Goal: Task Accomplishment & Management: Complete application form

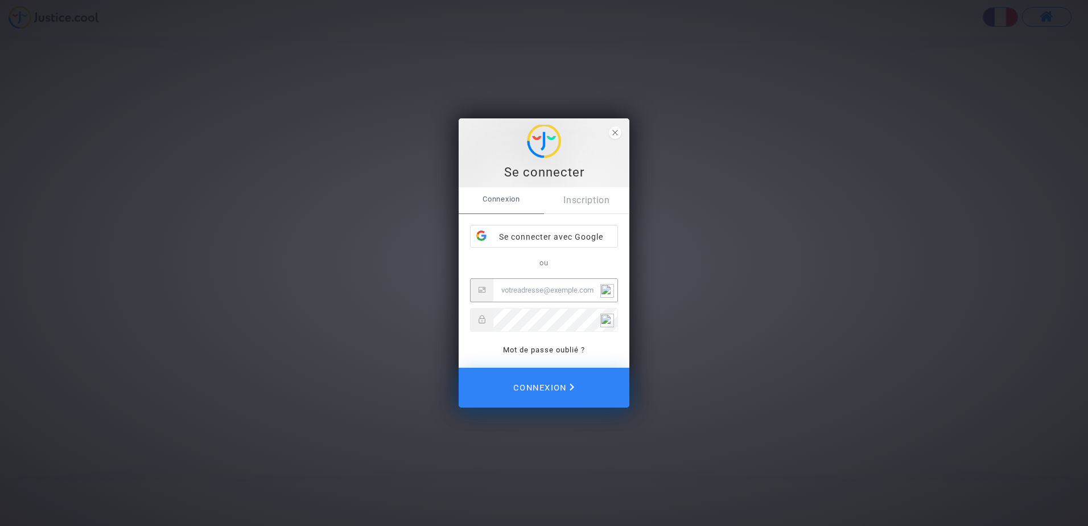
type input "[PERSON_NAME][DOMAIN_NAME][EMAIL_ADDRESS][DOMAIN_NAME]"
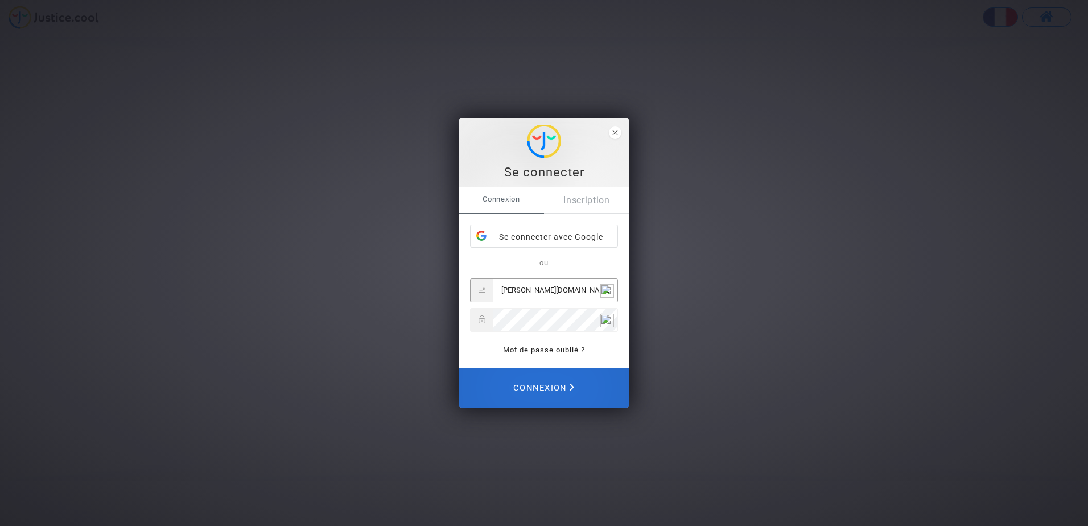
click at [571, 381] on span "Connexion" at bounding box center [543, 387] width 61 height 25
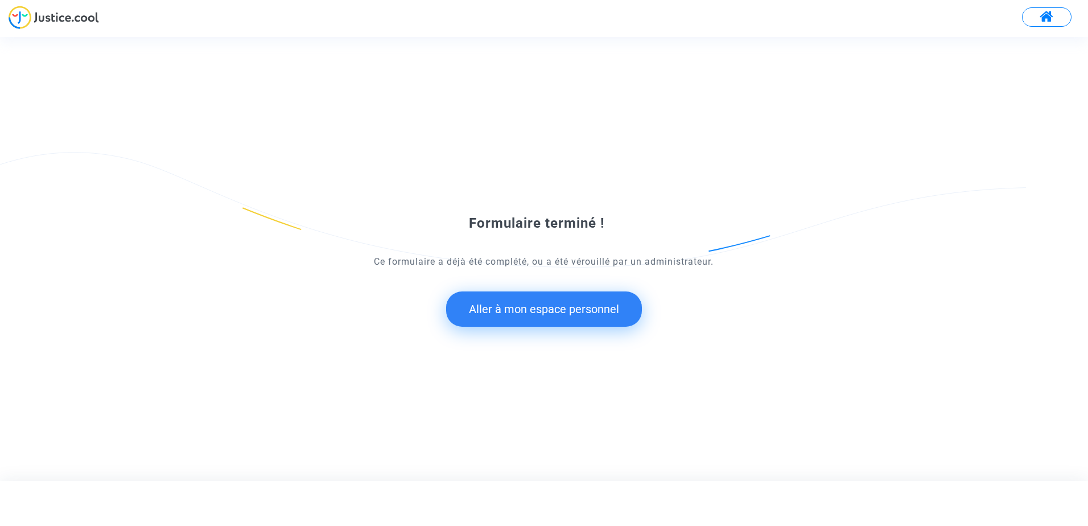
click at [560, 308] on button "Aller à mon espace personnel" at bounding box center [544, 308] width 196 height 35
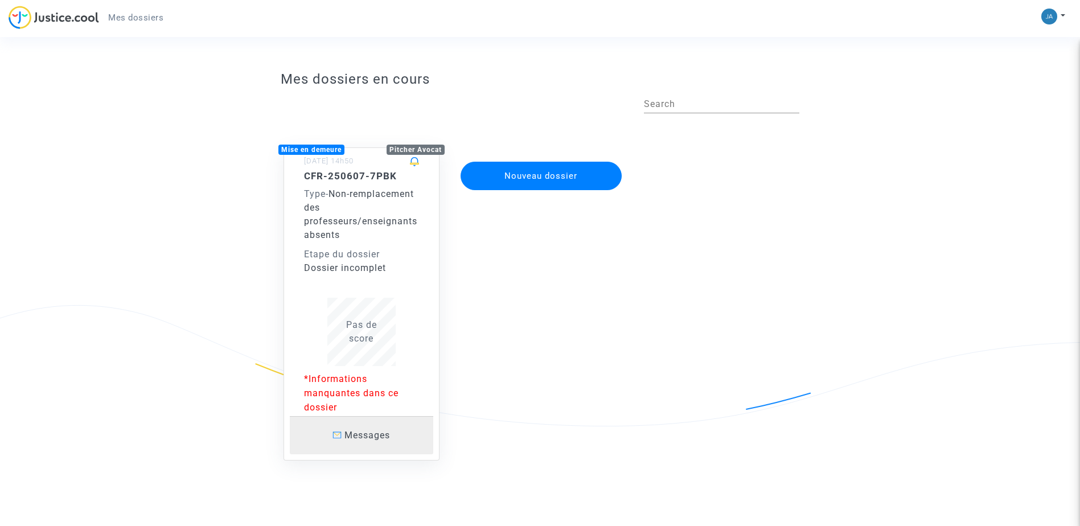
click at [354, 432] on span "Messages" at bounding box center [367, 435] width 46 height 11
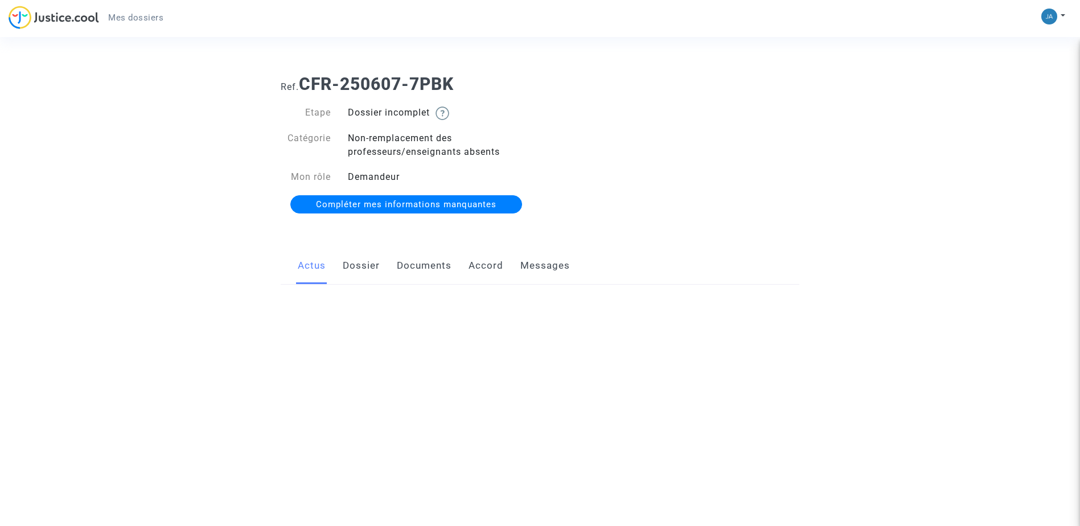
click at [354, 285] on html "Mes dossiers Mon profil Paramètres Déconnexion Ref. CFR-250607-7PBK Etape Dossi…" at bounding box center [540, 142] width 1080 height 285
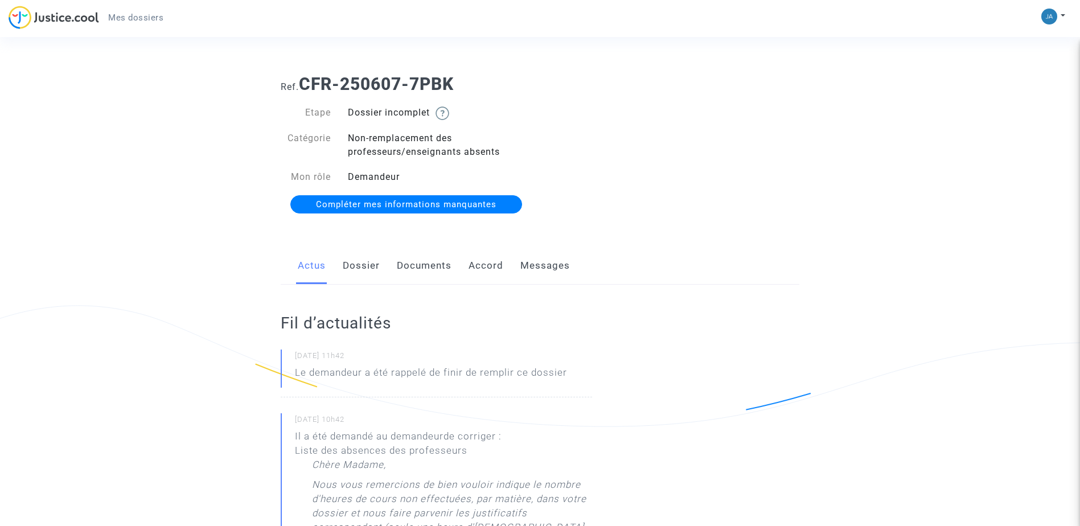
click at [414, 200] on span "Compléter mes informations manquantes" at bounding box center [406, 204] width 180 height 10
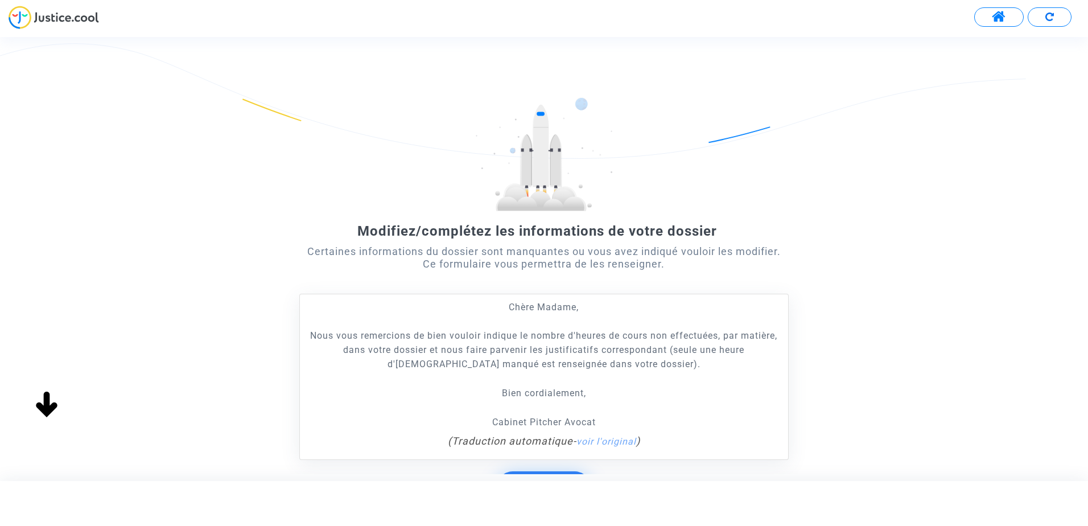
drag, startPoint x: 1071, startPoint y: 212, endPoint x: 1076, endPoint y: 286, distance: 74.2
click at [1076, 286] on div "Modifiez/complétez les informations de votre dossier Certaines informations du …" at bounding box center [544, 312] width 1088 height 431
drag, startPoint x: 958, startPoint y: 300, endPoint x: 967, endPoint y: 217, distance: 83.5
click at [967, 217] on div "Modifiez/complétez les informations de votre dossier Certaines informations du …" at bounding box center [544, 312] width 1088 height 431
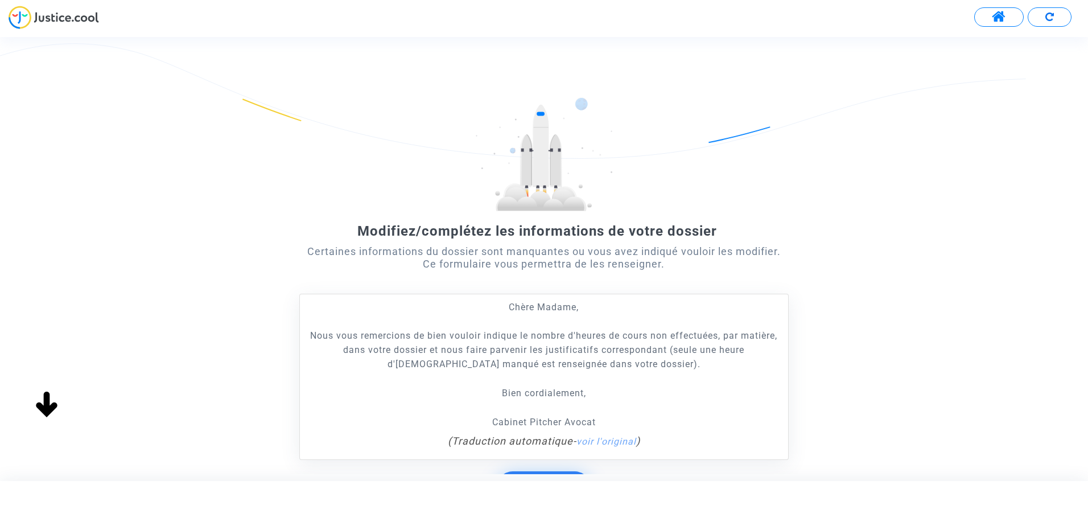
click at [535, 471] on button "Démarrer" at bounding box center [544, 488] width 94 height 35
click at [544, 492] on div at bounding box center [544, 501] width 1074 height 26
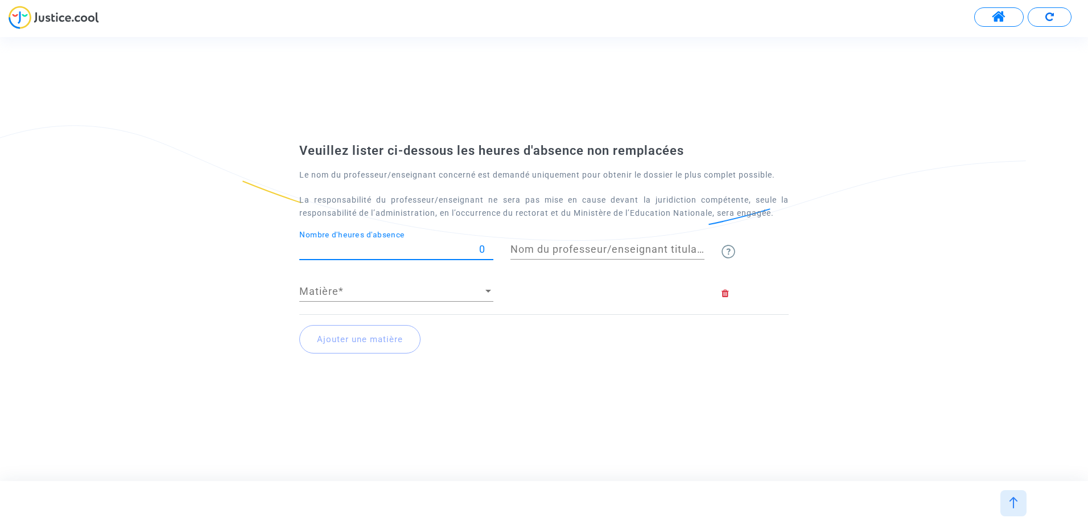
click at [388, 248] on input "0" at bounding box center [396, 249] width 194 height 11
type input "1"
click at [488, 247] on input "44" at bounding box center [396, 249] width 194 height 11
click at [488, 247] on input "45" at bounding box center [396, 249] width 194 height 11
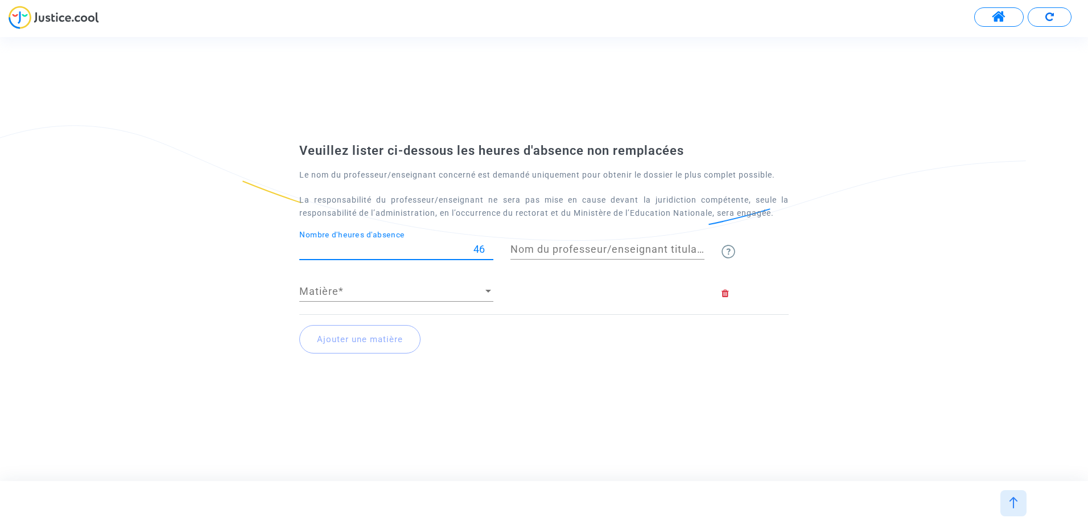
click at [488, 247] on input "46" at bounding box center [396, 249] width 194 height 11
click at [488, 247] on input "55" at bounding box center [396, 249] width 194 height 11
click at [488, 247] on input "56" at bounding box center [396, 249] width 194 height 11
click at [488, 247] on input "57" at bounding box center [396, 249] width 194 height 11
type input "58"
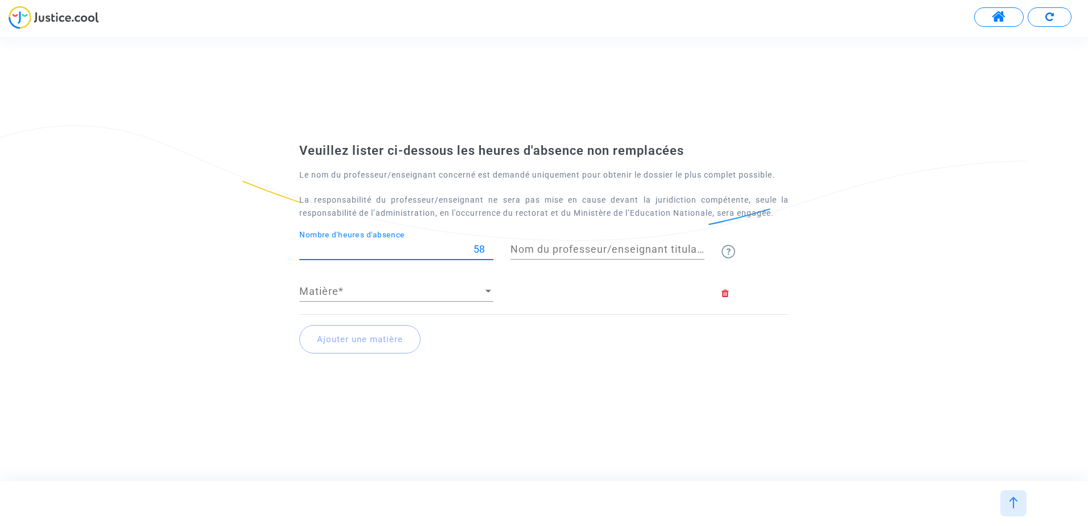
click at [488, 247] on input "58" at bounding box center [396, 249] width 194 height 11
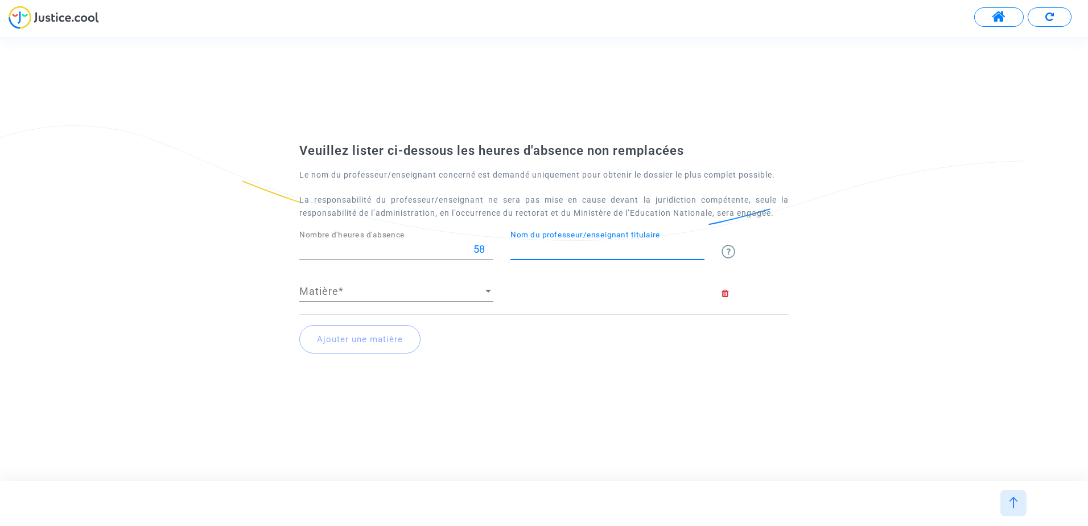
click at [611, 249] on input "Nom du professeur/enseignant titulaire" at bounding box center [607, 249] width 194 height 11
type input "PICHON"
click at [357, 293] on span "Matière" at bounding box center [391, 291] width 184 height 11
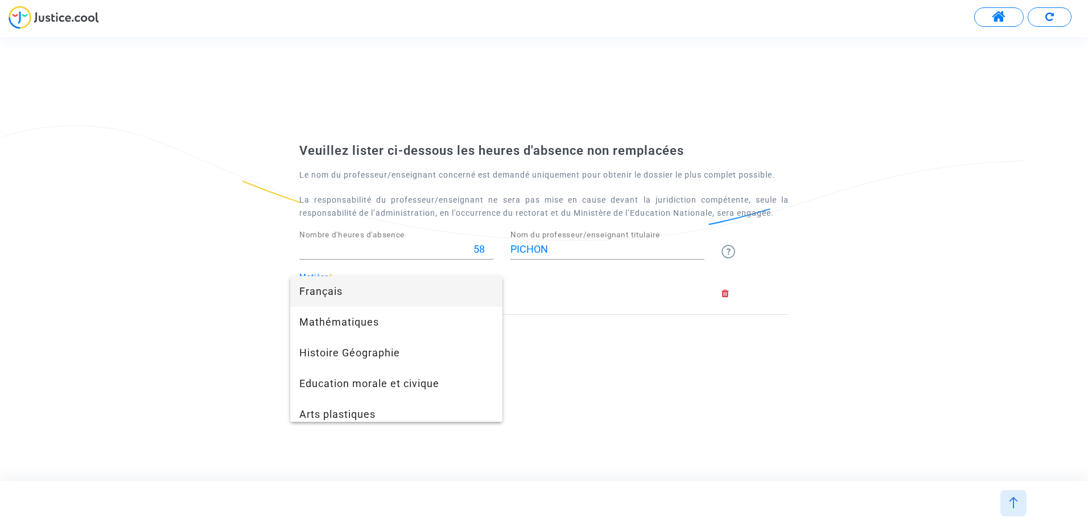
click at [357, 293] on span "Français" at bounding box center [396, 291] width 194 height 31
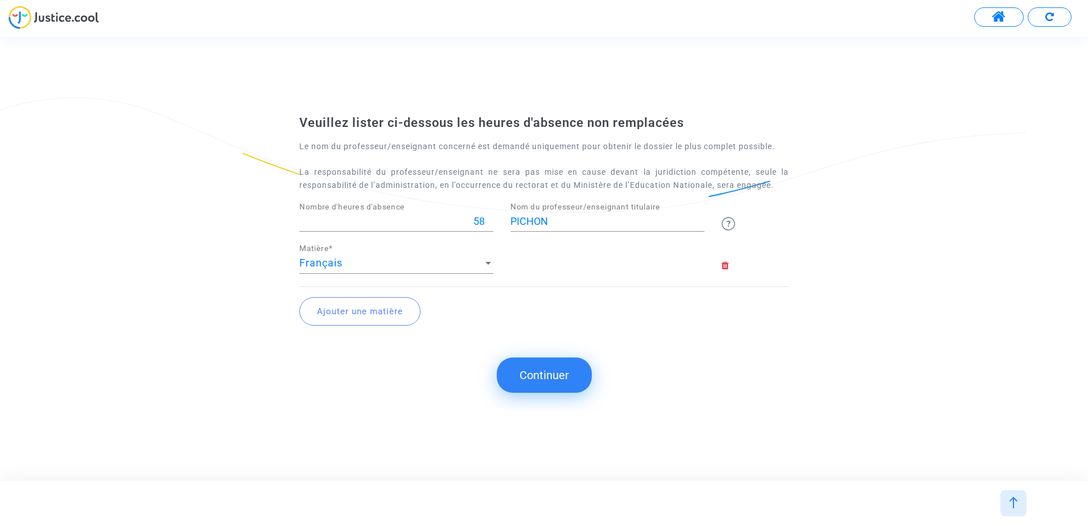
click at [988, 21] on button at bounding box center [999, 16] width 50 height 19
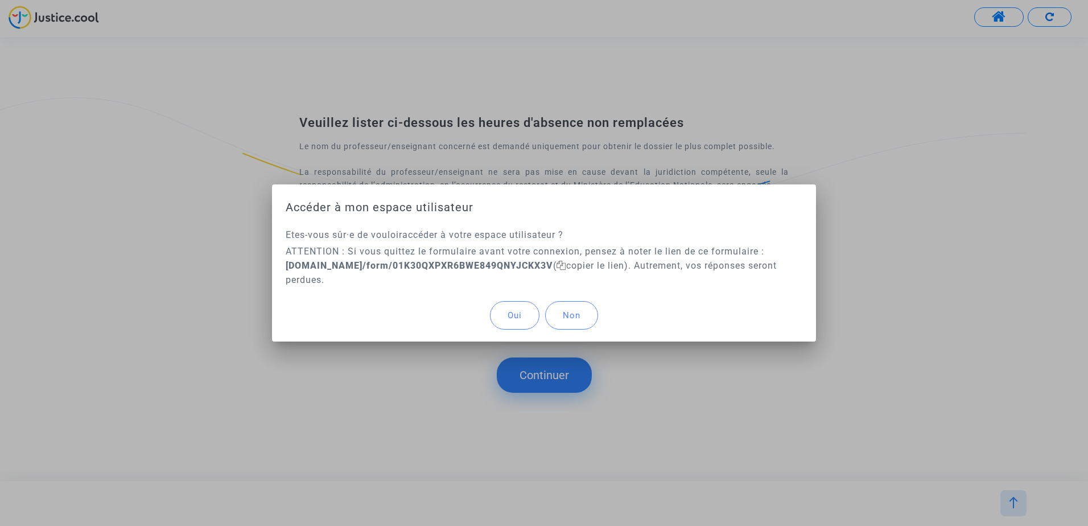
click at [866, 44] on div at bounding box center [544, 263] width 1088 height 526
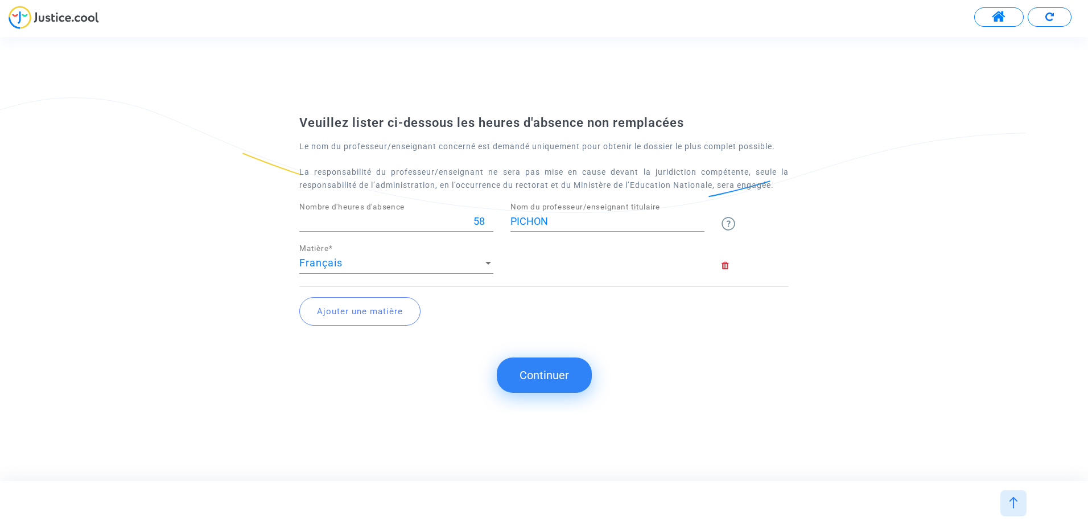
click at [407, 313] on button "Ajouter une matière" at bounding box center [359, 311] width 121 height 28
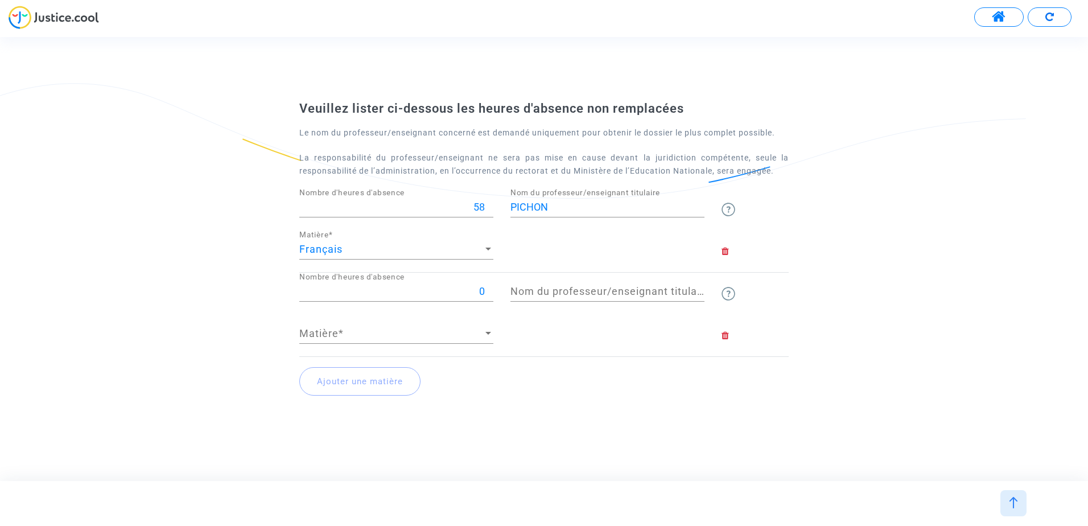
click at [415, 285] on div "0 Nombre d'heures d'absence" at bounding box center [396, 287] width 194 height 29
click at [490, 287] on input "25" at bounding box center [396, 291] width 194 height 11
click at [490, 287] on input "26" at bounding box center [396, 291] width 194 height 11
click at [490, 287] on input "27" at bounding box center [396, 291] width 194 height 11
click at [490, 287] on input "28" at bounding box center [396, 291] width 194 height 11
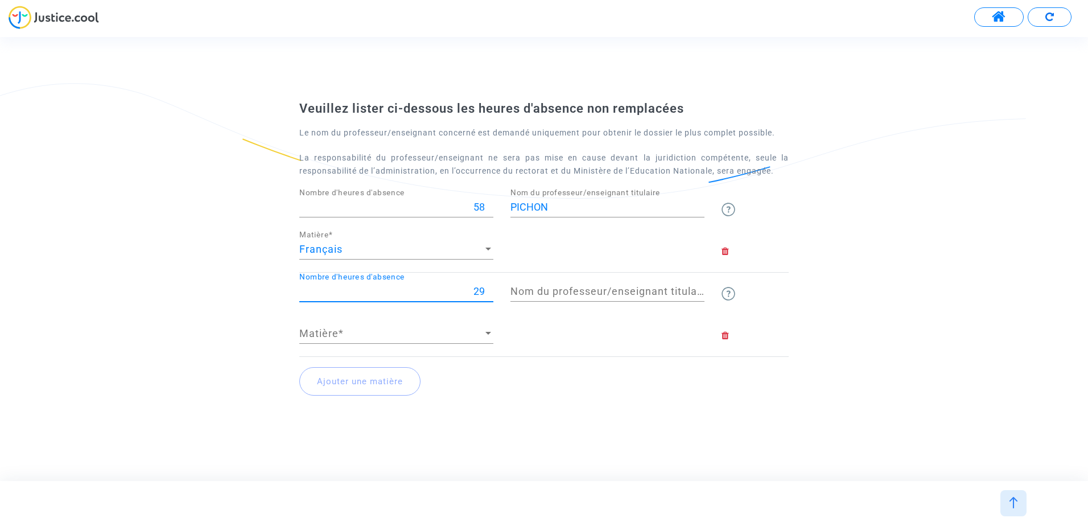
type input "29"
click at [490, 287] on input "29" at bounding box center [396, 291] width 194 height 11
click at [361, 339] on span "Matière" at bounding box center [391, 333] width 184 height 11
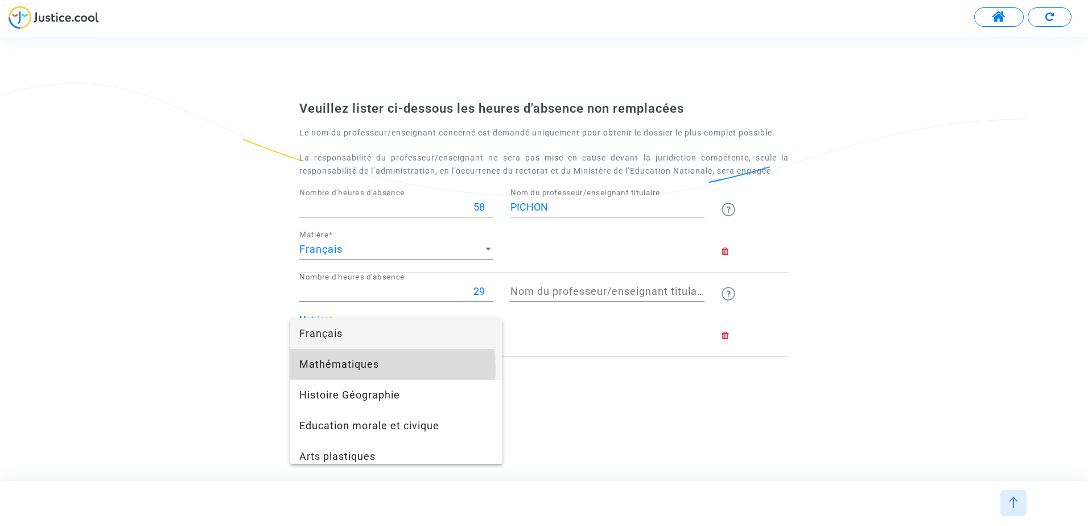
click at [358, 369] on span "Mathématiques" at bounding box center [396, 364] width 194 height 31
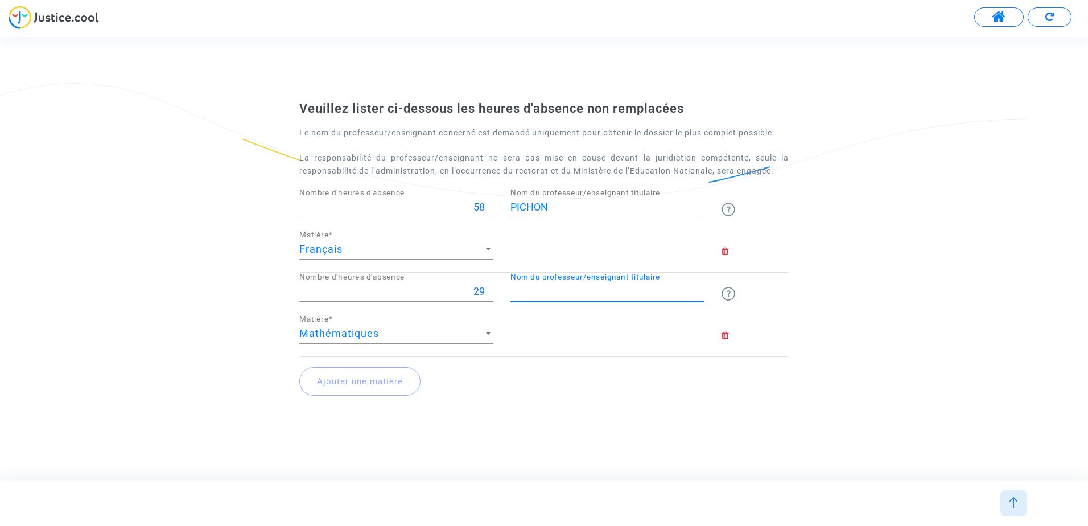
click at [576, 290] on input "Nom du professeur/enseignant titulaire" at bounding box center [607, 291] width 194 height 11
type input "SAINT AMANS"
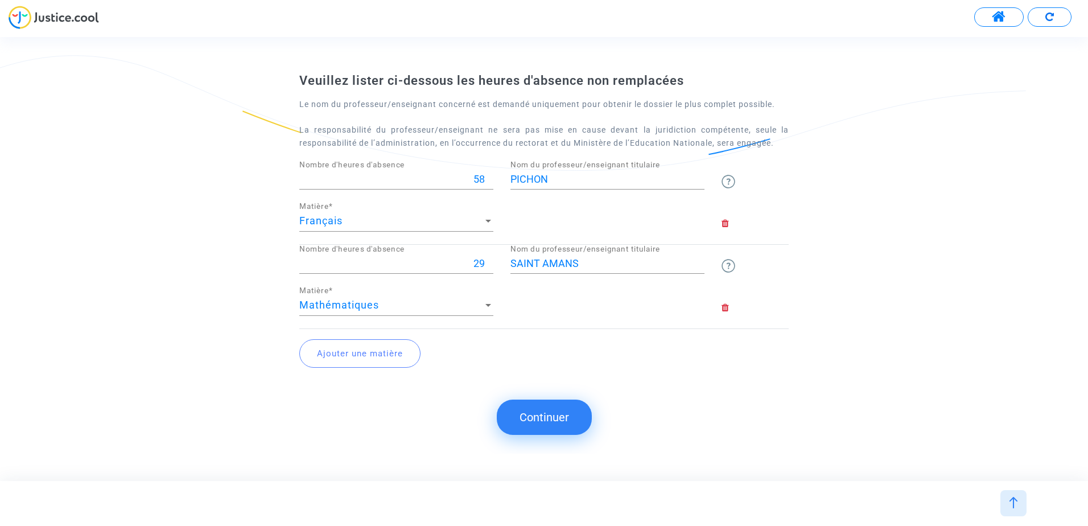
click at [389, 352] on button "Ajouter une matière" at bounding box center [359, 353] width 121 height 28
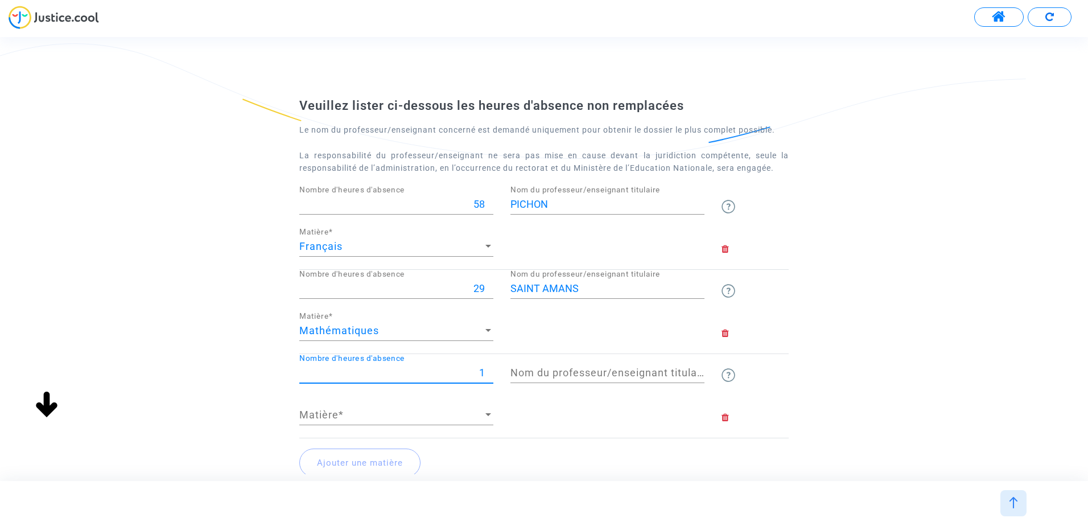
click at [489, 369] on input "1" at bounding box center [396, 372] width 194 height 11
click at [489, 369] on input "2" at bounding box center [396, 372] width 194 height 11
click at [489, 369] on input "3" at bounding box center [396, 372] width 194 height 11
click at [489, 369] on input "4" at bounding box center [396, 372] width 194 height 11
click at [489, 369] on input "5" at bounding box center [396, 372] width 194 height 11
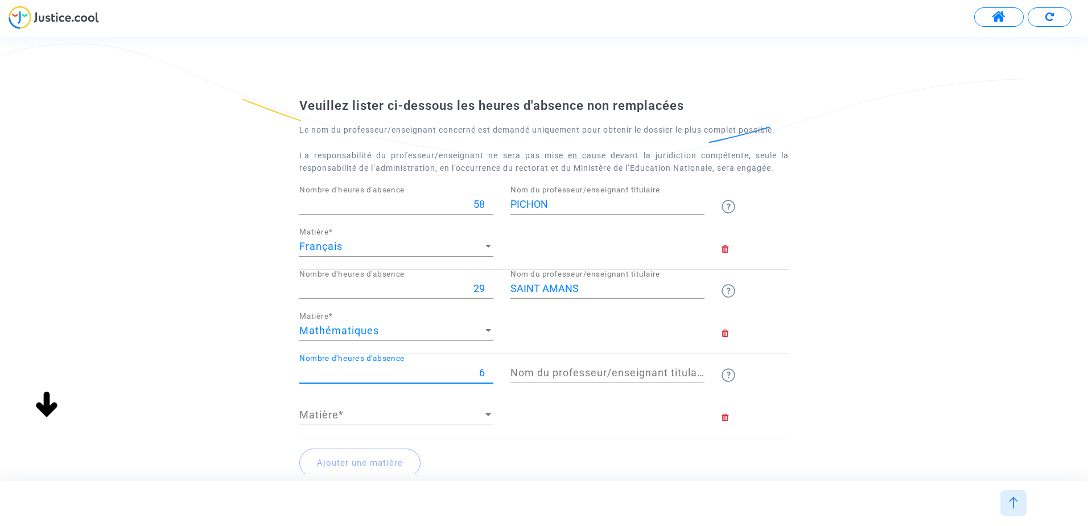
click at [489, 369] on input "6" at bounding box center [396, 372] width 194 height 11
click at [489, 369] on input "7" at bounding box center [396, 372] width 194 height 11
click at [489, 369] on input "8" at bounding box center [396, 372] width 194 height 11
click at [489, 369] on input "9" at bounding box center [396, 372] width 194 height 11
click at [489, 369] on input "10" at bounding box center [396, 372] width 194 height 11
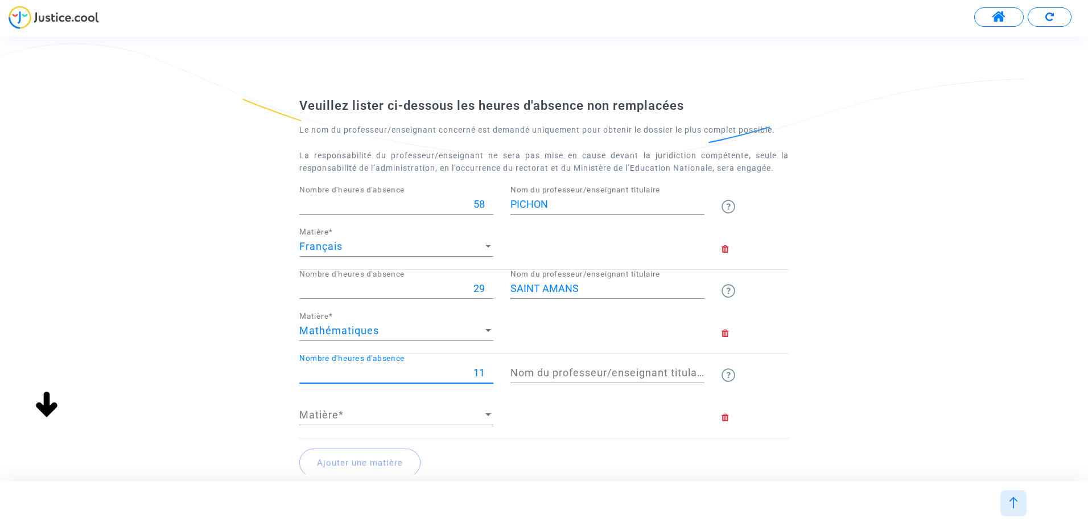
click at [489, 369] on input "11" at bounding box center [396, 372] width 194 height 11
click at [489, 369] on input "12" at bounding box center [396, 372] width 194 height 11
click at [489, 369] on input "13" at bounding box center [396, 372] width 194 height 11
click at [489, 369] on input "14" at bounding box center [396, 372] width 194 height 11
click at [489, 369] on input "15" at bounding box center [396, 372] width 194 height 11
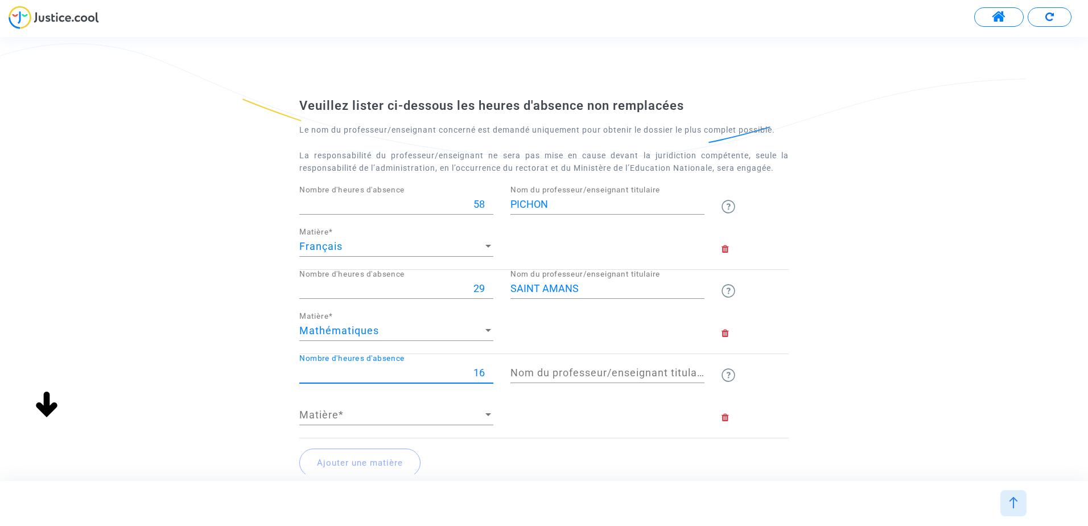
click at [489, 369] on input "16" at bounding box center [396, 372] width 194 height 11
click at [489, 369] on input "17" at bounding box center [396, 372] width 194 height 11
click at [489, 369] on input "18" at bounding box center [396, 372] width 194 height 11
click at [489, 369] on input "19" at bounding box center [396, 372] width 194 height 11
click at [489, 369] on input "20" at bounding box center [396, 372] width 194 height 11
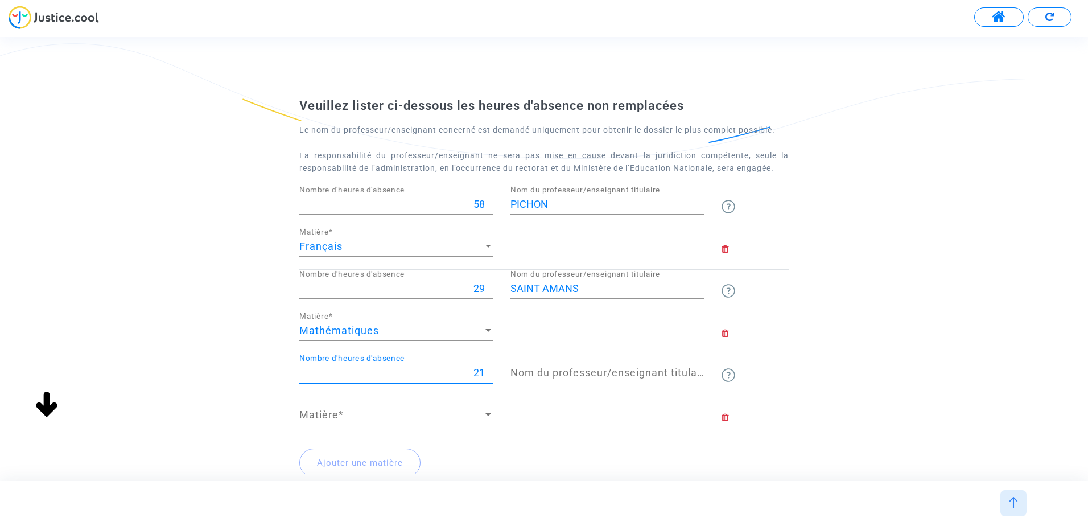
click at [489, 369] on input "21" at bounding box center [396, 372] width 194 height 11
click at [489, 369] on input "22" at bounding box center [396, 372] width 194 height 11
click at [489, 369] on input "23" at bounding box center [396, 372] width 194 height 11
click at [489, 376] on input "22" at bounding box center [396, 372] width 194 height 11
type input "21"
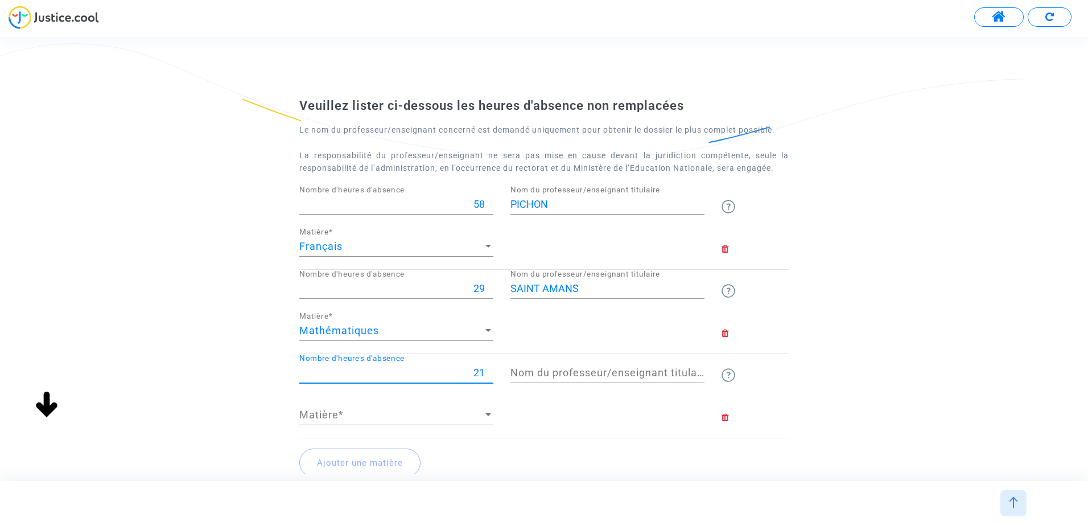
click at [489, 376] on input "21" at bounding box center [396, 372] width 194 height 11
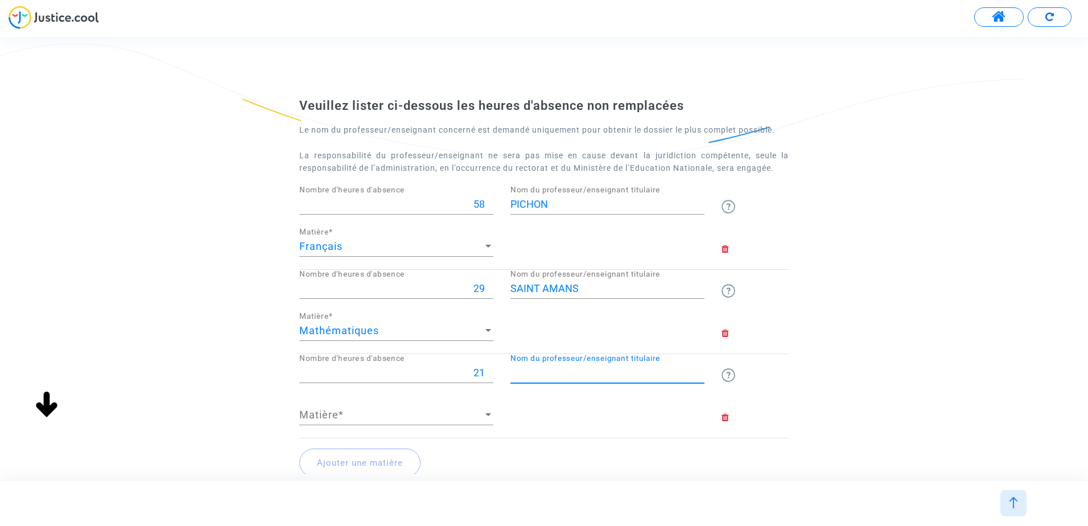
click at [578, 376] on input "Nom du professeur/enseignant titulaire" at bounding box center [607, 372] width 194 height 11
type input "LOMAS CAVATERRA"
click at [405, 419] on span "Matière" at bounding box center [391, 414] width 184 height 11
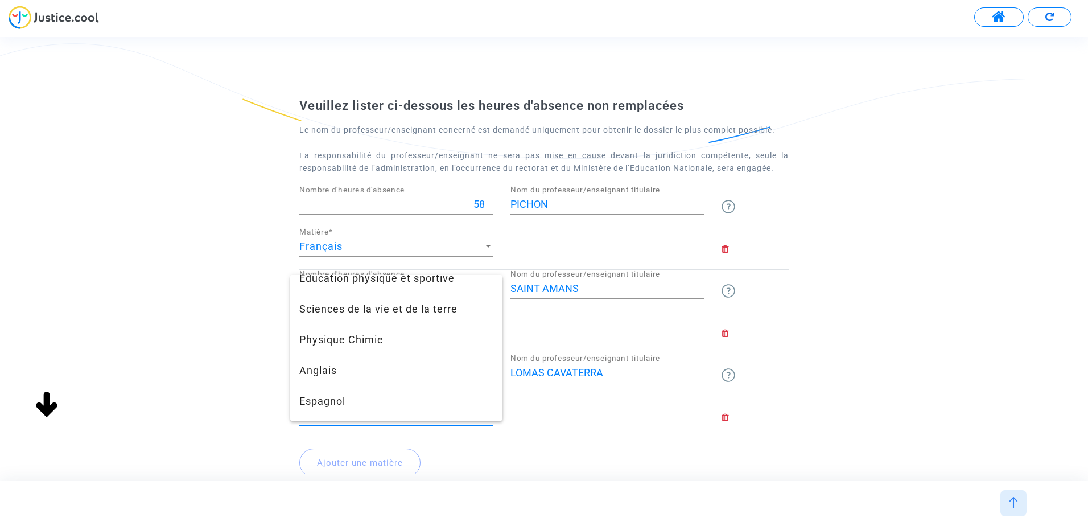
scroll to position [228, 0]
click at [326, 370] on span "Anglais" at bounding box center [396, 370] width 194 height 31
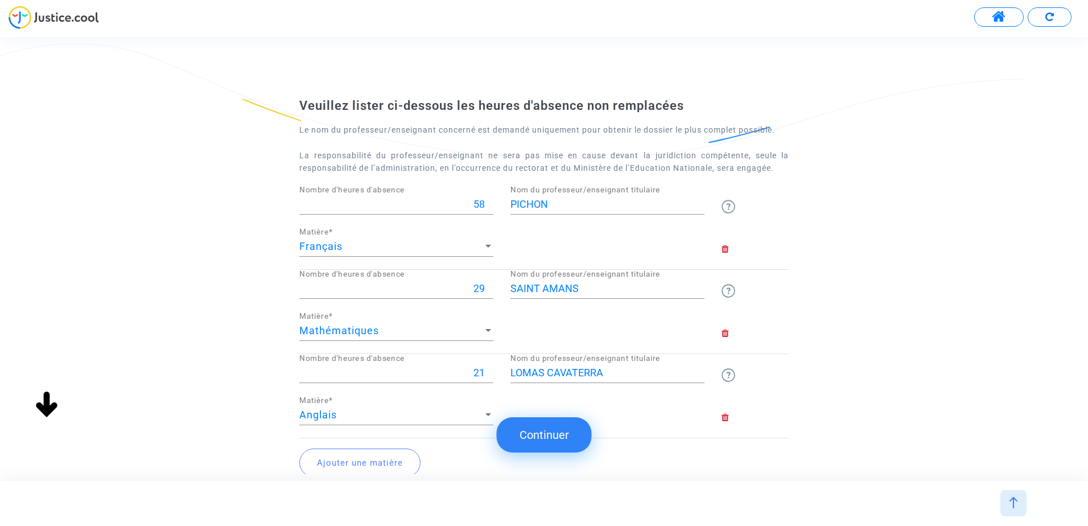
click at [392, 458] on button "Ajouter une matière" at bounding box center [359, 462] width 121 height 28
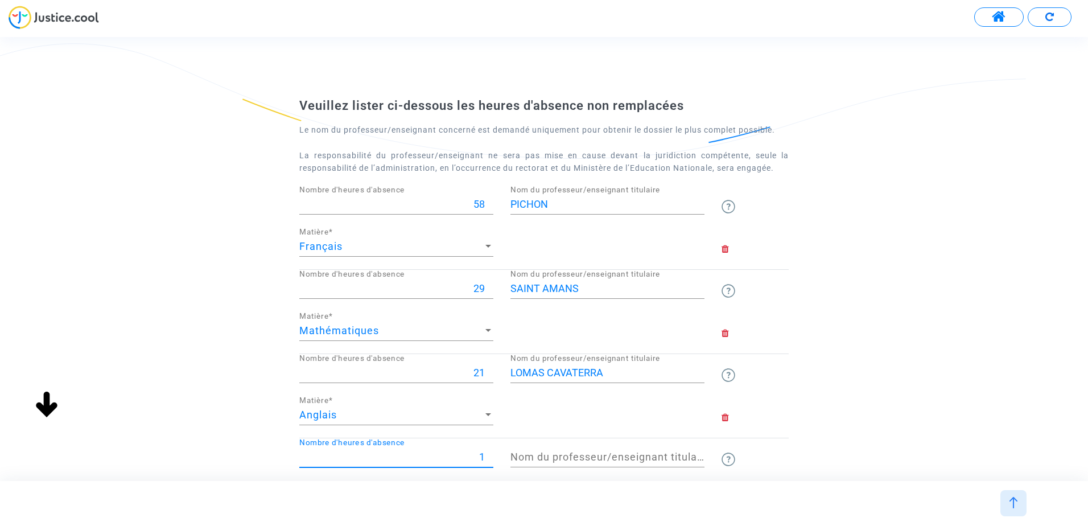
click at [488, 454] on input "1" at bounding box center [396, 456] width 194 height 11
click at [488, 454] on input "2" at bounding box center [396, 456] width 194 height 11
click at [488, 454] on input "3" at bounding box center [396, 456] width 194 height 11
click at [488, 454] on input "4" at bounding box center [396, 456] width 194 height 11
click at [488, 454] on input "5" at bounding box center [396, 456] width 194 height 11
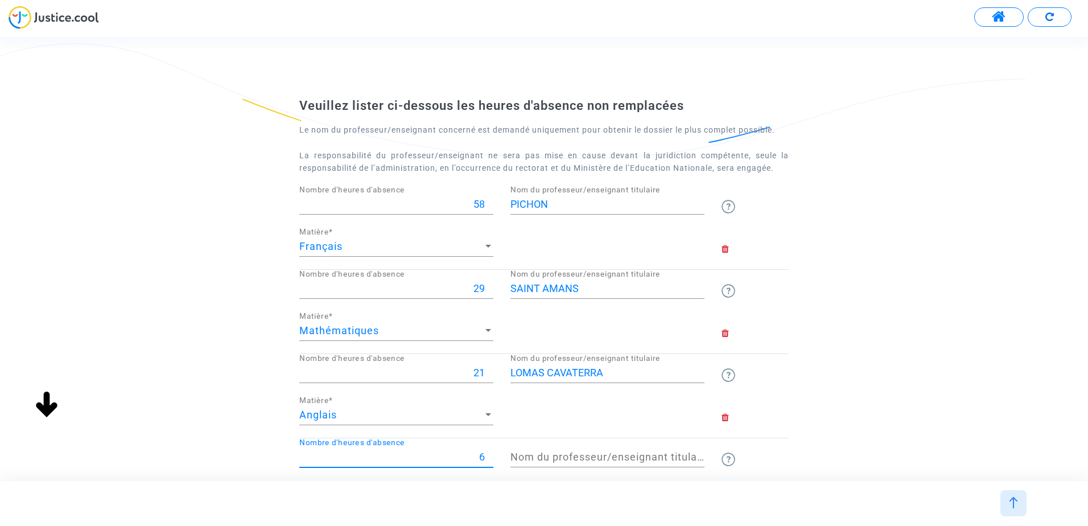
click at [488, 454] on input "6" at bounding box center [396, 456] width 194 height 11
click at [488, 454] on input "7" at bounding box center [396, 456] width 194 height 11
type input "8"
click at [488, 454] on input "8" at bounding box center [396, 456] width 194 height 11
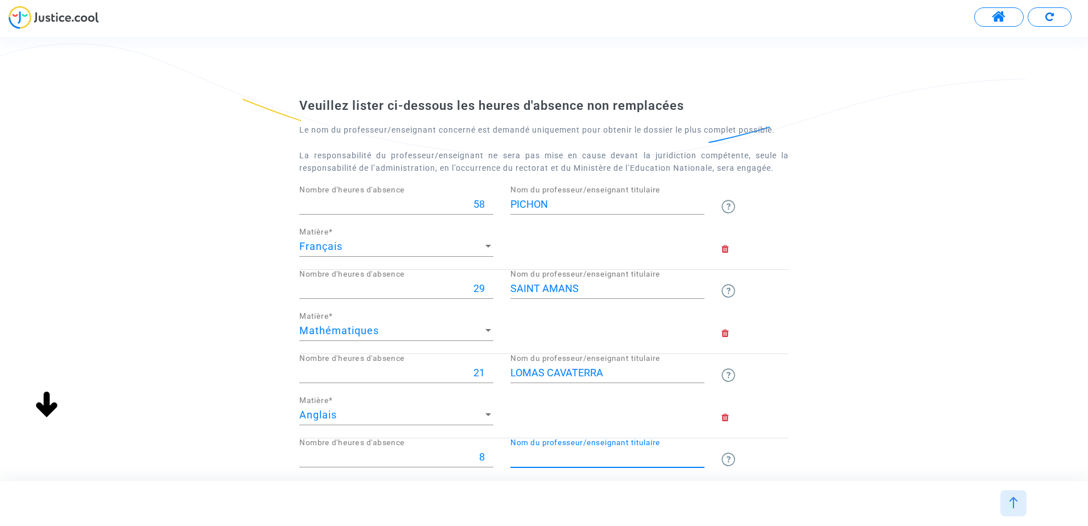
click at [538, 456] on input "Nom du professeur/enseignant titulaire" at bounding box center [607, 456] width 194 height 11
type input "GUSTON"
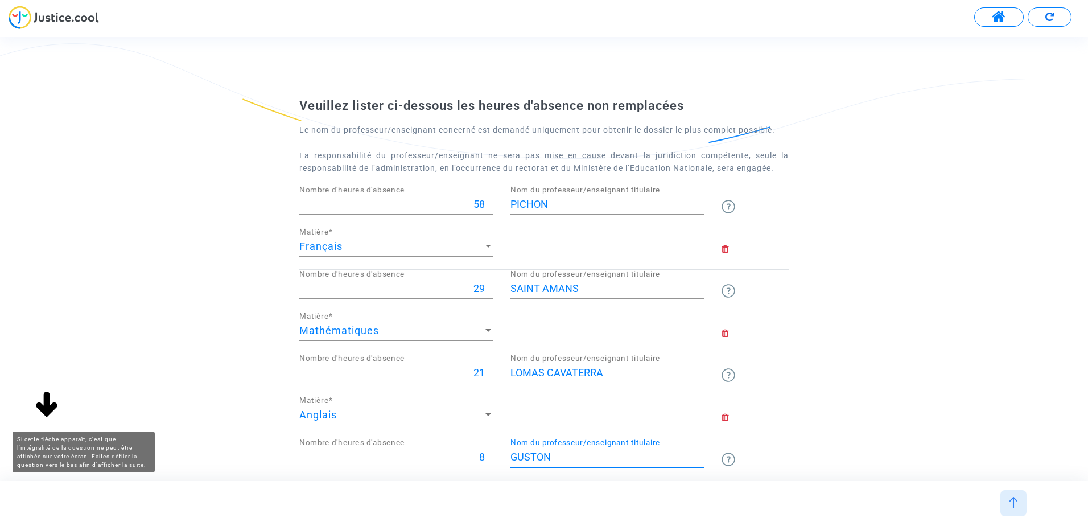
click at [48, 399] on img at bounding box center [46, 405] width 36 height 36
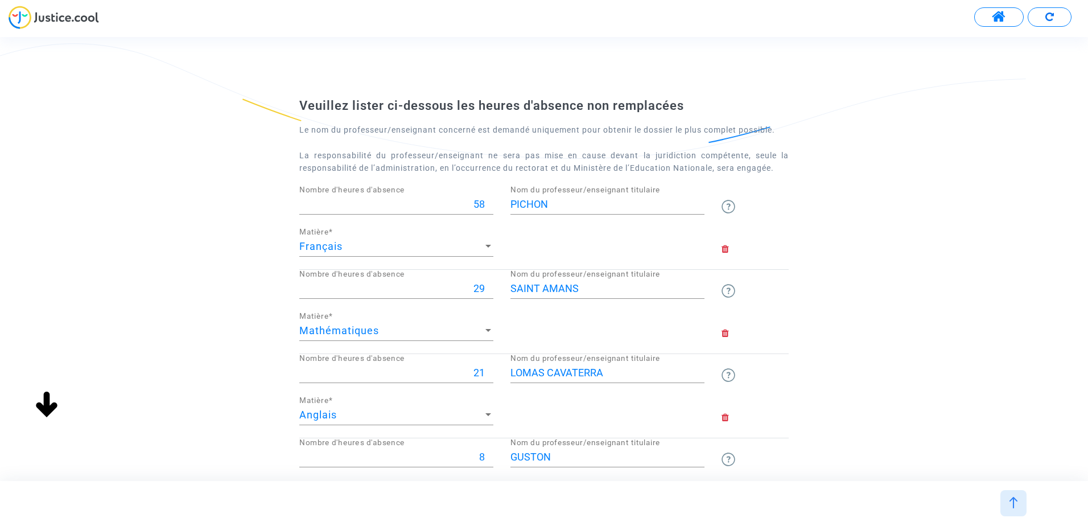
click at [39, 407] on img at bounding box center [46, 405] width 36 height 36
click at [312, 471] on div "8 Nombre d'heures d'absence" at bounding box center [396, 459] width 194 height 42
click at [324, 487] on footer at bounding box center [544, 503] width 1088 height 45
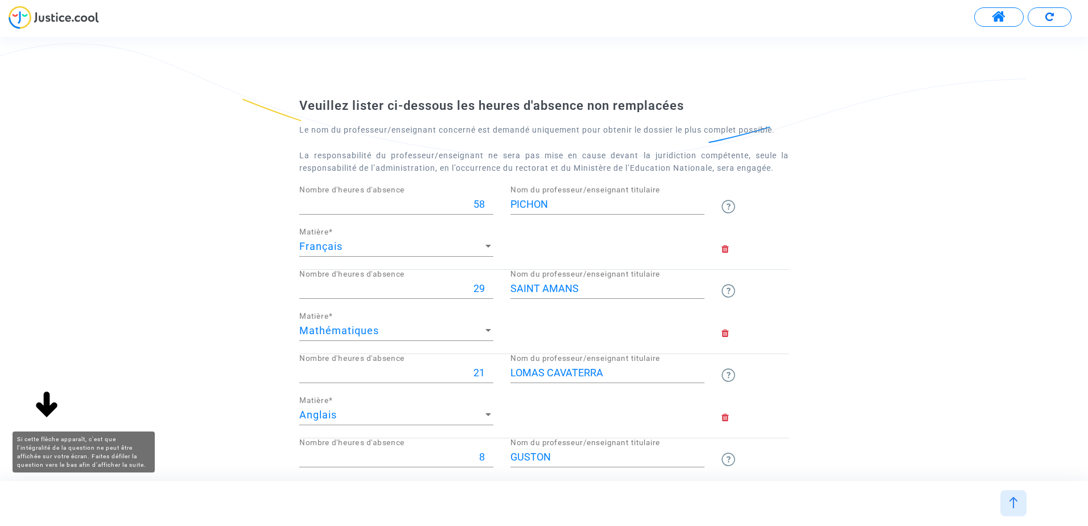
click at [50, 399] on img at bounding box center [46, 405] width 36 height 36
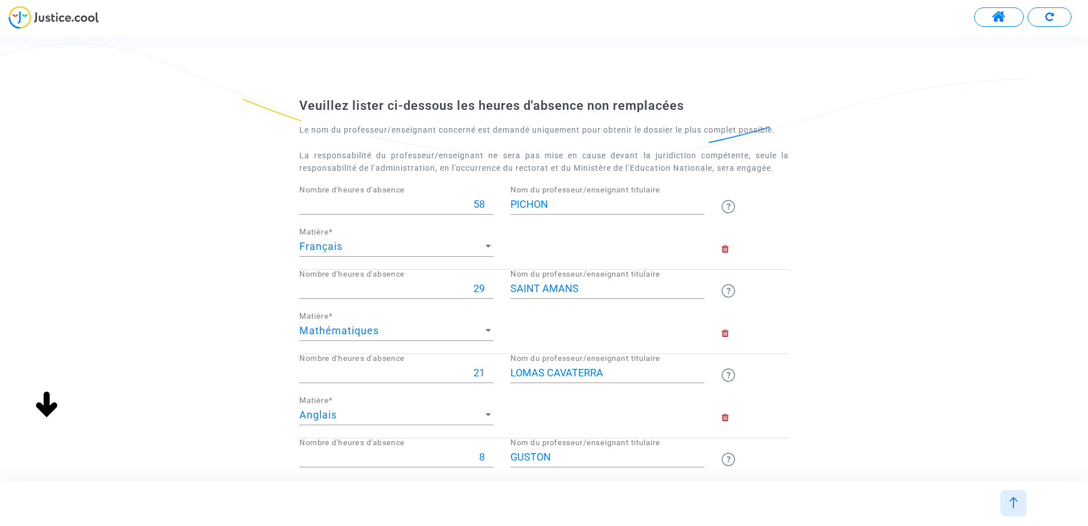
click at [48, 439] on div "Veuillez lister ci-dessous les heures d'absence non remplacées Le nom du profes…" at bounding box center [544, 339] width 1088 height 485
drag, startPoint x: 1075, startPoint y: 231, endPoint x: 1074, endPoint y: 158, distance: 72.8
click at [1074, 158] on div "Veuillez lister ci-dessous les heures d'absence non remplacées Le nom du profes…" at bounding box center [544, 339] width 1088 height 485
click at [1036, 303] on div "Veuillez lister ci-dessous les heures d'absence non remplacées Le nom du profes…" at bounding box center [544, 339] width 1088 height 485
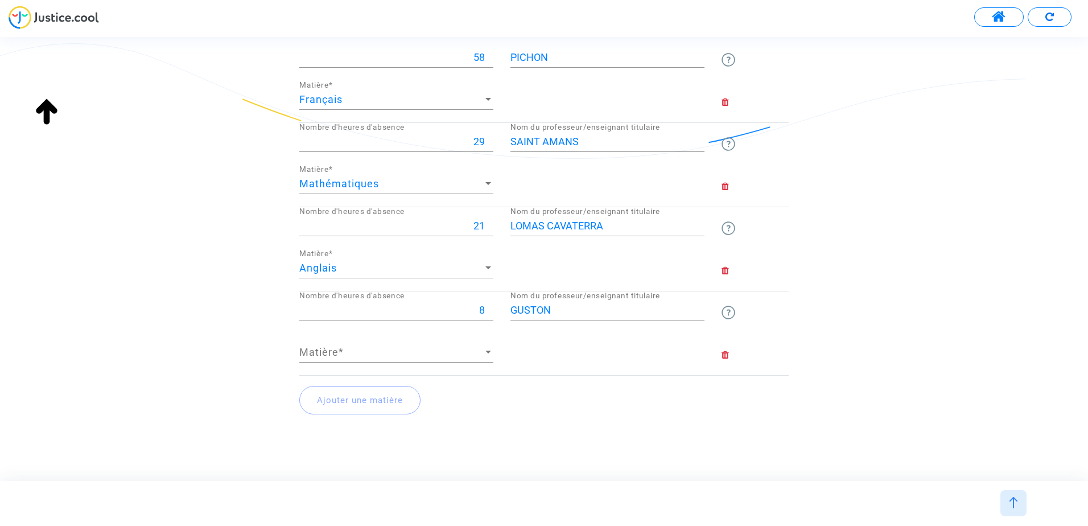
scroll to position [159, 0]
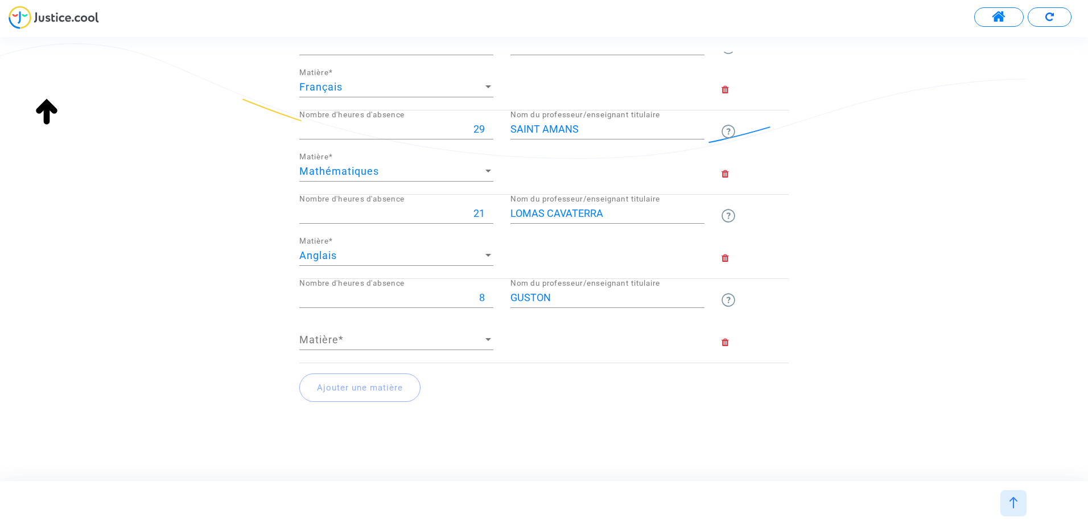
click at [329, 333] on div "Matière Matière *" at bounding box center [396, 335] width 194 height 29
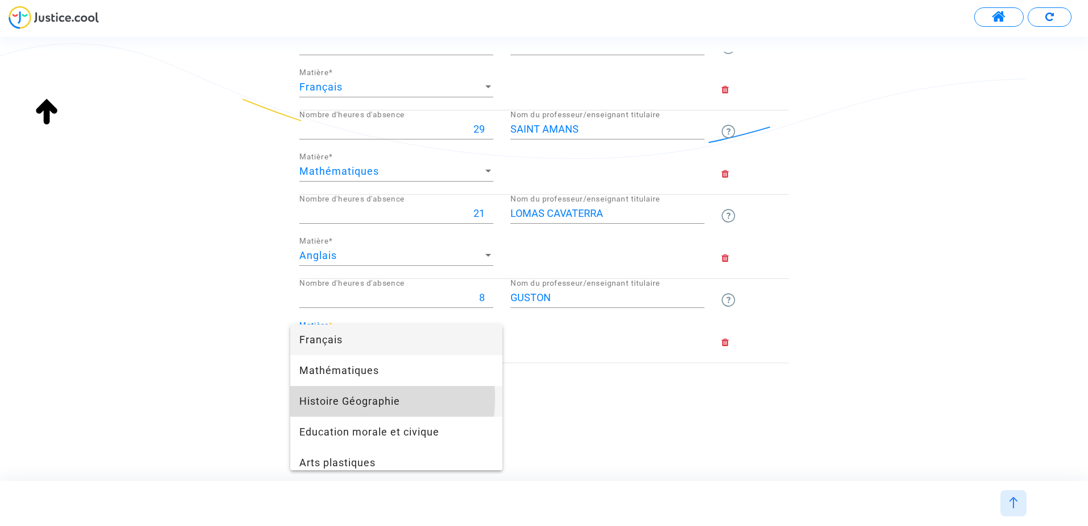
click at [339, 398] on span "Histoire Géographie" at bounding box center [396, 401] width 194 height 31
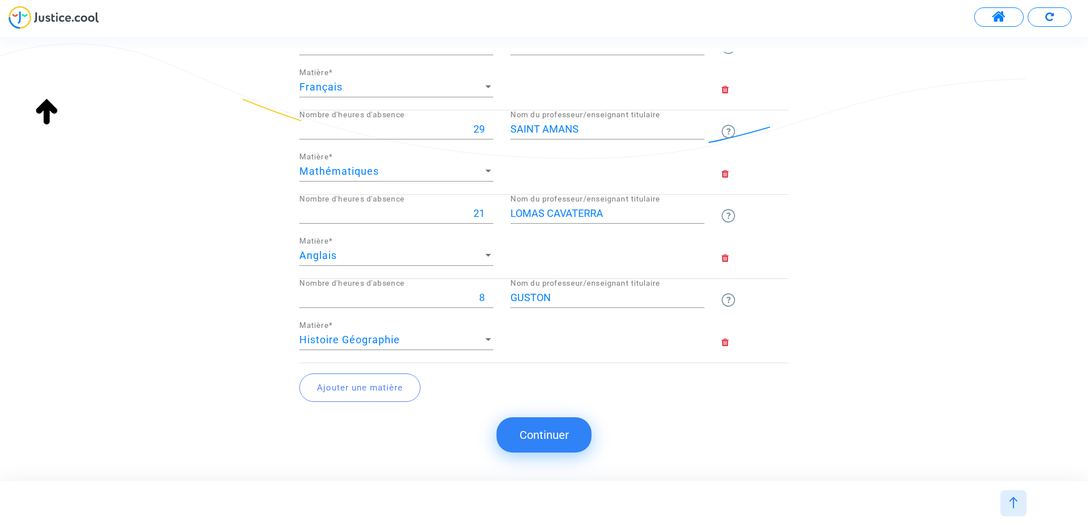
click at [339, 398] on button "Ajouter une matière" at bounding box center [359, 387] width 121 height 28
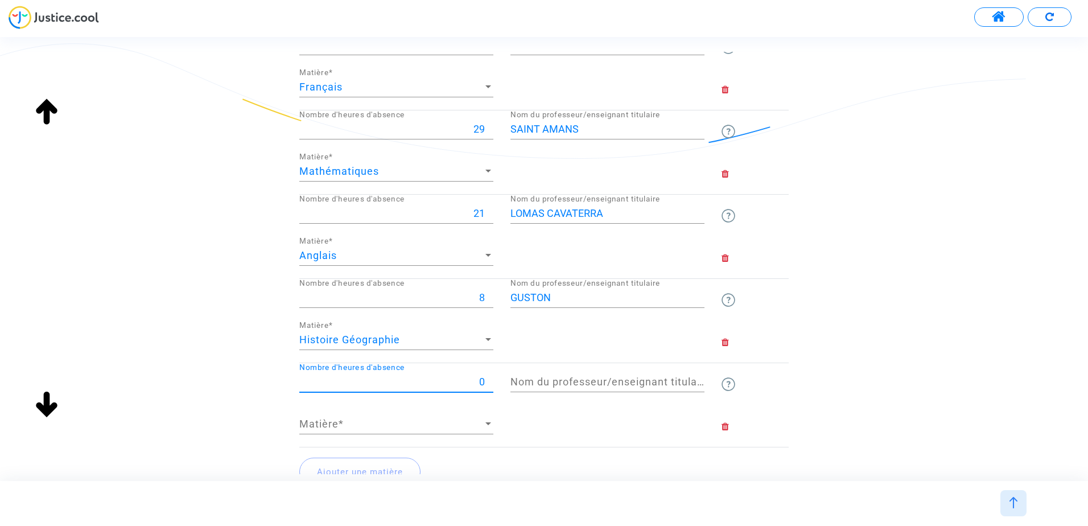
click at [481, 387] on input "0" at bounding box center [396, 381] width 194 height 11
click at [489, 379] on input "1" at bounding box center [396, 381] width 194 height 11
click at [489, 379] on input "2" at bounding box center [396, 381] width 194 height 11
click at [489, 379] on input "3" at bounding box center [396, 381] width 194 height 11
click at [489, 379] on input "4" at bounding box center [396, 381] width 194 height 11
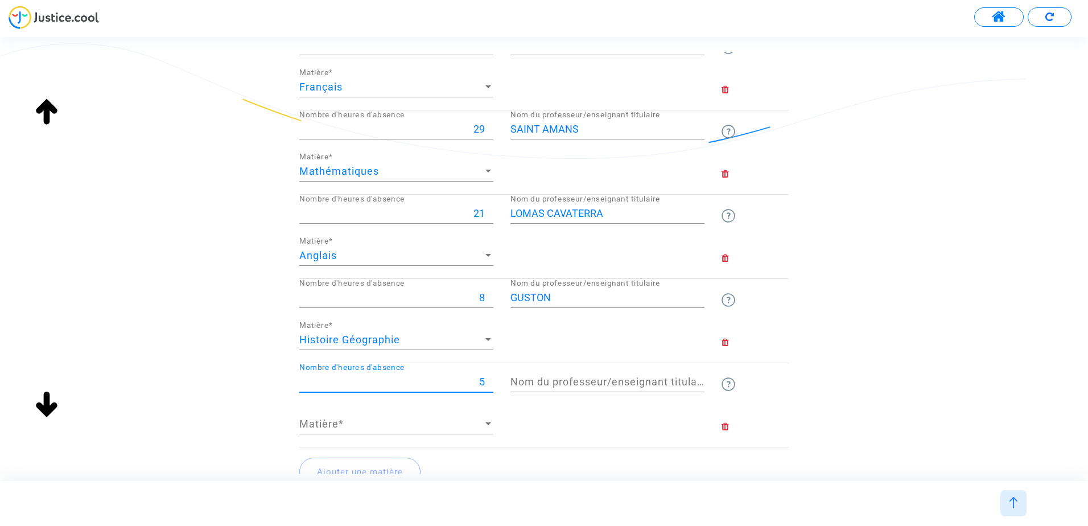
type input "5"
click at [489, 379] on input "5" at bounding box center [396, 381] width 194 height 11
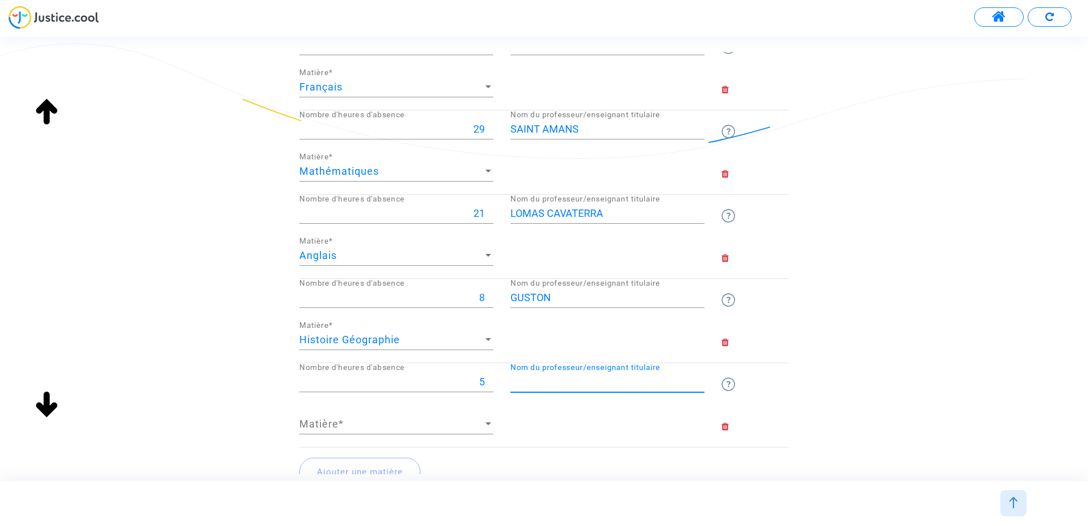
click at [584, 384] on input "Nom du professeur/enseignant titulaire" at bounding box center [607, 381] width 194 height 11
click at [429, 427] on span "Matière" at bounding box center [391, 423] width 184 height 11
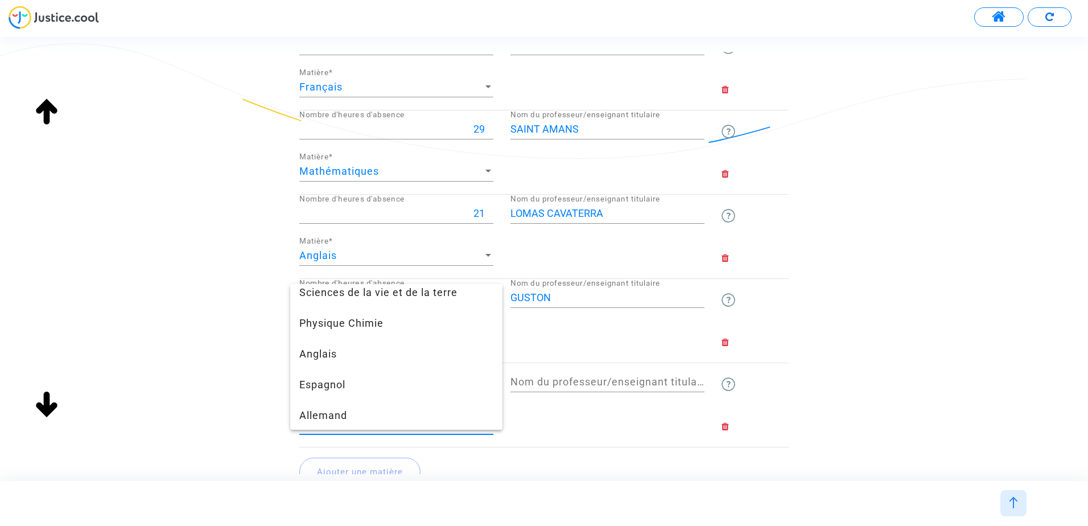
scroll to position [260, 0]
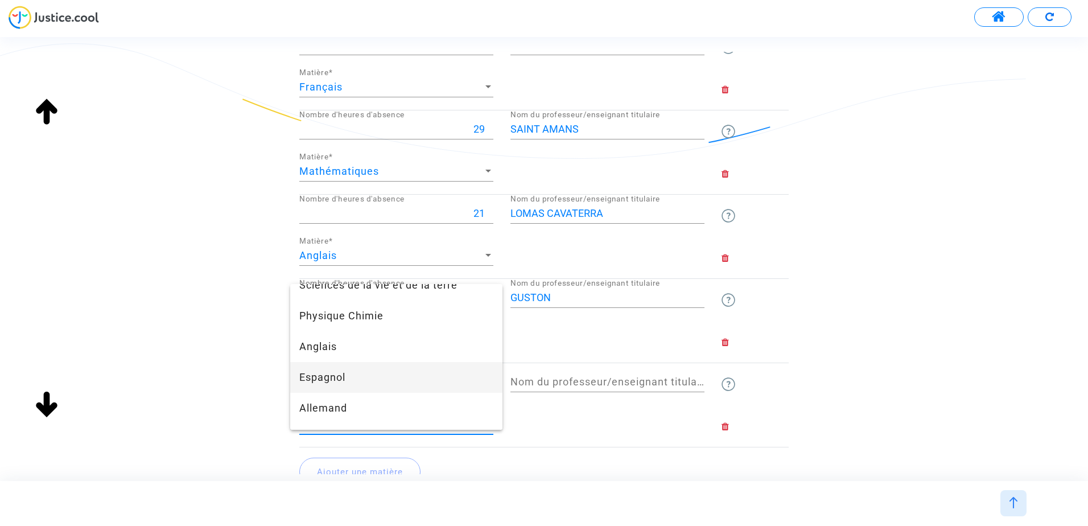
click at [437, 374] on span "Espagnol" at bounding box center [396, 377] width 194 height 31
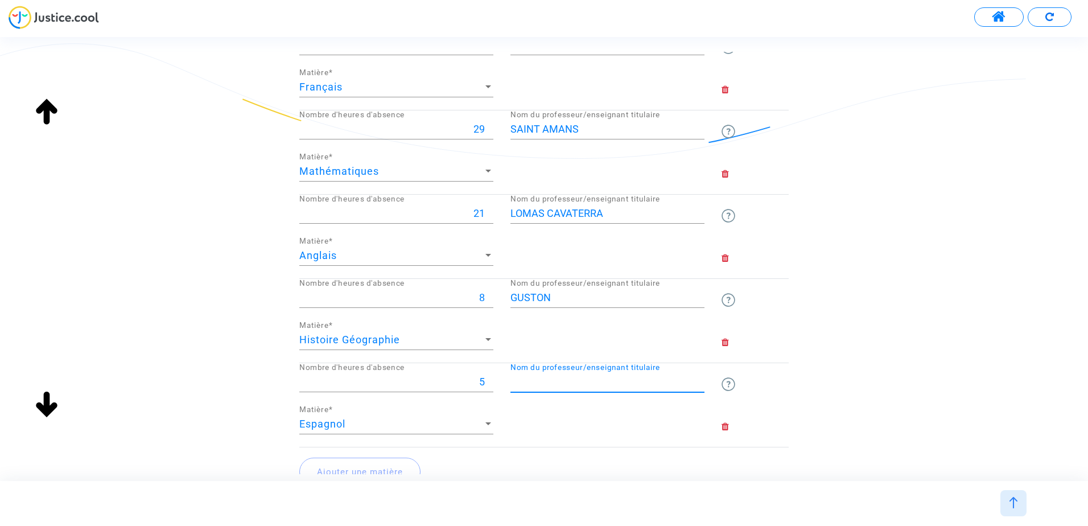
click at [529, 379] on input "Nom du professeur/enseignant titulaire" at bounding box center [607, 381] width 194 height 11
type input "Sodes Capdevielle"
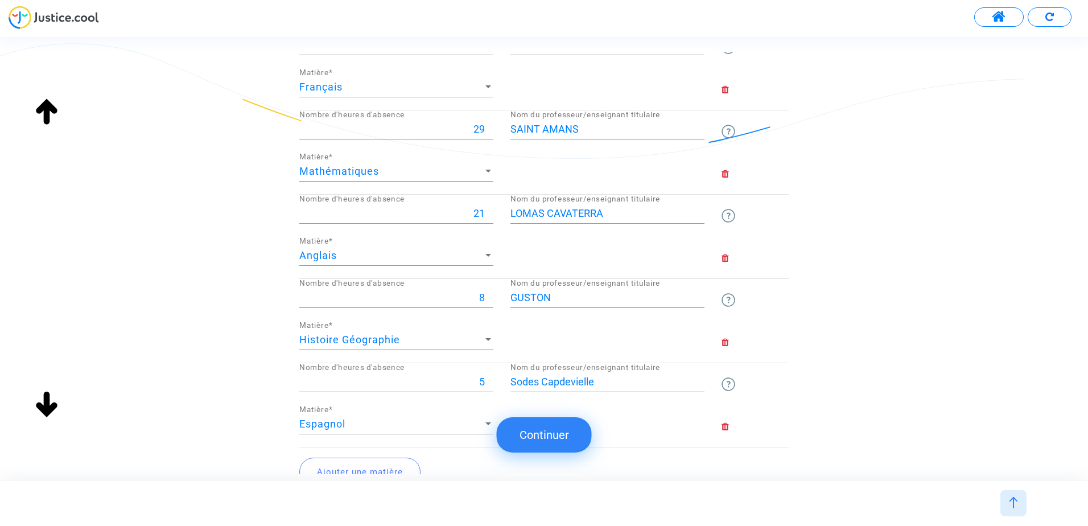
click at [403, 471] on button "Ajouter une matière" at bounding box center [359, 472] width 121 height 28
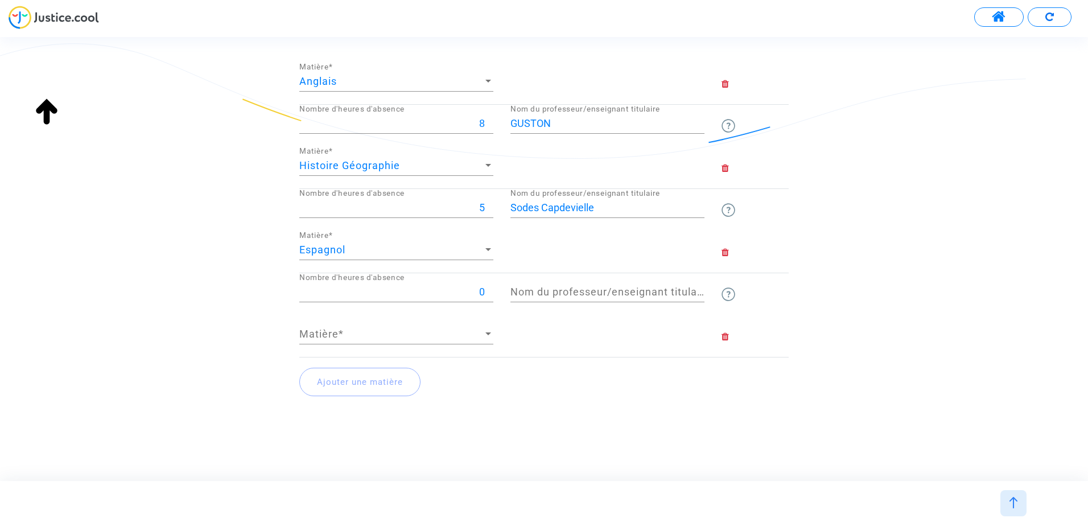
scroll to position [334, 0]
click at [484, 294] on input "-1" at bounding box center [396, 291] width 194 height 11
click at [489, 287] on input "0" at bounding box center [396, 291] width 194 height 11
click at [489, 287] on input "1" at bounding box center [396, 291] width 194 height 11
click at [489, 287] on input "2" at bounding box center [396, 291] width 194 height 11
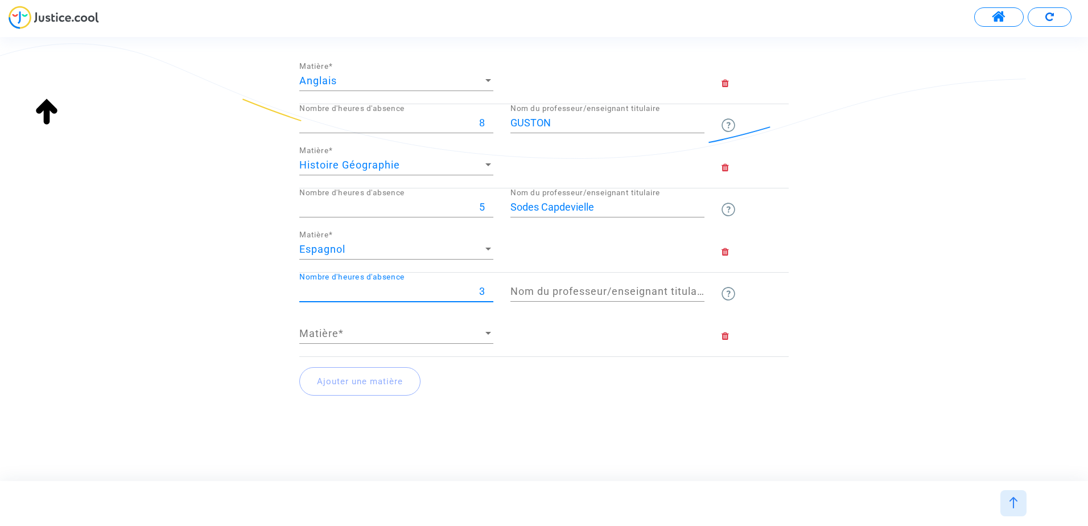
click at [489, 287] on input "3" at bounding box center [396, 291] width 194 height 11
click at [489, 287] on input "4" at bounding box center [396, 291] width 194 height 11
click at [489, 287] on input "5" at bounding box center [396, 291] width 194 height 11
click at [489, 287] on input "6" at bounding box center [396, 291] width 194 height 11
type input "7"
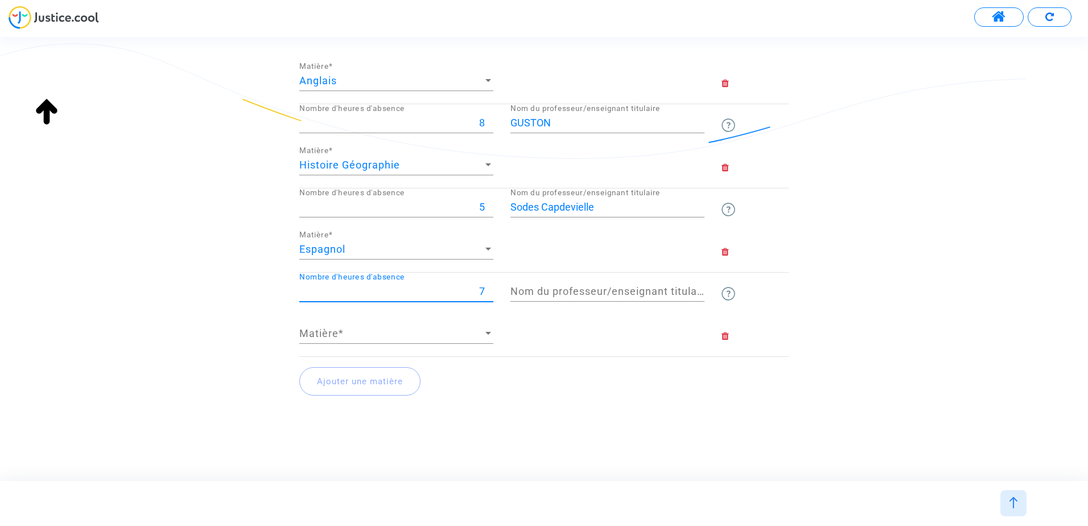
click at [489, 287] on input "7" at bounding box center [396, 291] width 194 height 11
click at [398, 336] on span "Matière" at bounding box center [391, 333] width 184 height 11
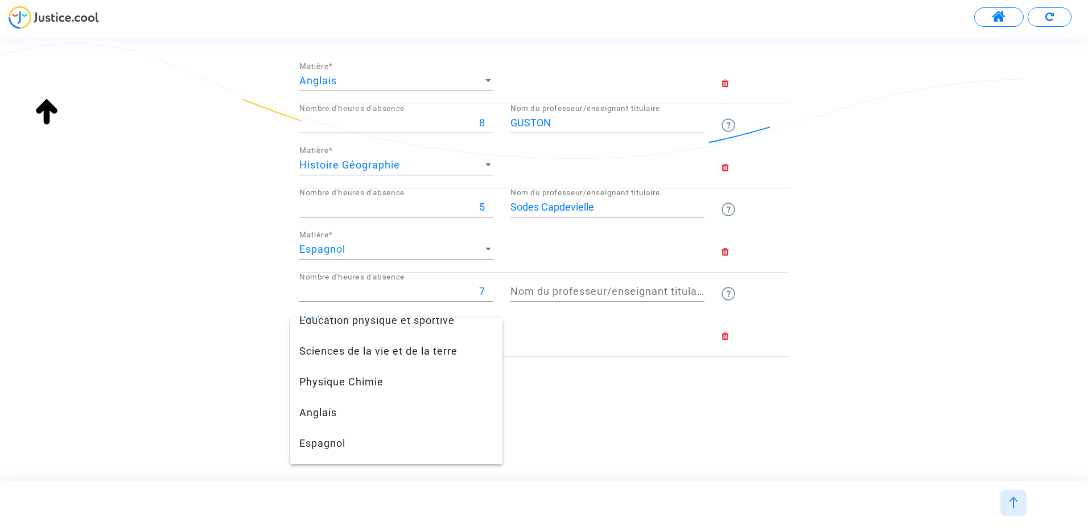
scroll to position [205, 0]
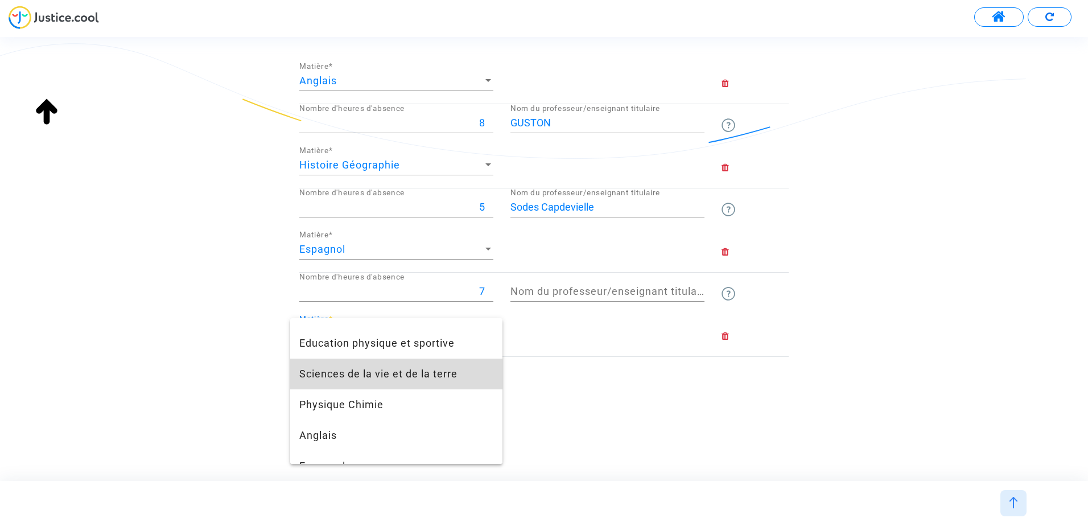
click at [448, 376] on span "Sciences de la vie et de la terre" at bounding box center [396, 374] width 194 height 31
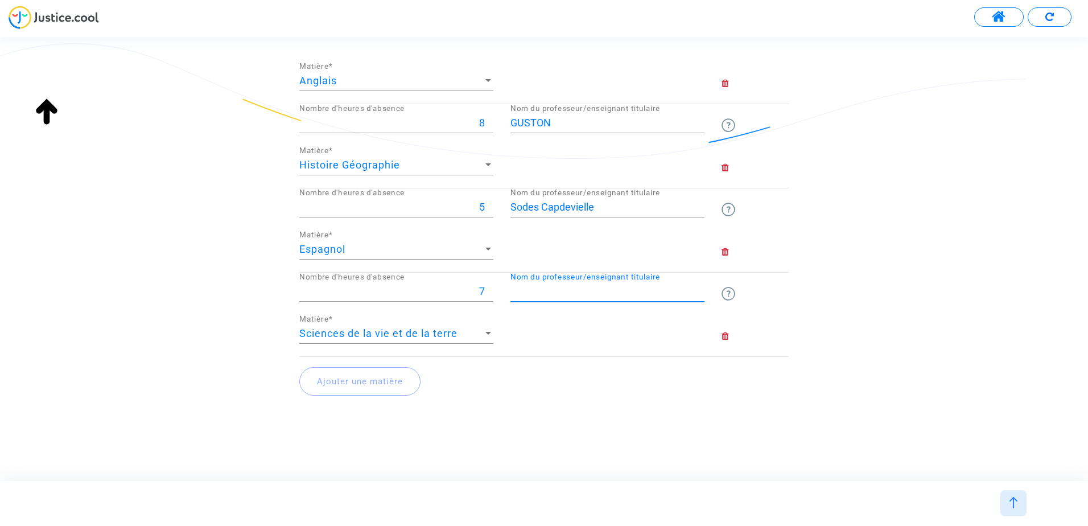
click at [539, 295] on input "Nom du professeur/enseignant titulaire" at bounding box center [607, 291] width 194 height 11
type input "m"
click at [562, 297] on input "MERCAD" at bounding box center [607, 291] width 194 height 11
type input "MERCADAL"
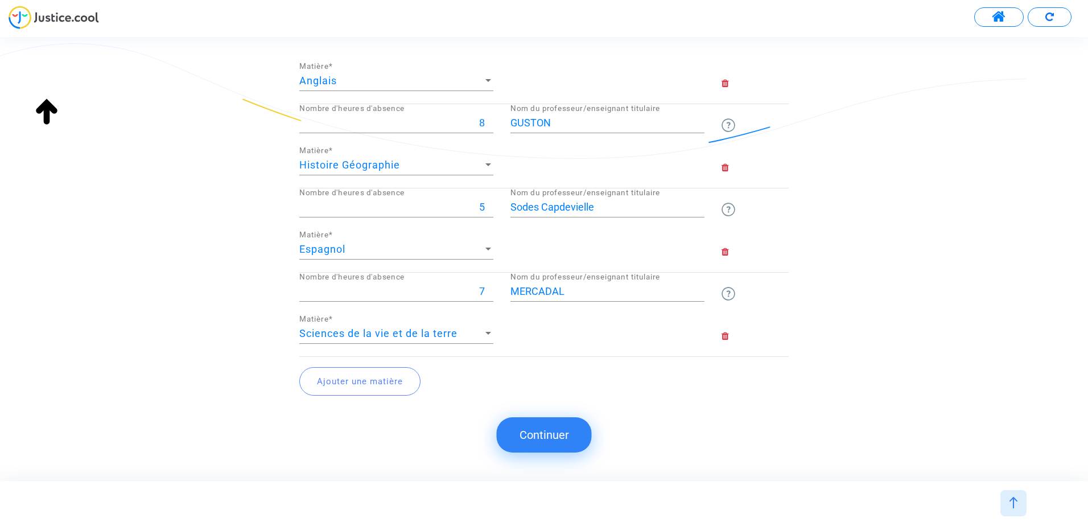
click at [373, 383] on button "Ajouter une matière" at bounding box center [359, 381] width 121 height 28
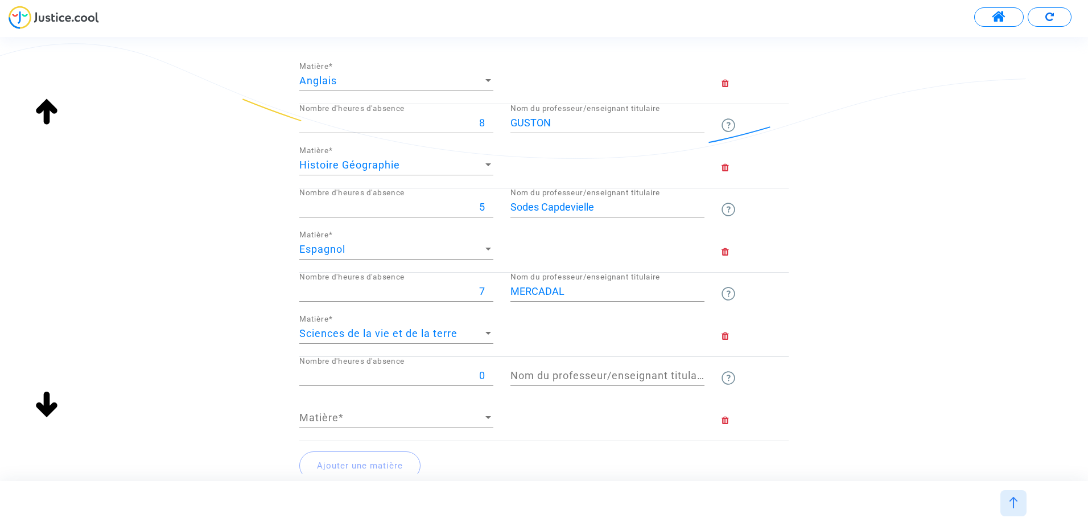
click at [348, 421] on span "Matière" at bounding box center [391, 417] width 184 height 11
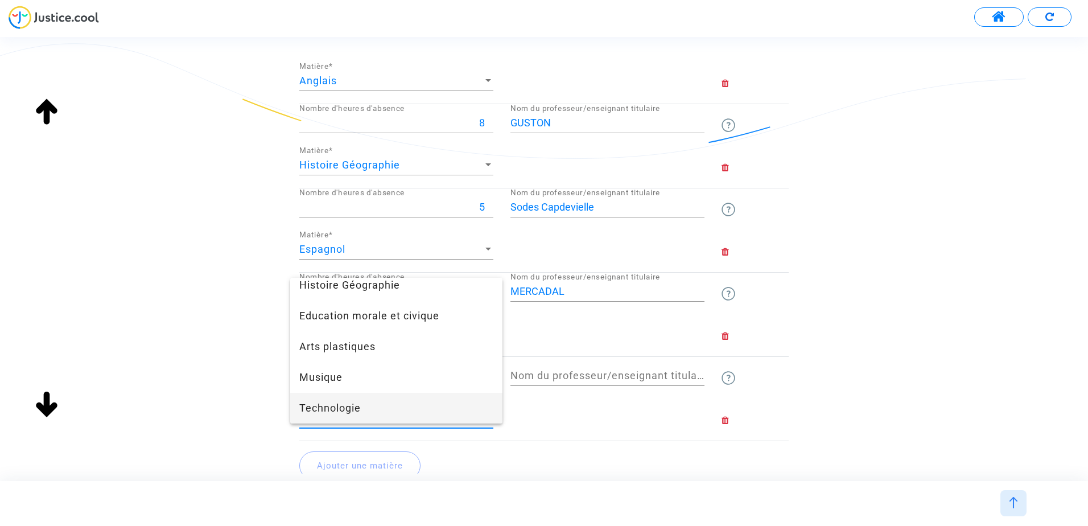
scroll to position [407, 0]
click at [562, 413] on div at bounding box center [544, 263] width 1088 height 526
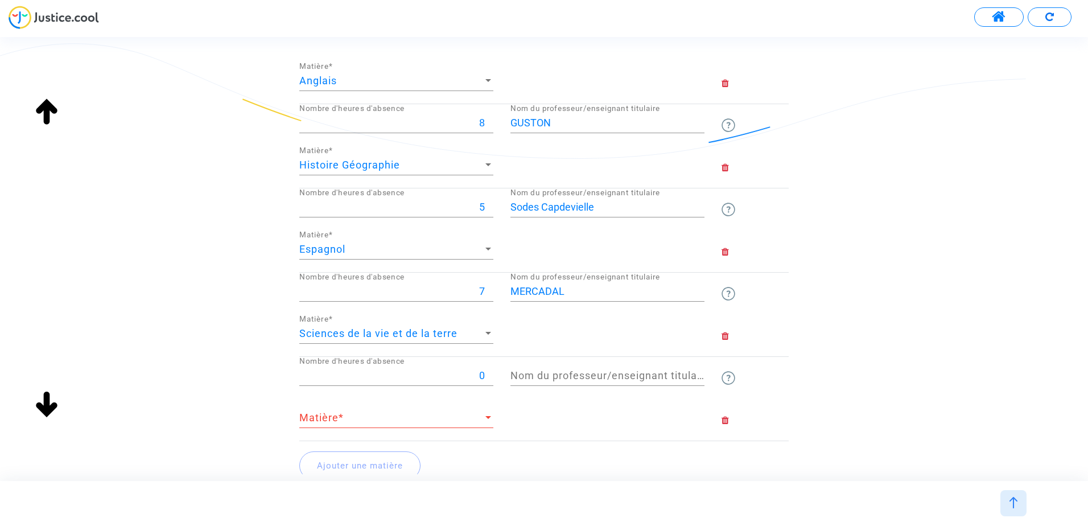
click at [317, 426] on div "Matière Matière *" at bounding box center [396, 413] width 194 height 29
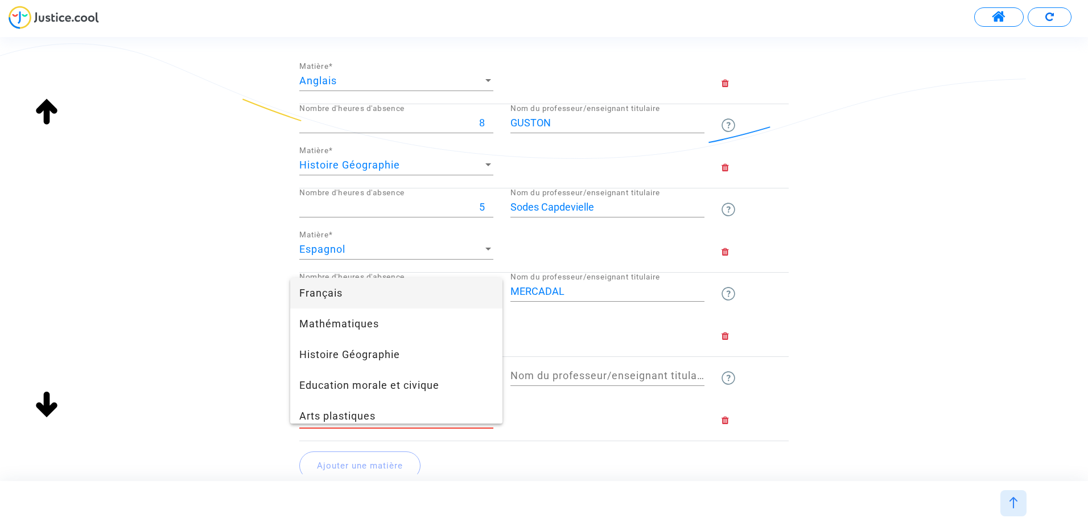
scroll to position [69, 0]
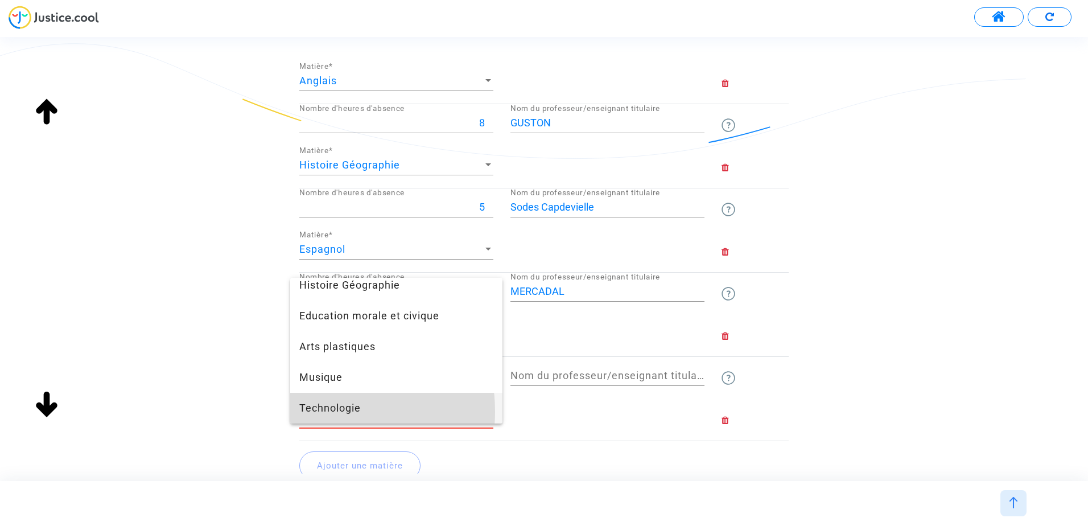
click at [319, 411] on span "Technologie" at bounding box center [396, 408] width 194 height 31
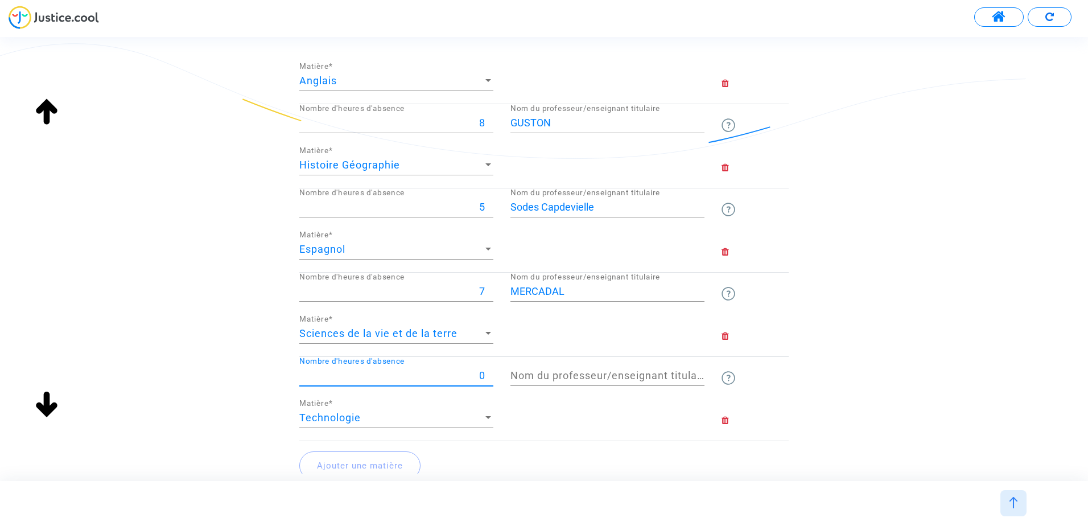
click at [484, 373] on input "0" at bounding box center [396, 375] width 194 height 11
click at [491, 373] on input "1" at bounding box center [396, 375] width 194 height 11
click at [491, 373] on input "2" at bounding box center [396, 375] width 194 height 11
type input "3"
click at [491, 373] on input "3" at bounding box center [396, 375] width 194 height 11
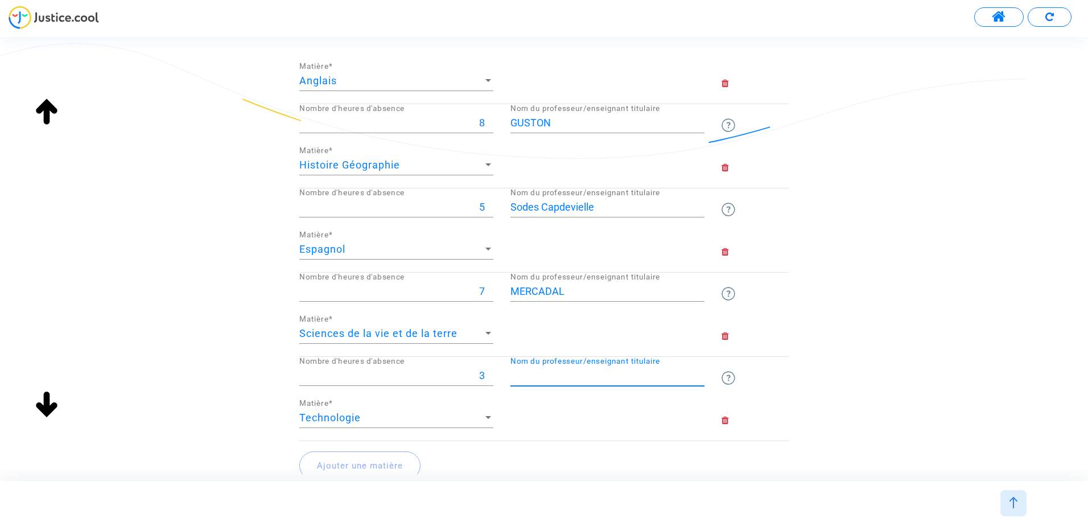
click at [542, 379] on input "Nom du professeur/enseignant titulaire" at bounding box center [607, 375] width 194 height 11
type input "HASSLER"
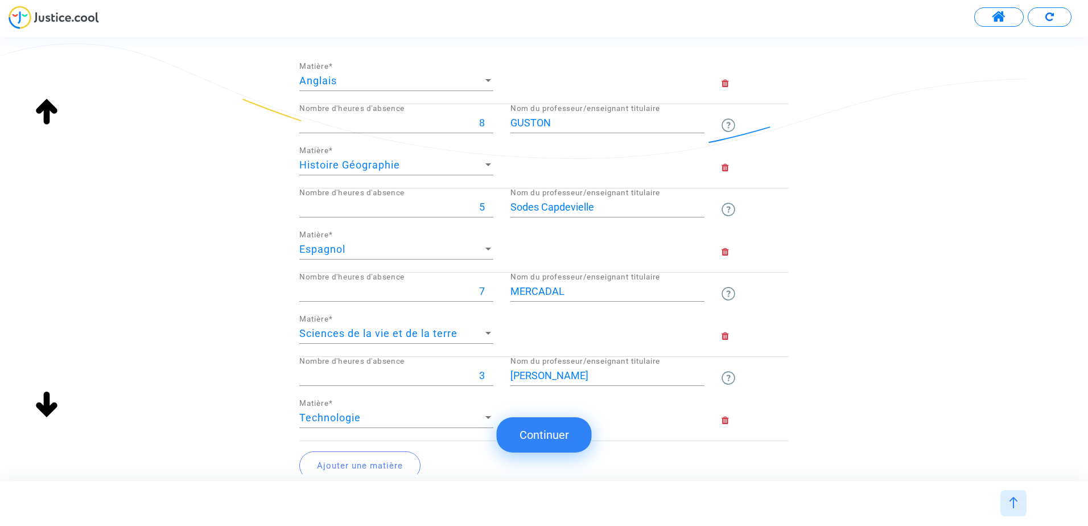
click at [332, 463] on button "Ajouter une matière" at bounding box center [359, 465] width 121 height 28
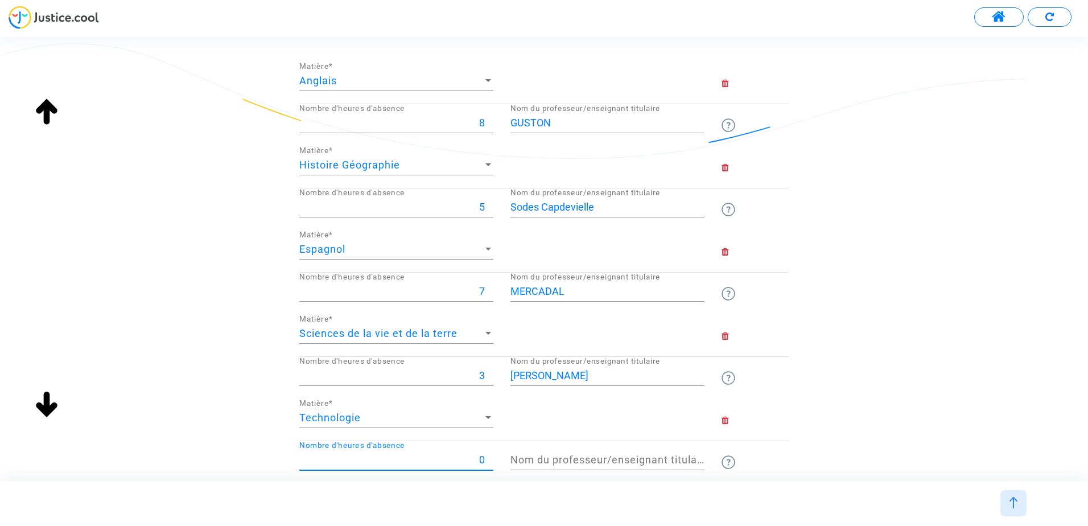
click at [332, 463] on input "0" at bounding box center [396, 459] width 194 height 11
click at [189, 451] on div "Veuillez lister ci-dessous les heures d'absence non remplacées Le nom du profes…" at bounding box center [544, 174] width 1088 height 822
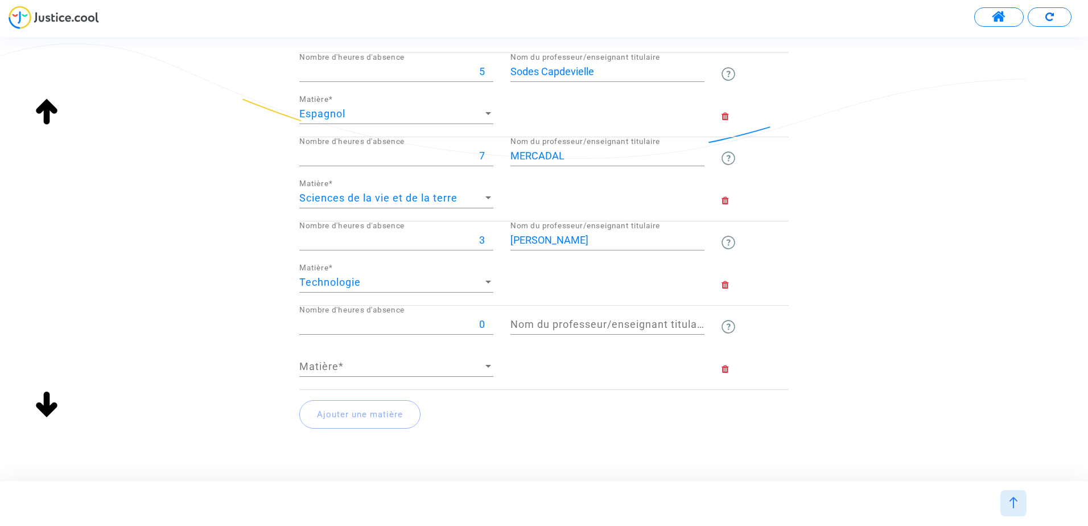
scroll to position [471, 0]
click at [483, 325] on input "0" at bounding box center [396, 323] width 194 height 11
click at [490, 318] on input "1" at bounding box center [396, 323] width 194 height 11
click at [490, 318] on input "2" at bounding box center [396, 323] width 194 height 11
click at [490, 318] on input "3" at bounding box center [396, 323] width 194 height 11
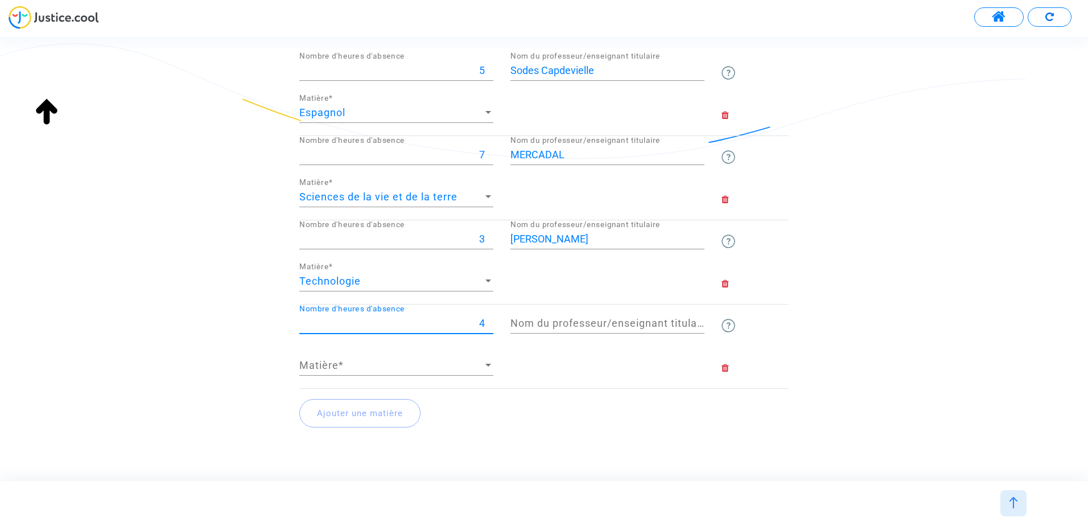
click at [490, 318] on input "4" at bounding box center [396, 323] width 194 height 11
click at [490, 318] on input "5" at bounding box center [396, 323] width 194 height 11
click at [490, 318] on input "6" at bounding box center [396, 323] width 194 height 11
click at [490, 318] on input "7" at bounding box center [396, 323] width 194 height 11
type input "8"
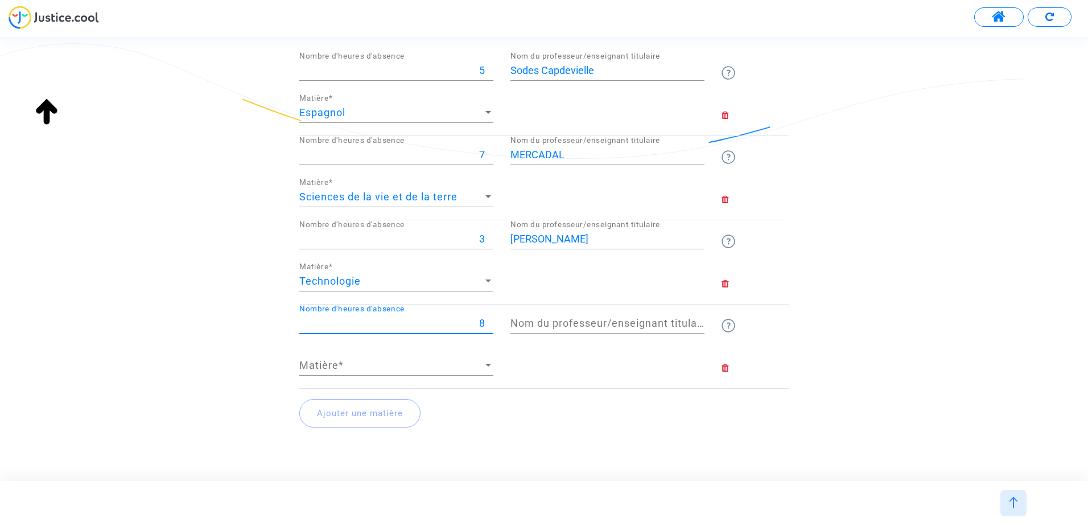
click at [490, 318] on input "8" at bounding box center [396, 323] width 194 height 11
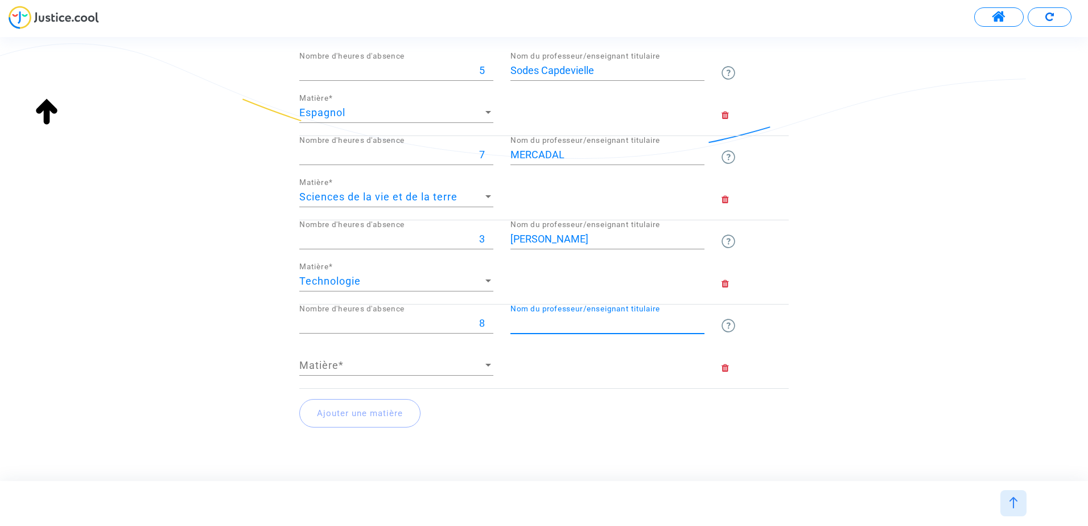
click at [533, 320] on input "Nom du professeur/enseignant titulaire" at bounding box center [607, 323] width 194 height 11
type input "LARZILLE"
click at [408, 373] on div "Matière Matière *" at bounding box center [396, 361] width 194 height 29
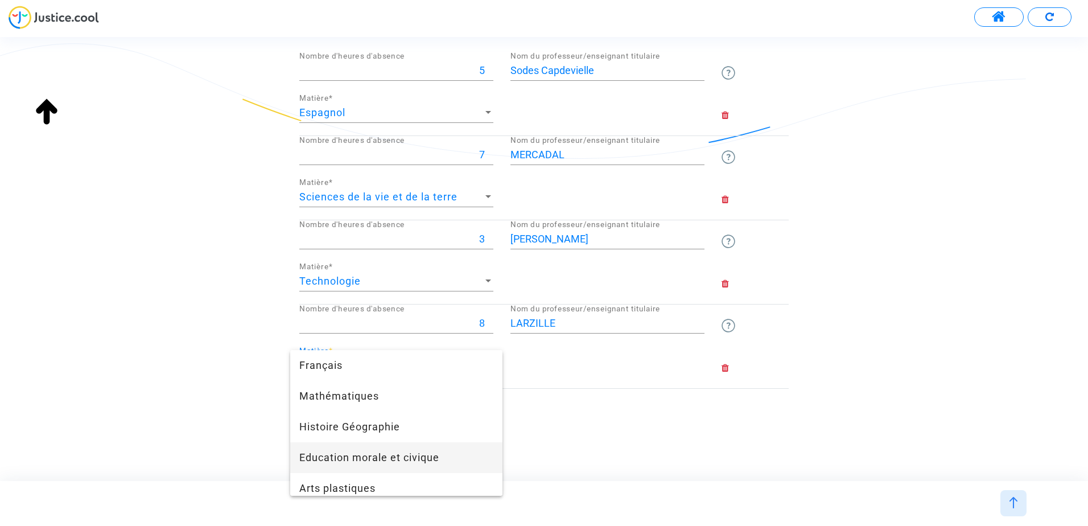
scroll to position [162, 0]
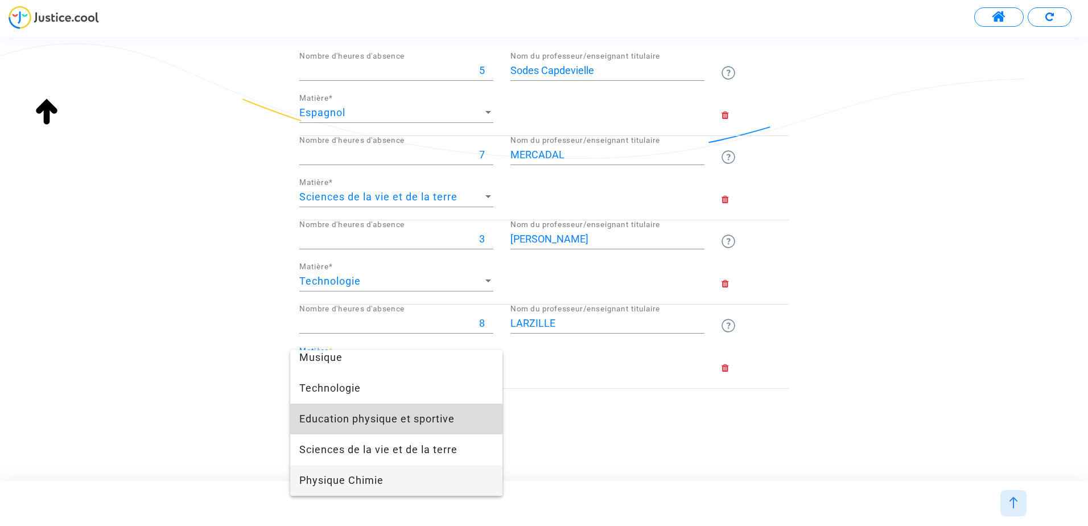
click at [404, 418] on span "Education physique et sportive" at bounding box center [396, 418] width 194 height 31
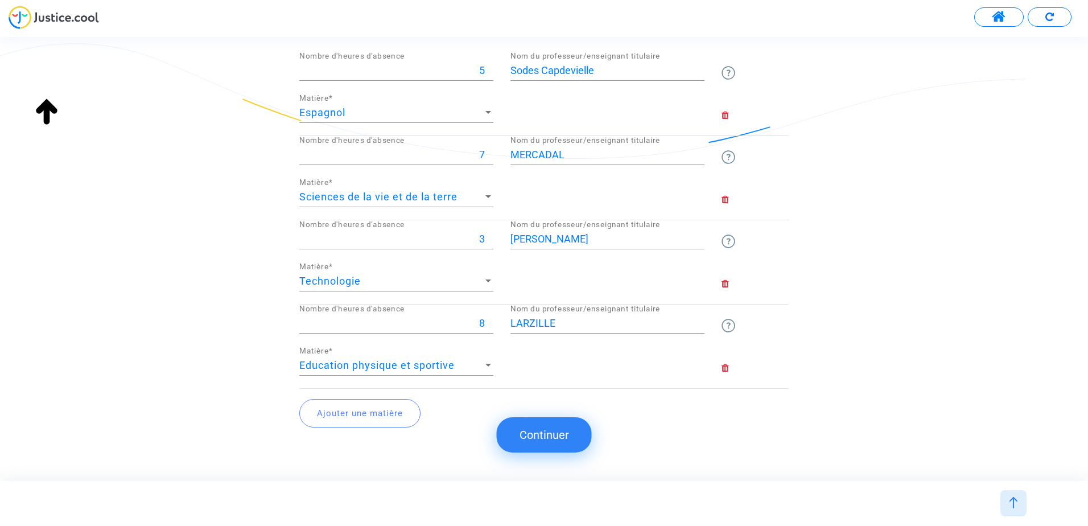
click at [404, 418] on button "Ajouter une matière" at bounding box center [359, 413] width 121 height 28
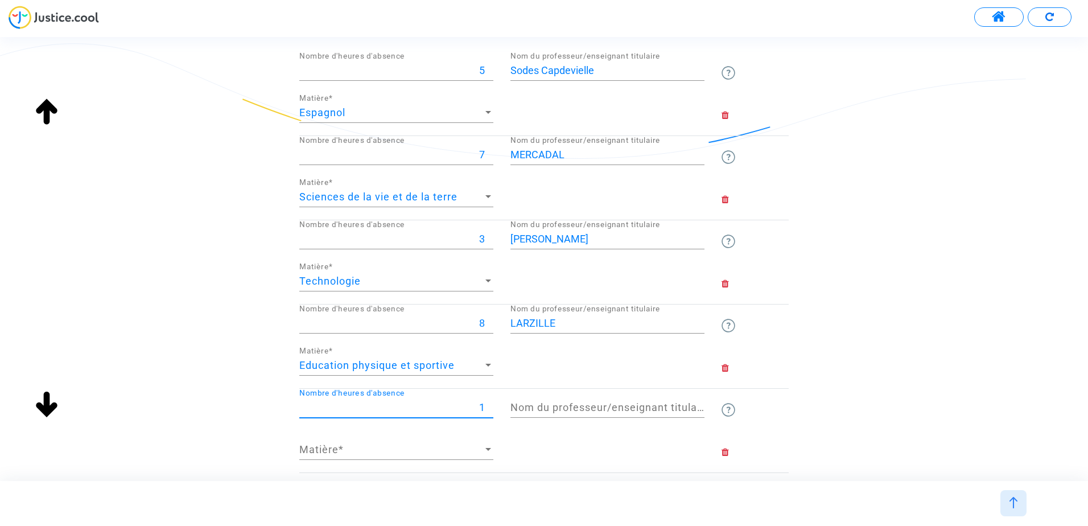
type input "1"
click at [489, 405] on input "1" at bounding box center [396, 407] width 194 height 11
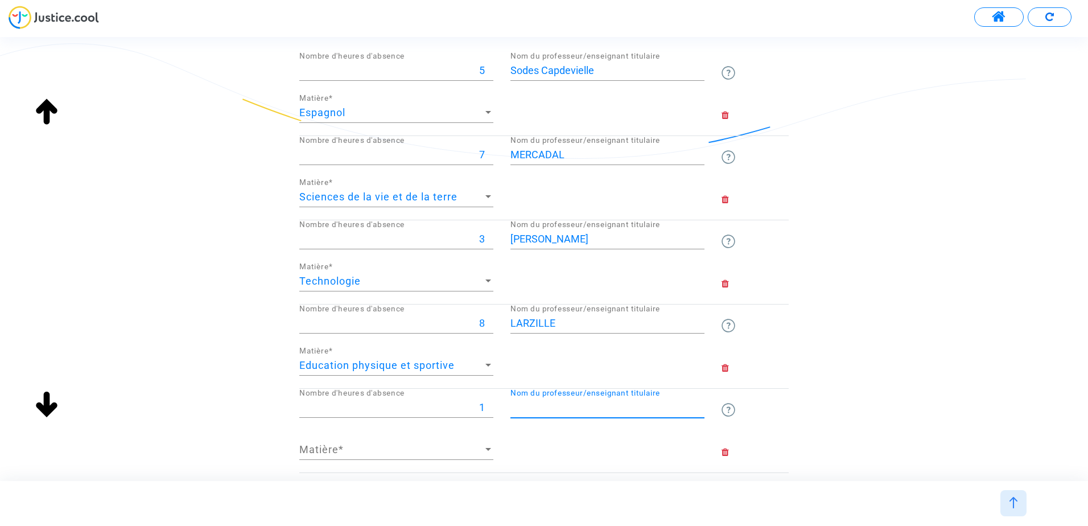
click at [575, 412] on input "Nom du professeur/enseignant titulaire" at bounding box center [607, 407] width 194 height 11
type input "LELOUP"
click at [364, 452] on span "Matière" at bounding box center [391, 449] width 184 height 11
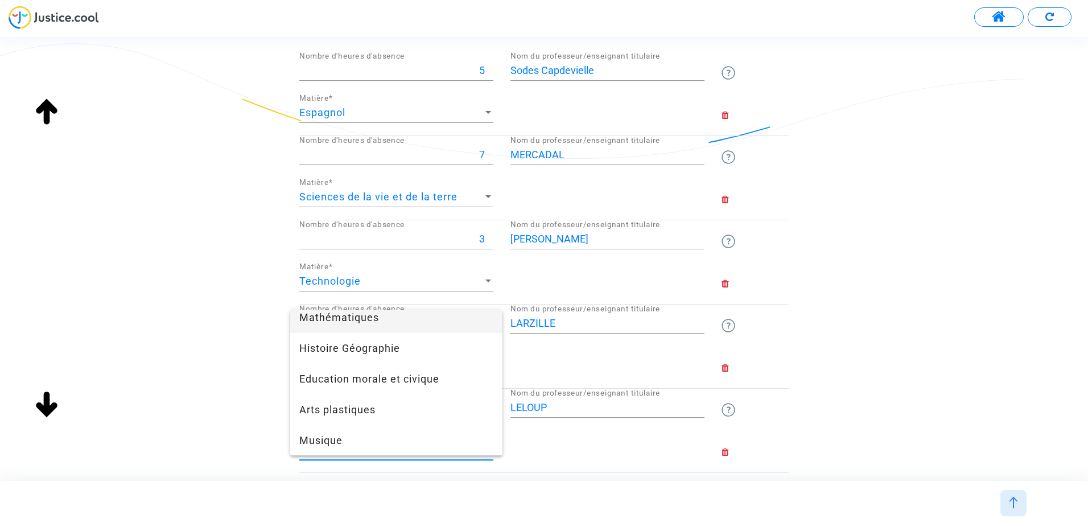
scroll to position [46, 0]
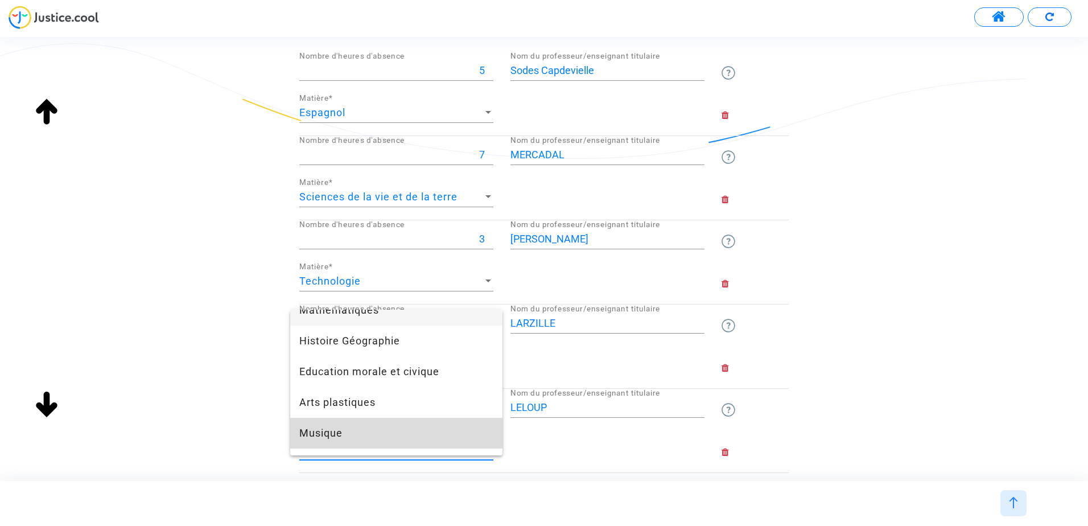
click at [423, 439] on span "Musique" at bounding box center [396, 433] width 194 height 31
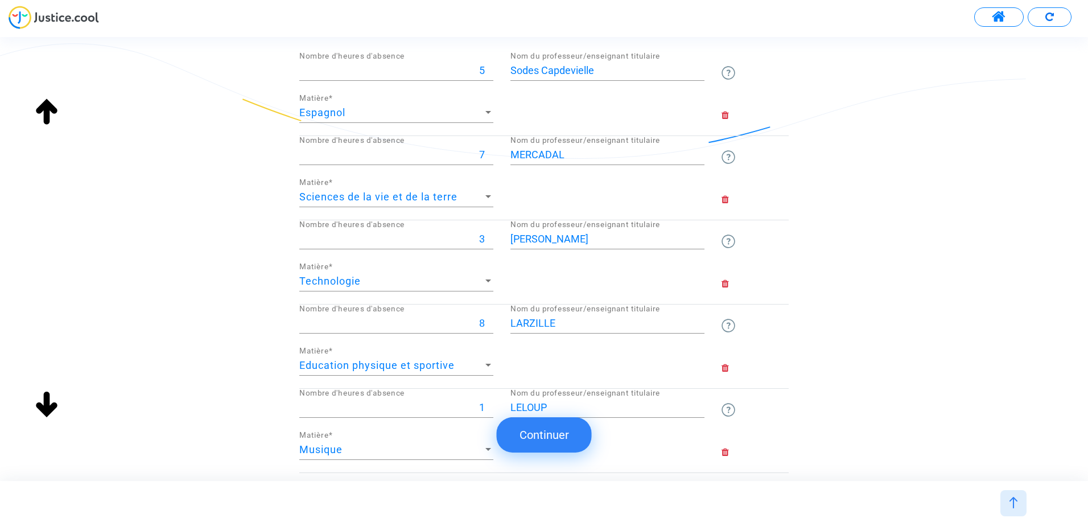
click at [800, 405] on div "Veuillez lister ci-dessous les heures d'absence non remplacées Le nom du profes…" at bounding box center [544, 80] width 1088 height 907
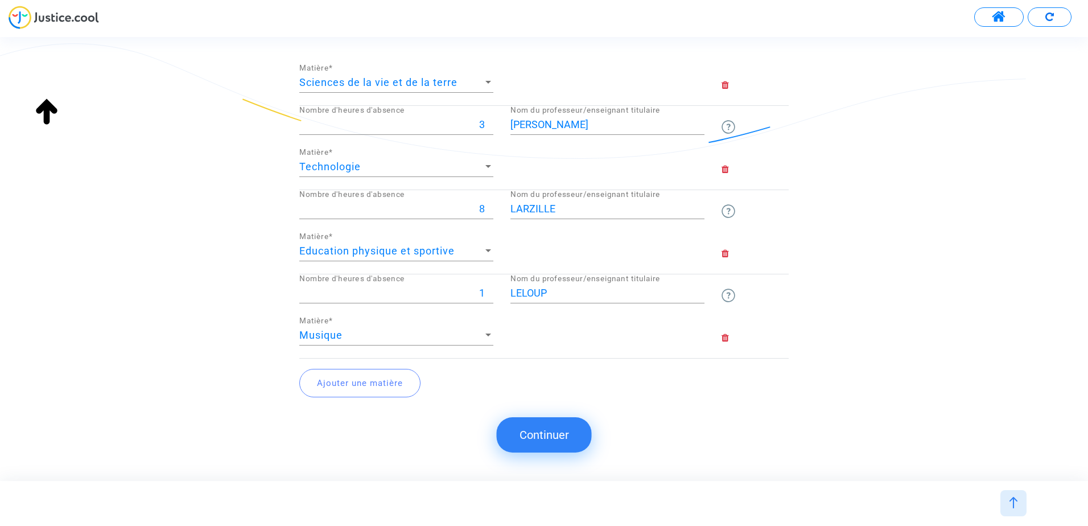
scroll to position [587, 0]
click at [366, 387] on button "Ajouter une matière" at bounding box center [359, 381] width 121 height 28
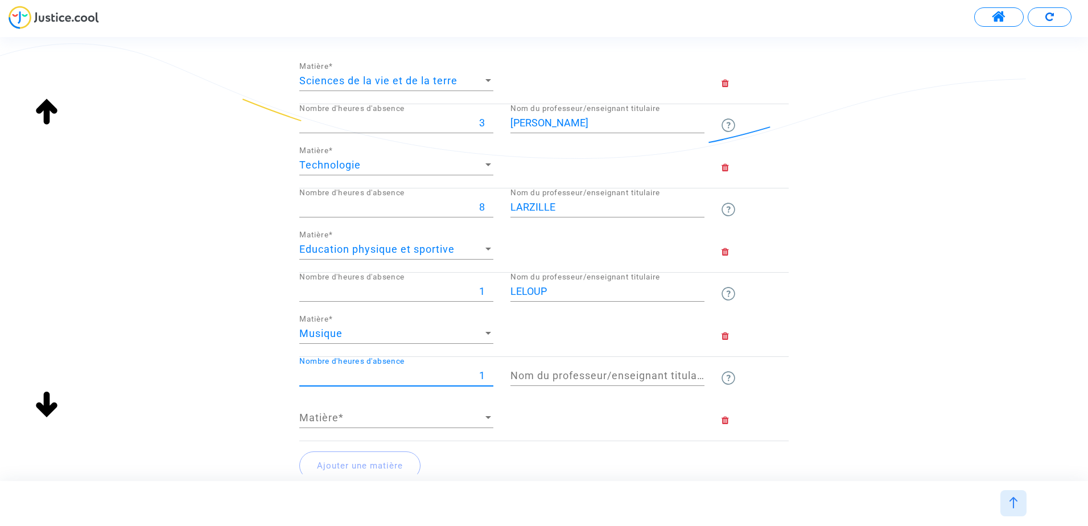
type input "1"
click at [489, 373] on input "1" at bounding box center [396, 375] width 194 height 11
click at [441, 422] on span "Matière" at bounding box center [391, 417] width 184 height 11
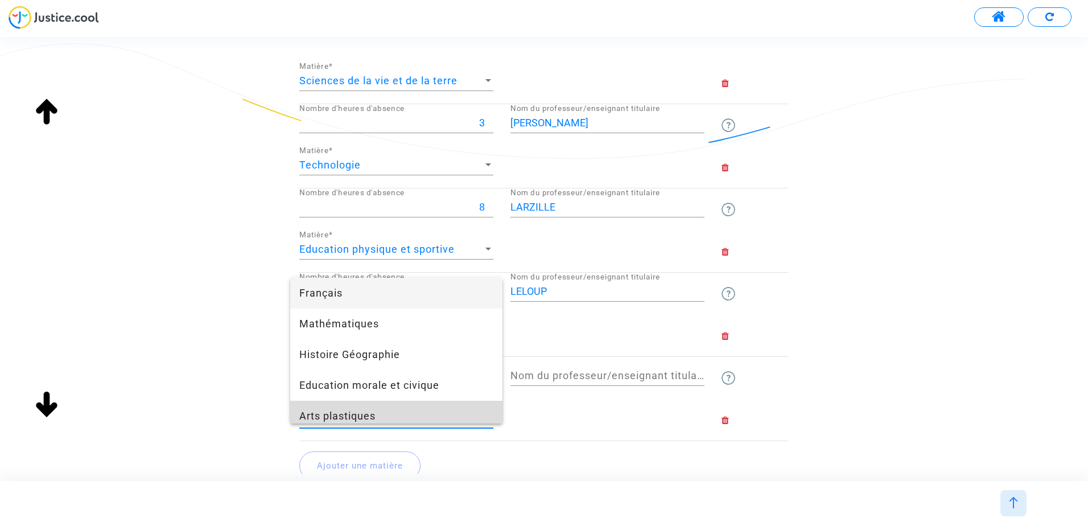
click at [441, 422] on span "Arts plastiques" at bounding box center [396, 416] width 194 height 31
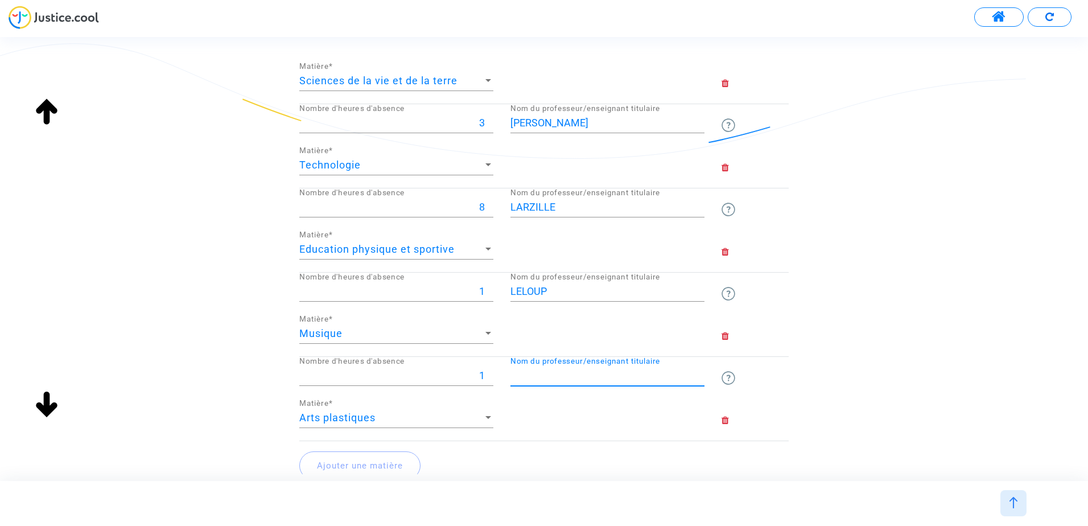
click at [534, 378] on input "Nom du professeur/enseignant titulaire" at bounding box center [607, 375] width 194 height 11
type input "PUERTAS CENTENO"
click at [1011, 263] on div "Veuillez lister ci-dessous les heures d'absence non remplacées Le nom du profes…" at bounding box center [544, 6] width 1088 height 991
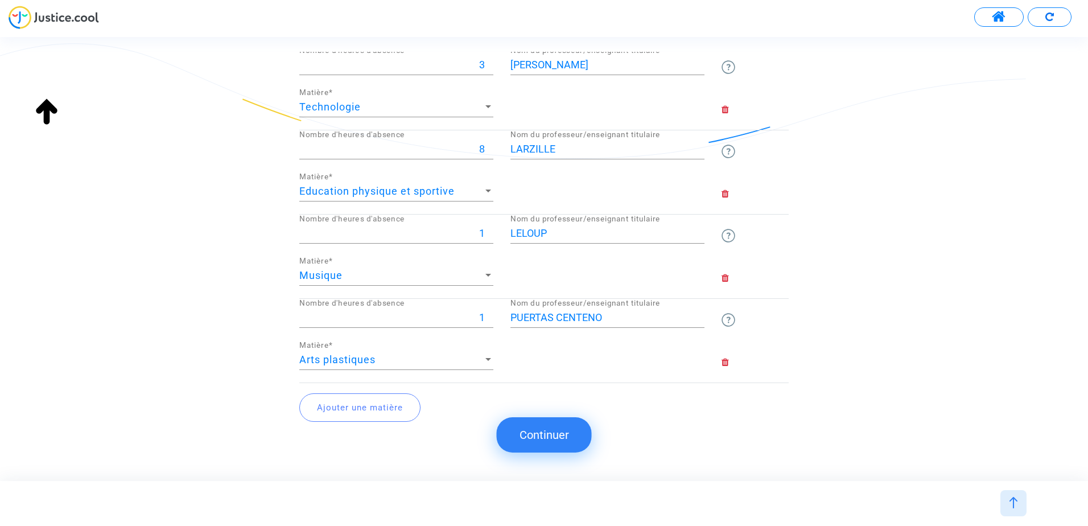
scroll to position [655, 0]
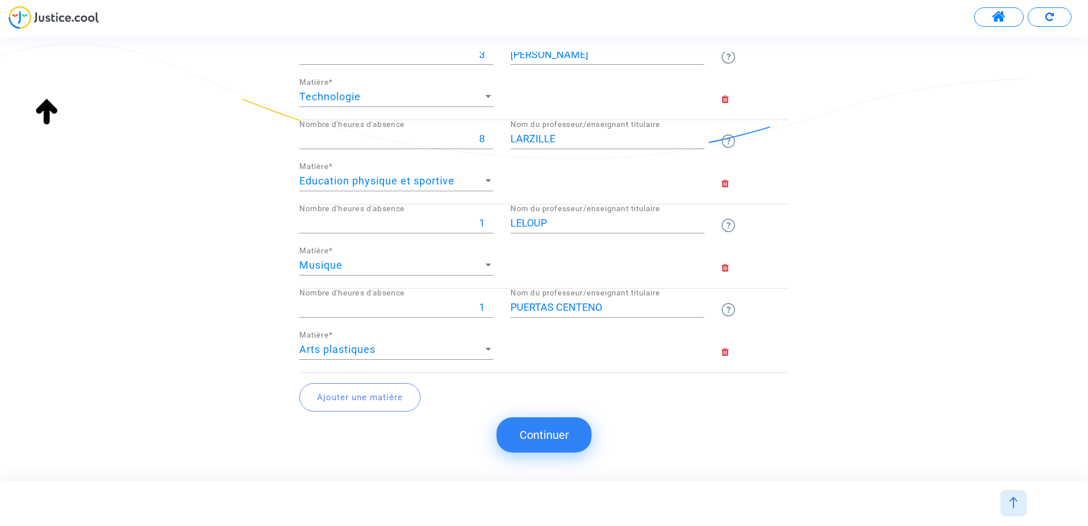
click at [553, 432] on button "Continuer" at bounding box center [544, 434] width 95 height 35
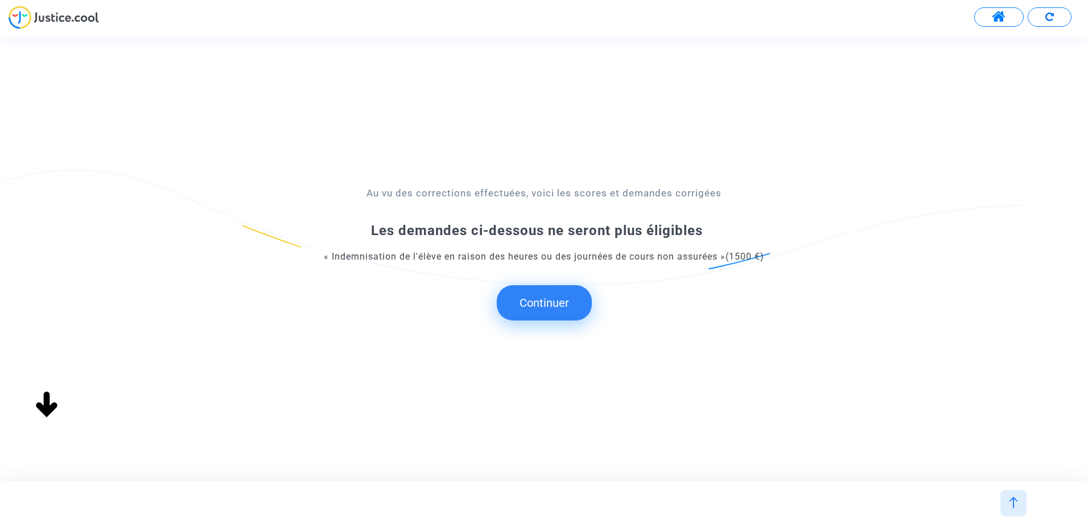
click at [562, 303] on button "Continuer" at bounding box center [544, 302] width 95 height 35
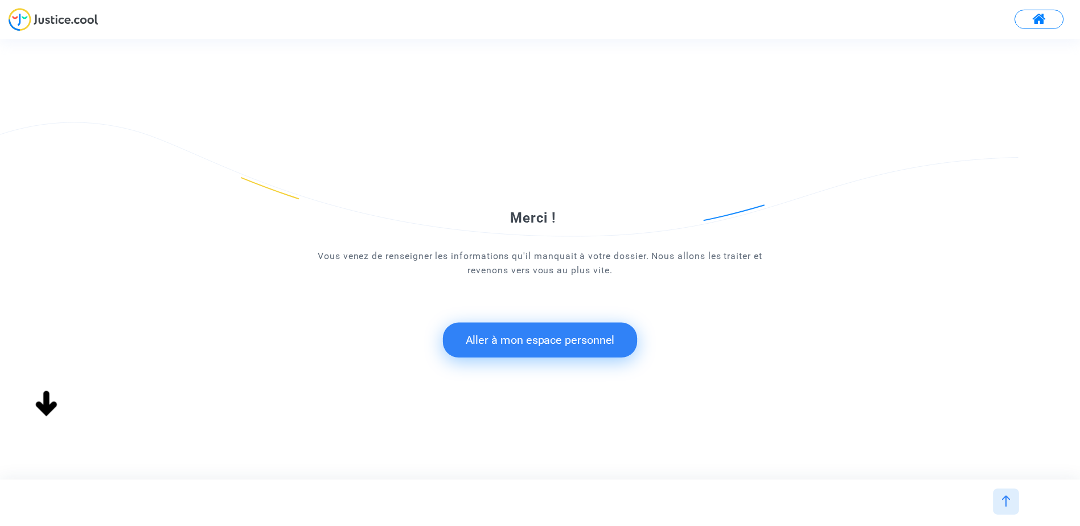
scroll to position [0, 0]
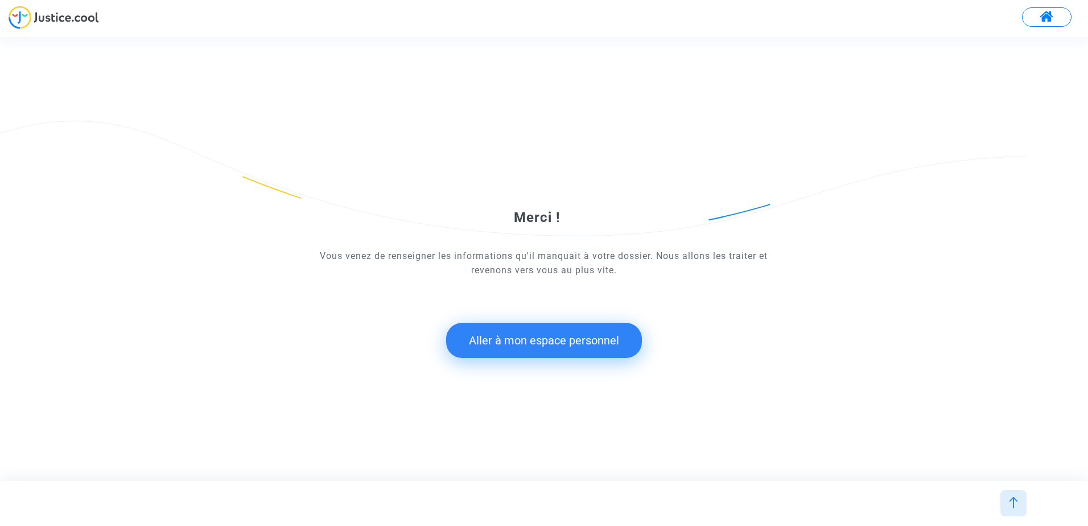
click at [545, 337] on button "Aller à mon espace personnel" at bounding box center [544, 340] width 196 height 35
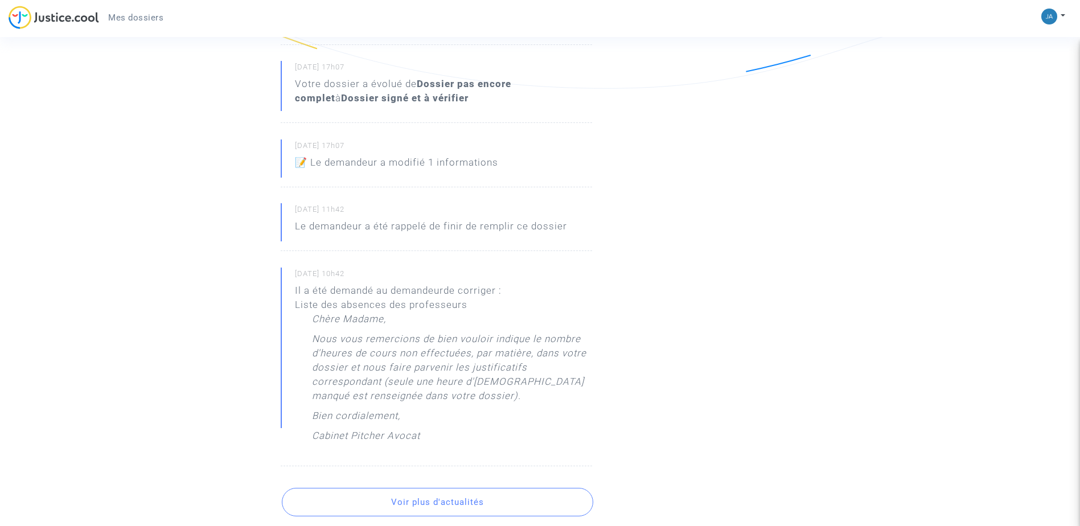
scroll to position [341, 0]
click at [504, 494] on button "Voir plus d'actualités" at bounding box center [437, 498] width 311 height 28
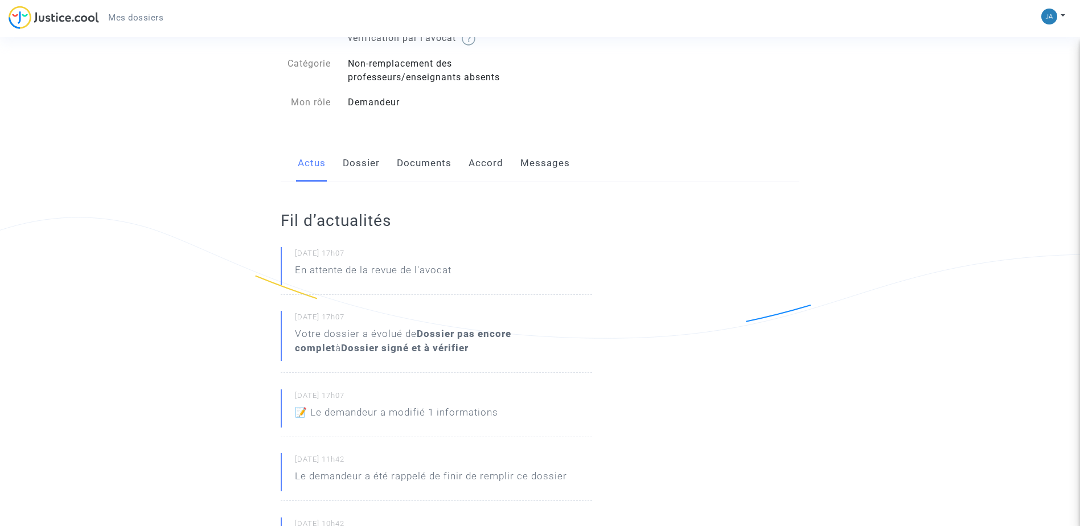
scroll to position [53, 0]
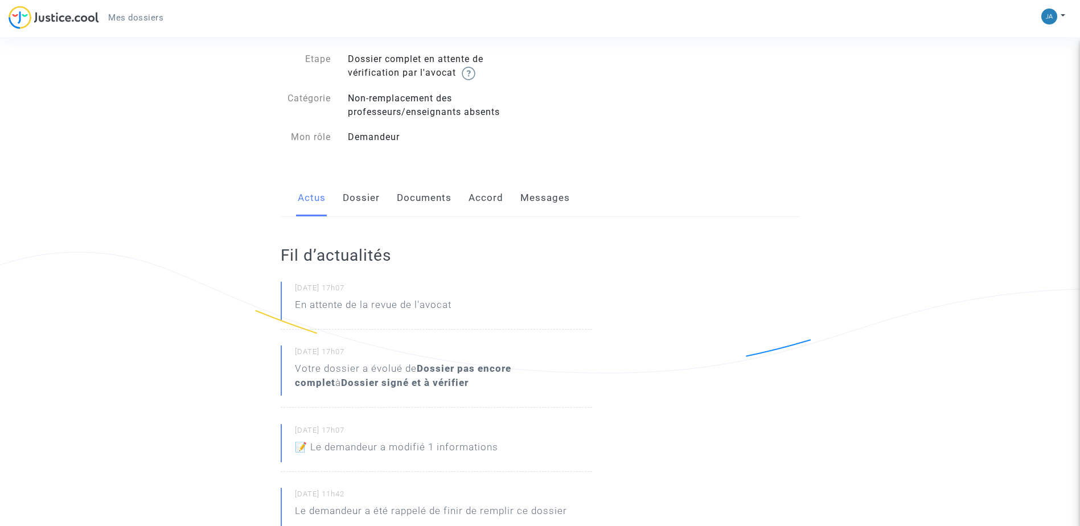
click at [418, 197] on link "Documents" at bounding box center [424, 198] width 55 height 38
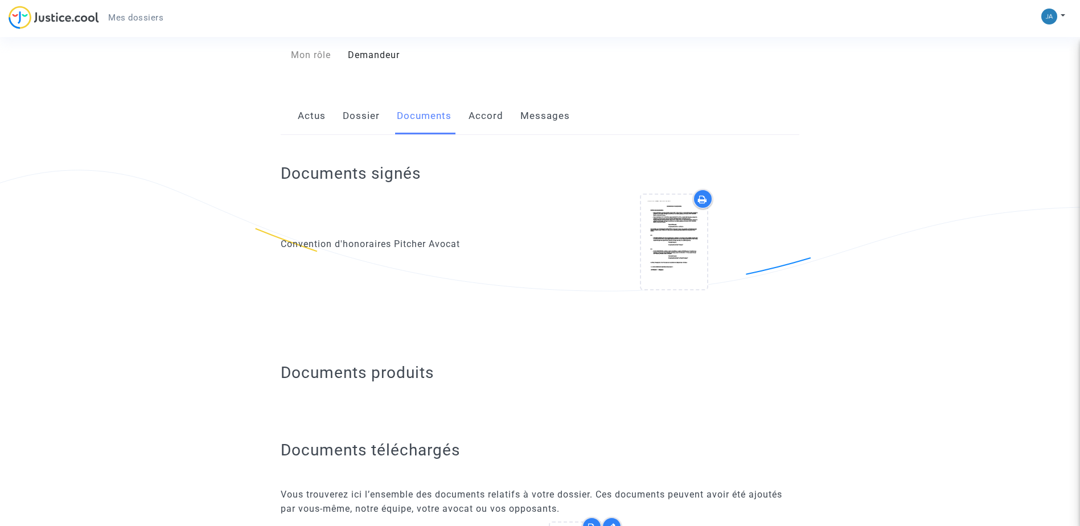
scroll to position [133, 0]
click at [362, 118] on link "Dossier" at bounding box center [361, 119] width 37 height 38
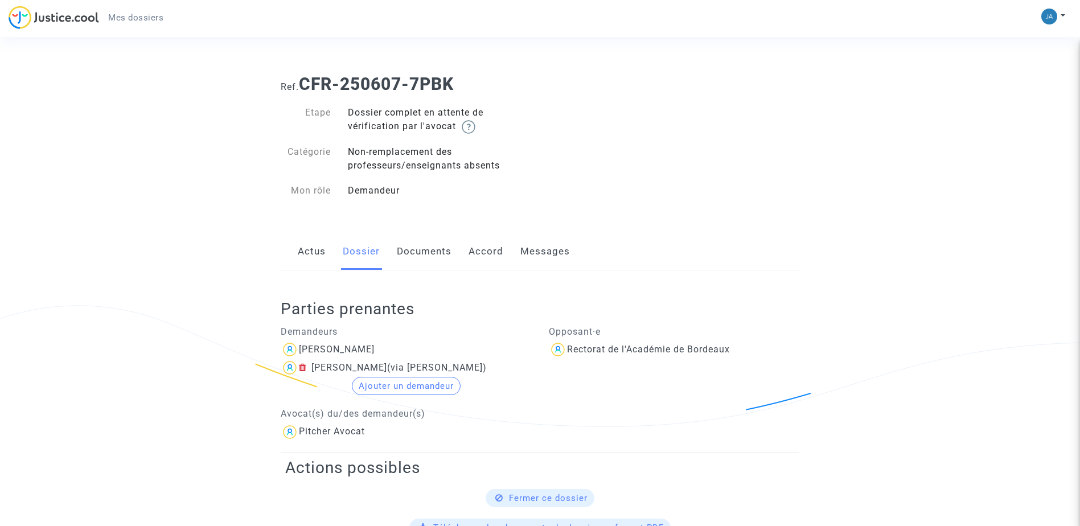
click at [435, 250] on link "Documents" at bounding box center [424, 252] width 55 height 38
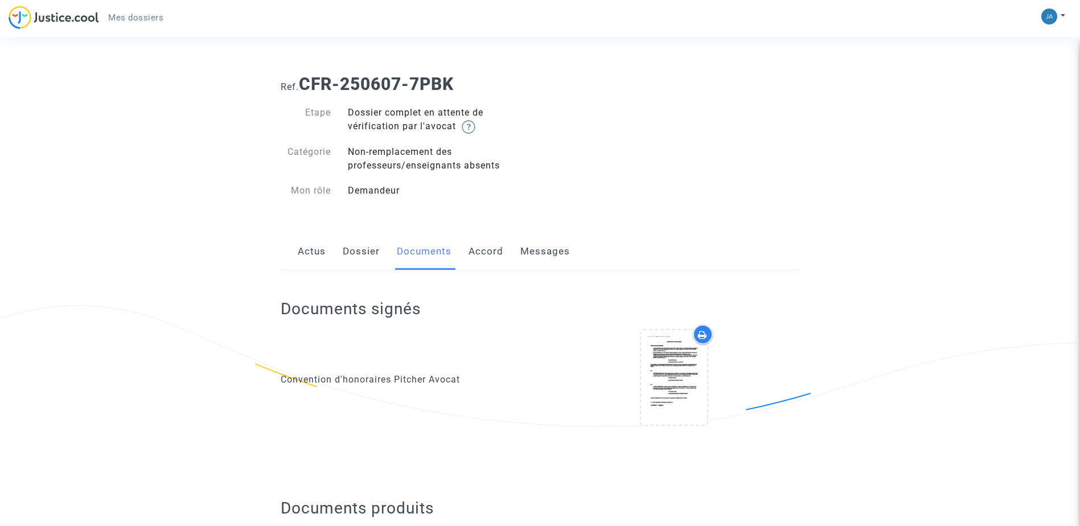
drag, startPoint x: 1078, startPoint y: 177, endPoint x: 1086, endPoint y: 230, distance: 54.0
drag, startPoint x: 1086, startPoint y: 230, endPoint x: 986, endPoint y: 250, distance: 101.6
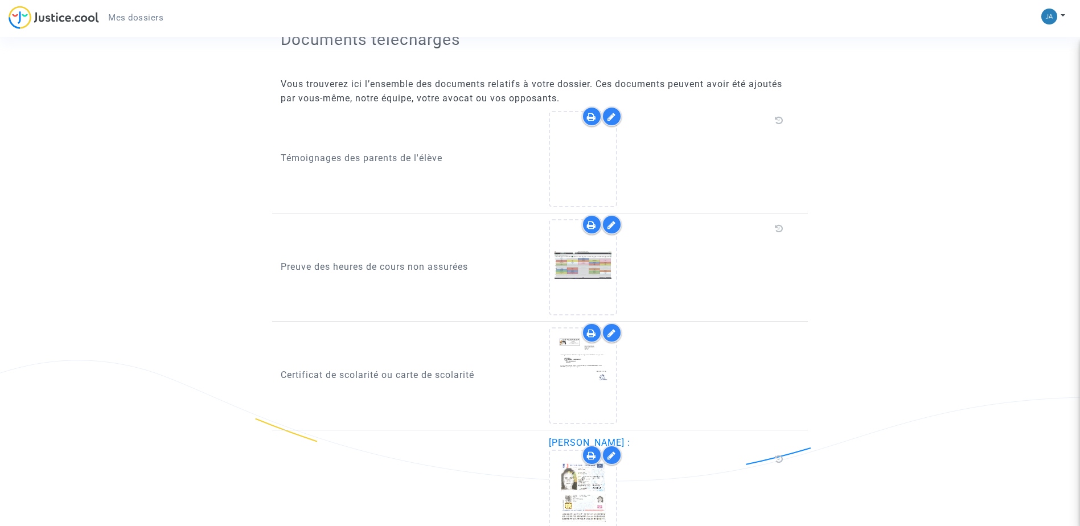
scroll to position [554, 0]
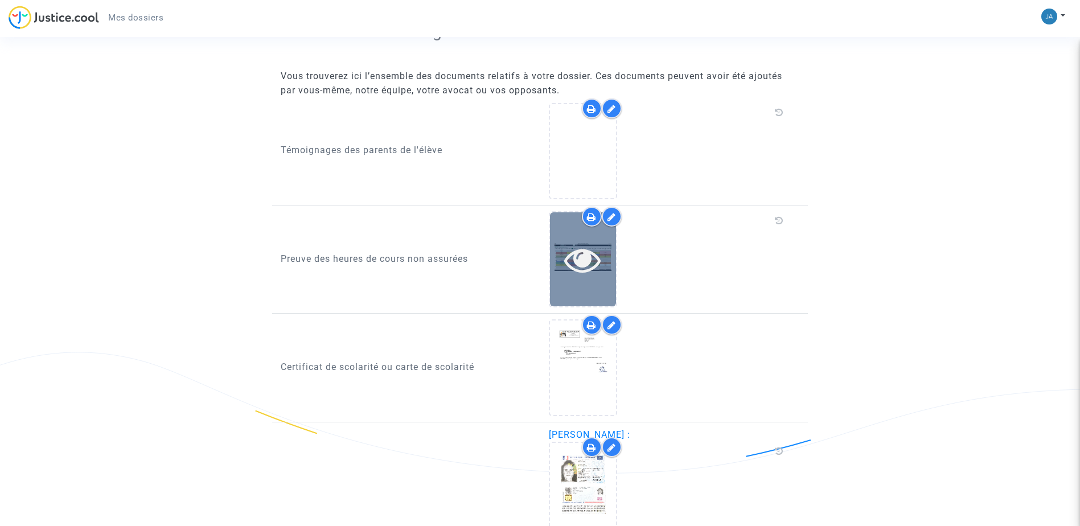
click at [588, 259] on icon at bounding box center [582, 259] width 37 height 36
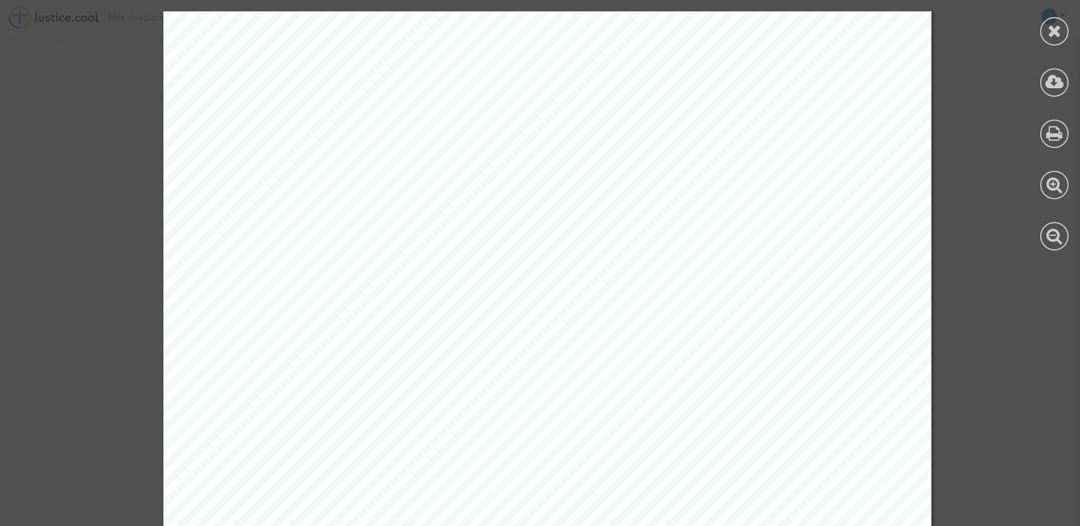
scroll to position [0, 0]
click at [1049, 24] on icon at bounding box center [1054, 30] width 14 height 17
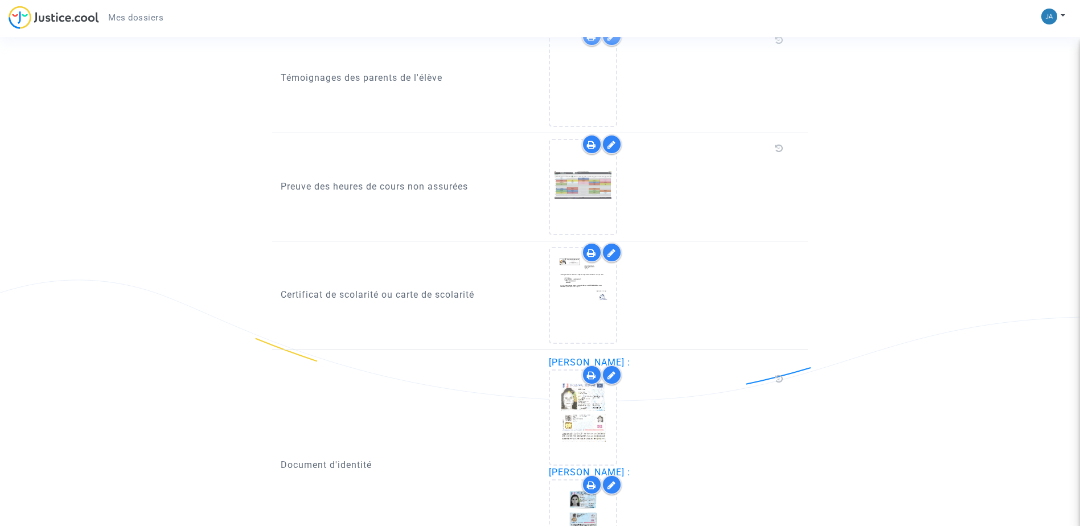
scroll to position [631, 0]
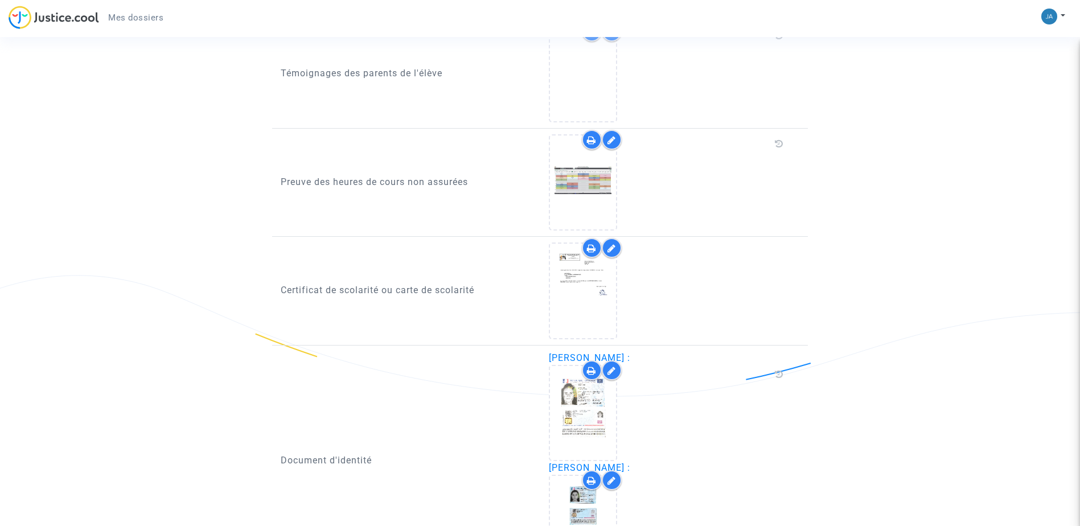
click at [612, 142] on icon at bounding box center [611, 139] width 9 height 9
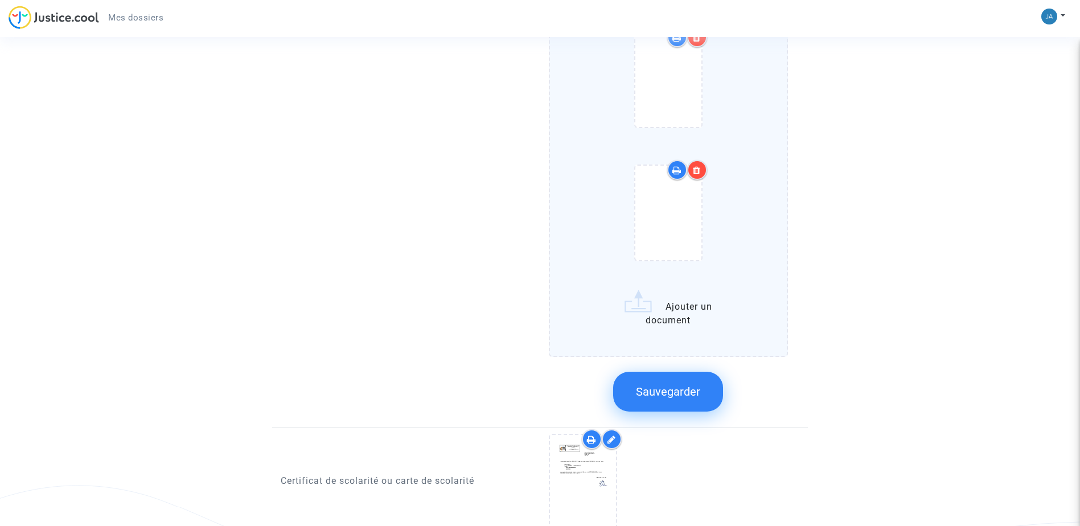
scroll to position [5834, 0]
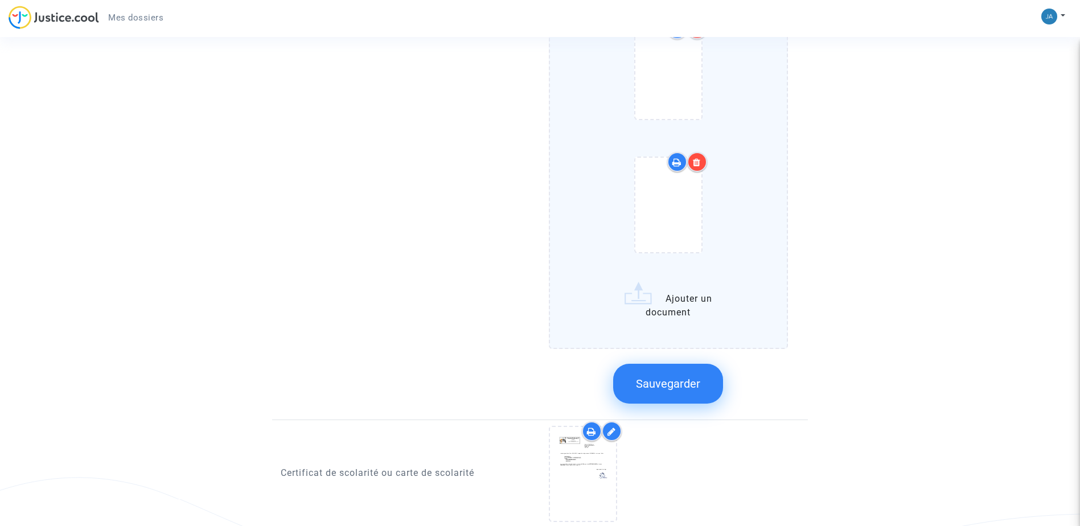
click at [658, 385] on span "Sauvegarder" at bounding box center [668, 384] width 64 height 14
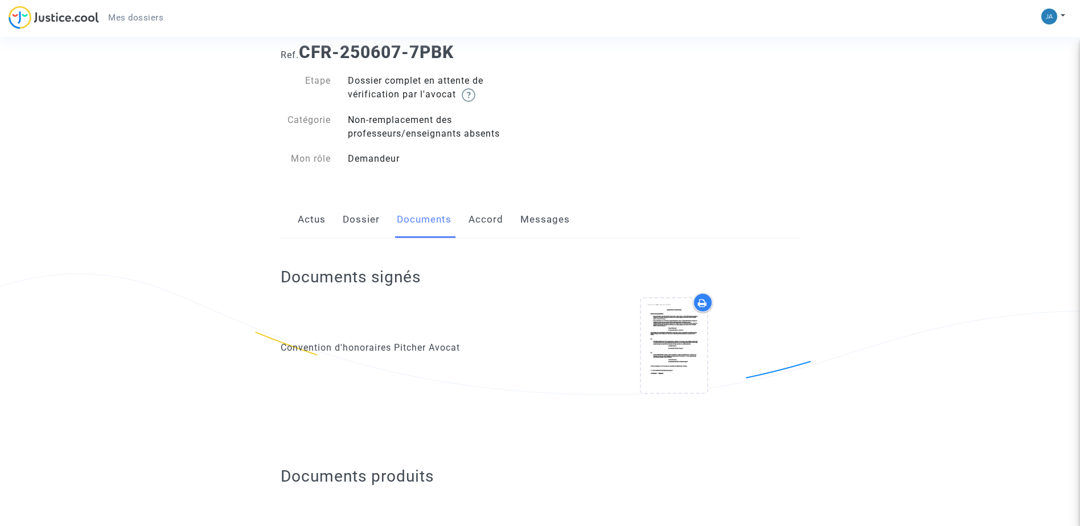
scroll to position [27, 0]
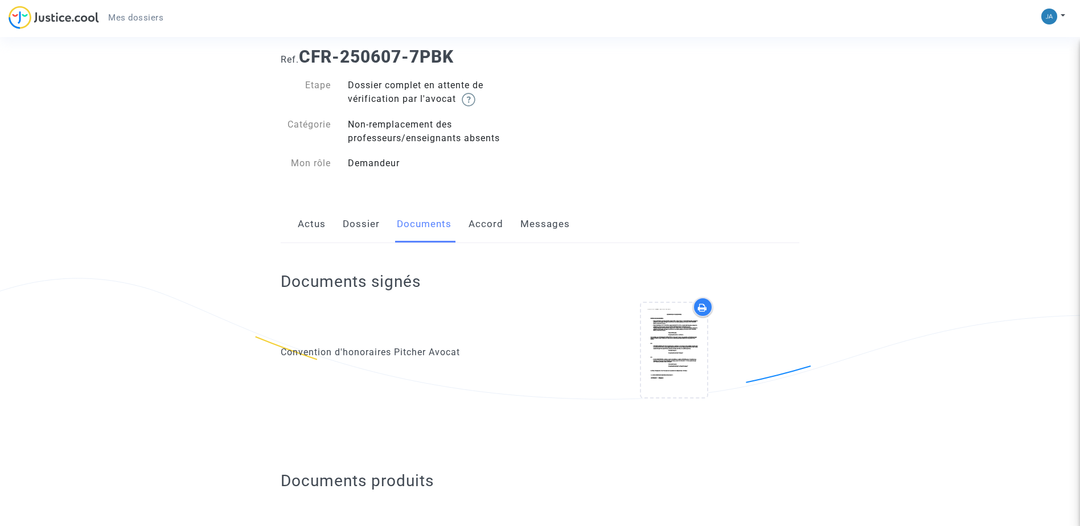
click at [551, 223] on link "Messages" at bounding box center [545, 224] width 50 height 38
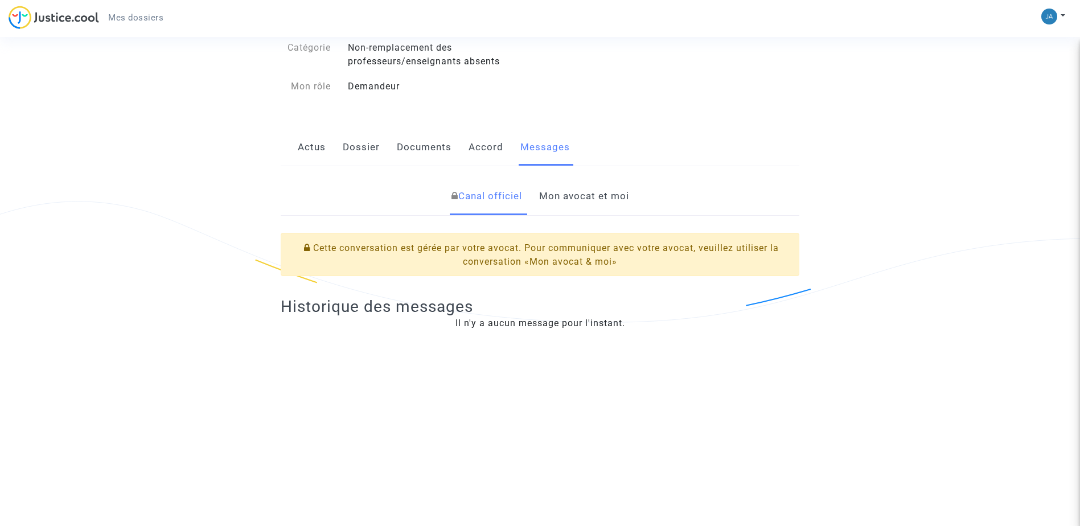
scroll to position [114, 0]
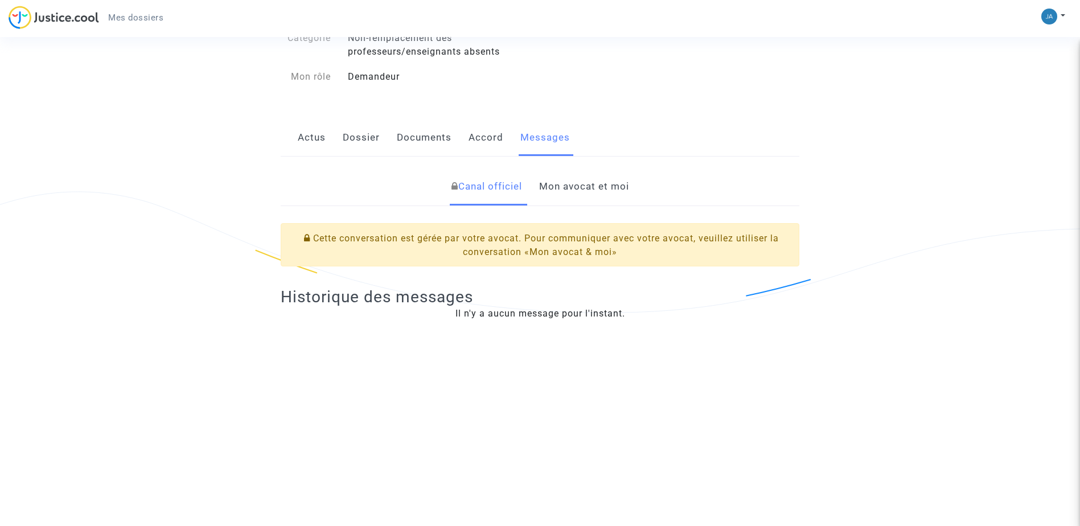
click at [615, 186] on link "Mon avocat et moi" at bounding box center [584, 187] width 90 height 38
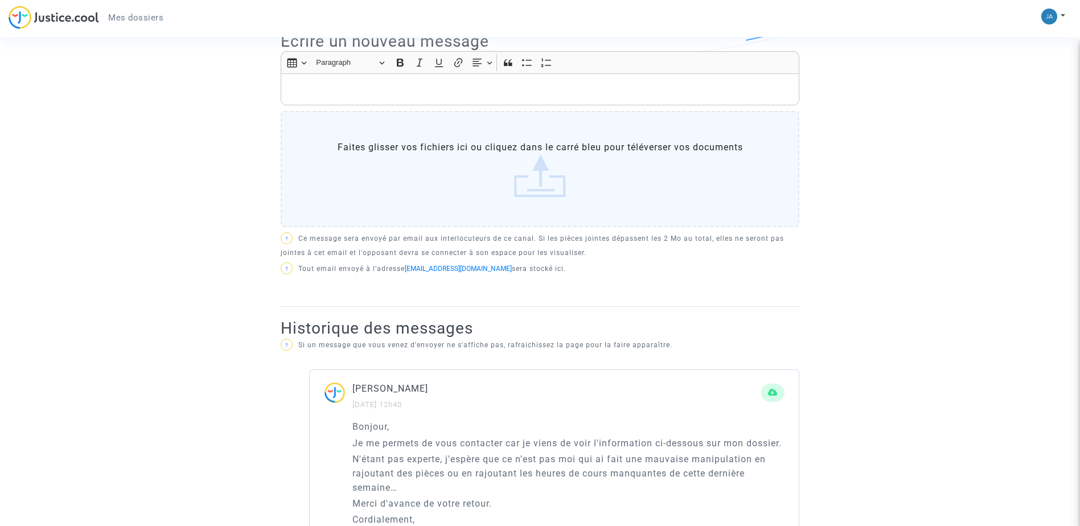
scroll to position [368, 0]
click at [335, 85] on p "Rich Text Editor, main" at bounding box center [540, 91] width 506 height 14
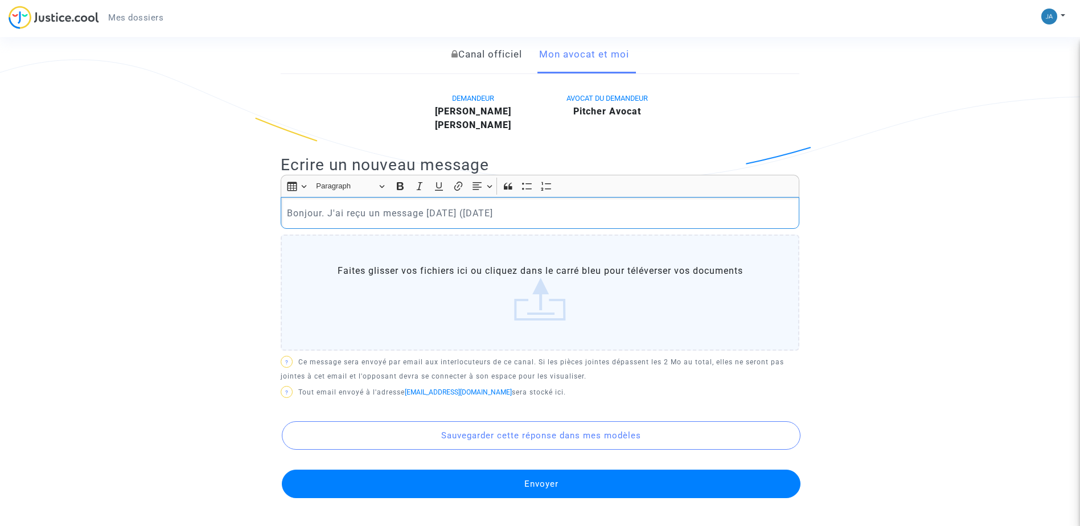
scroll to position [243, 0]
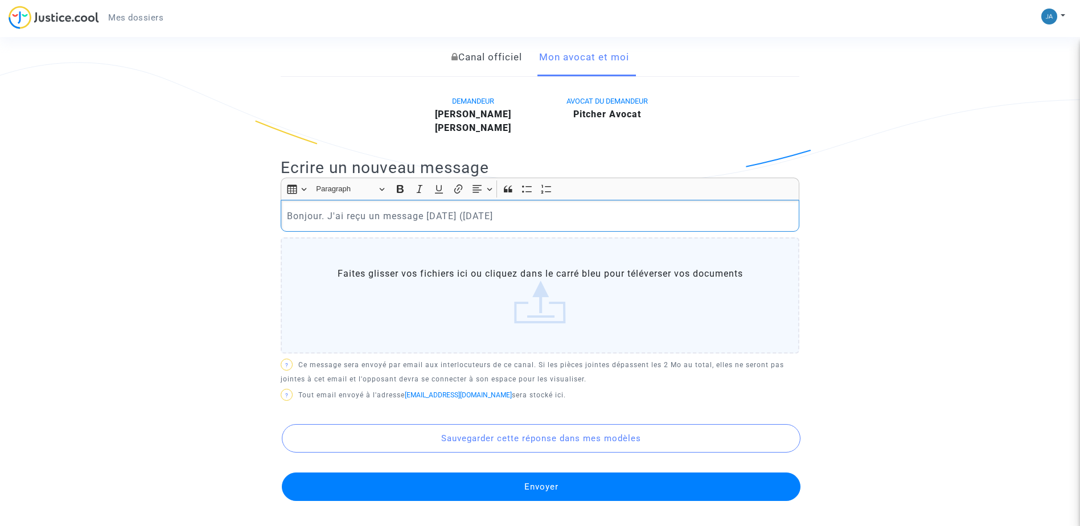
click at [502, 216] on p "Bonjour. J'ai reçu un message hier (mardi" at bounding box center [540, 216] width 506 height 14
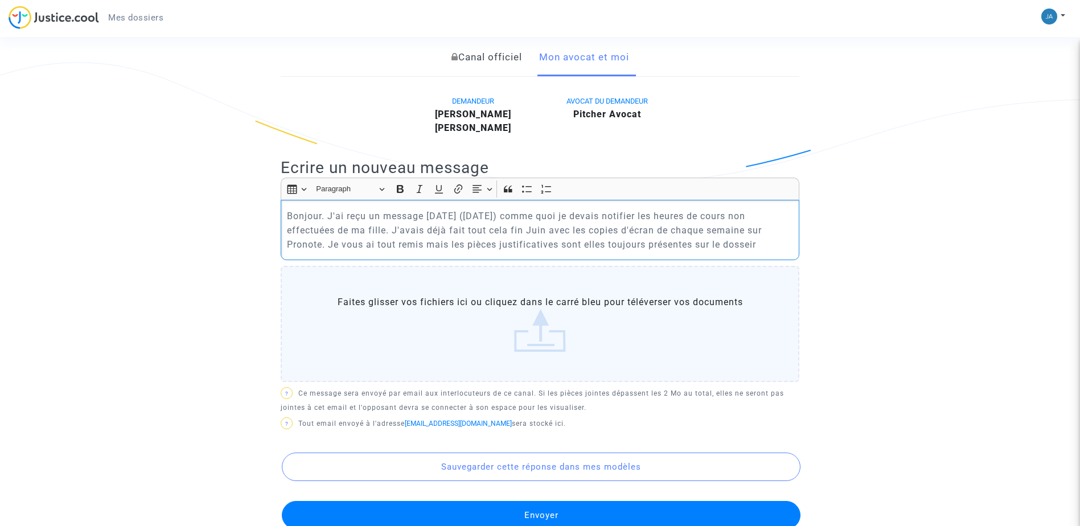
click at [321, 246] on p "Bonjour. J'ai reçu un message hier (mardi 19/08) comme quoi je devais notifier …" at bounding box center [540, 230] width 506 height 43
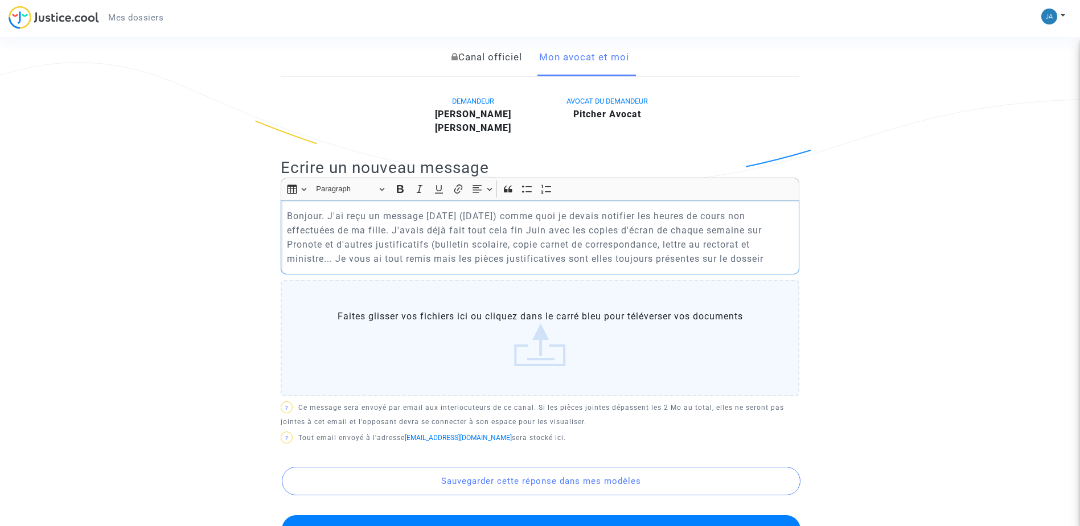
click at [336, 260] on p "Bonjour. J'ai reçu un message hier (mardi 19/08) comme quoi je devais notifier …" at bounding box center [540, 237] width 506 height 57
click at [771, 257] on p "Bonjour. J'ai reçu un message hier (mardi 19/08) comme quoi je devais notifier …" at bounding box center [540, 237] width 506 height 57
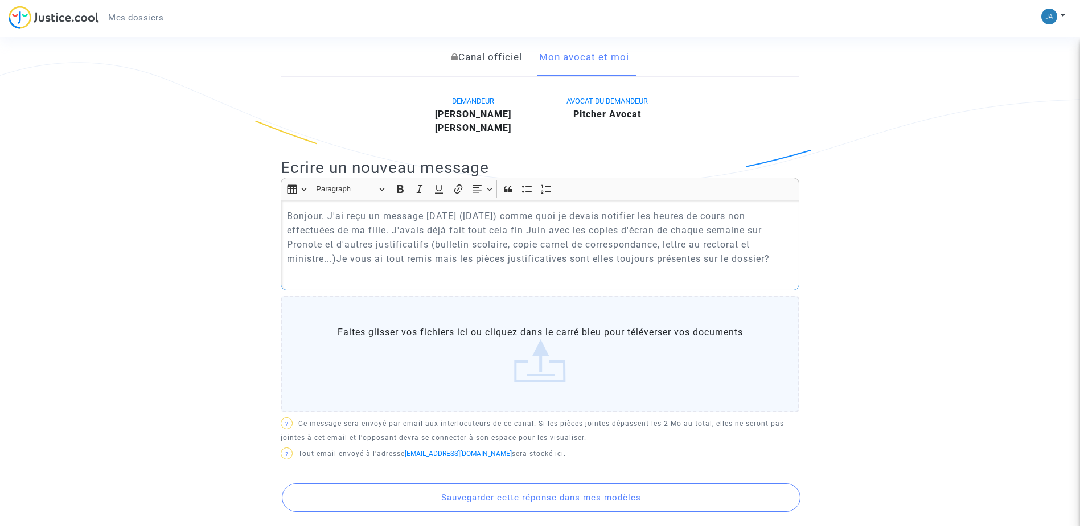
click at [328, 213] on p "Bonjour. J'ai reçu un message hier (mardi 19/08) comme quoi je devais notifier …" at bounding box center [540, 237] width 506 height 57
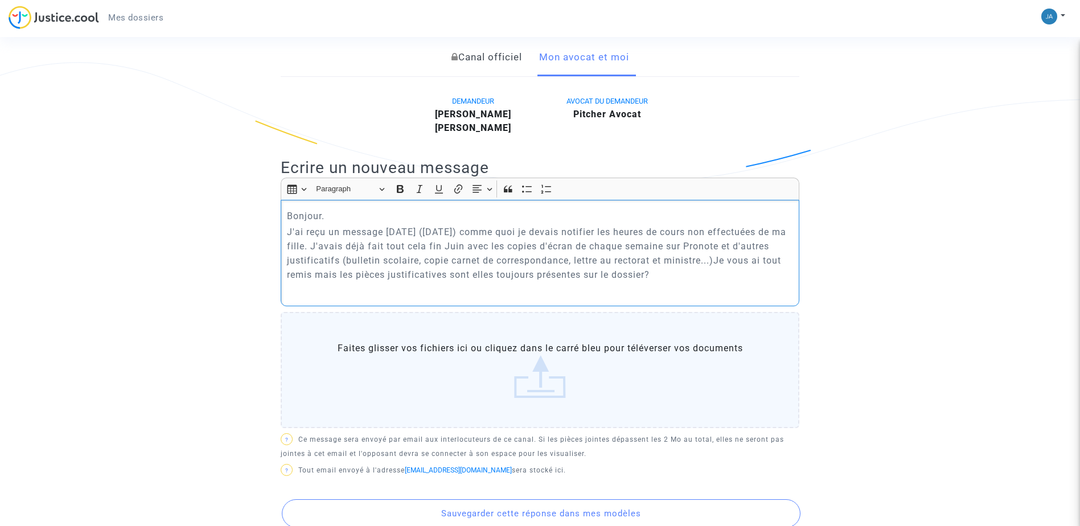
click at [657, 278] on p "J'ai reçu un message hier (mardi 19/08) comme quoi je devais notifier les heure…" at bounding box center [540, 253] width 506 height 57
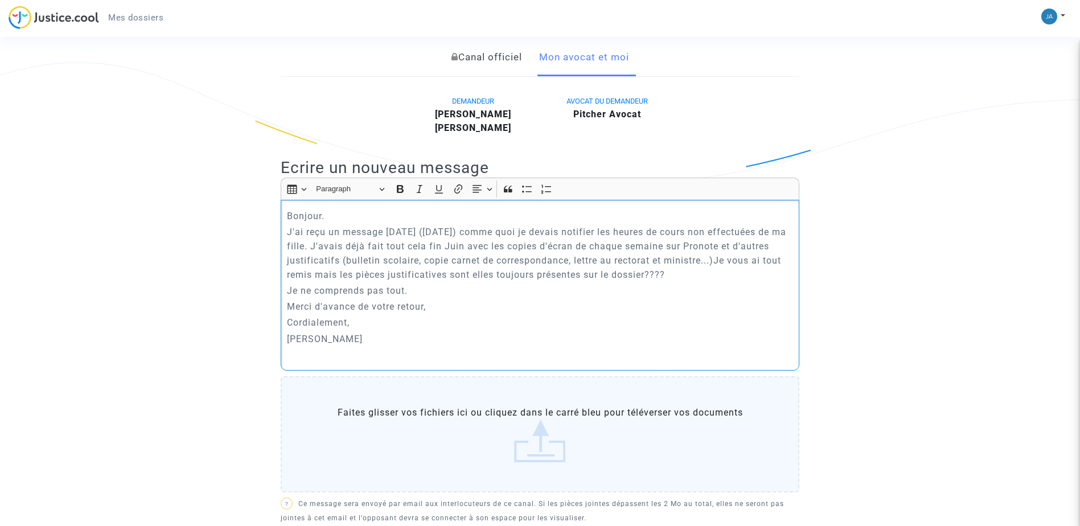
click at [442, 289] on p "Je ne comprends pas tout." at bounding box center [540, 290] width 506 height 14
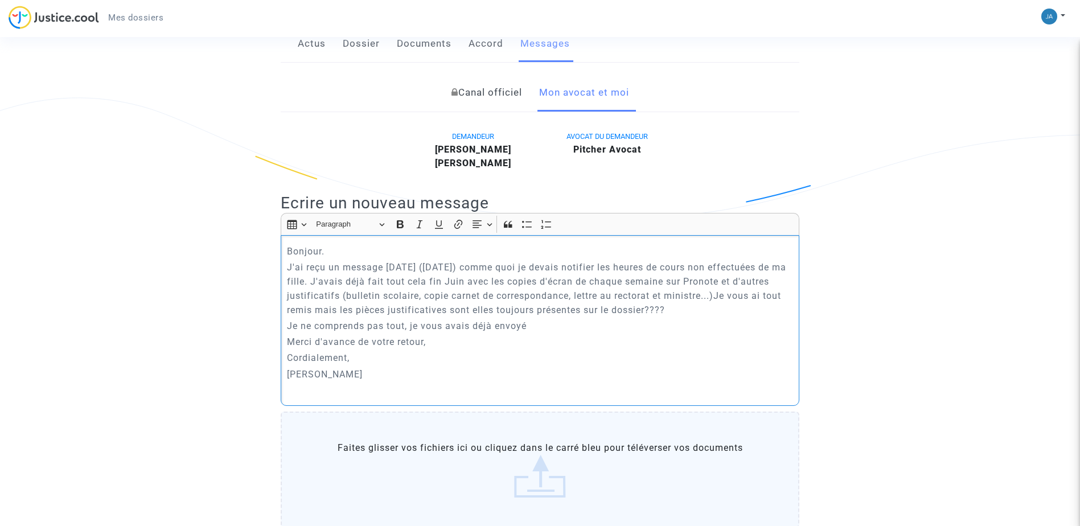
scroll to position [194, 0]
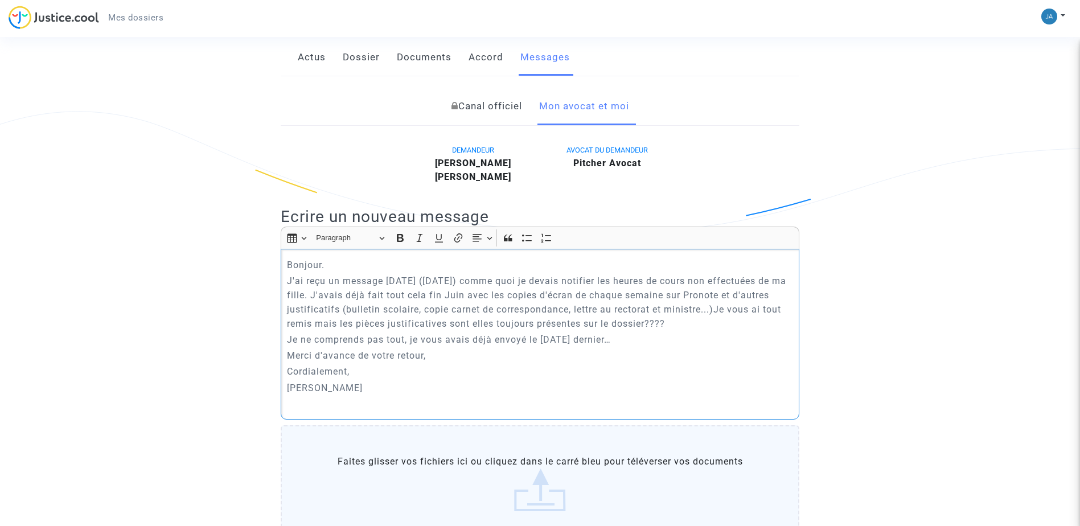
click at [364, 387] on p "Camille JACOBS" at bounding box center [540, 388] width 506 height 14
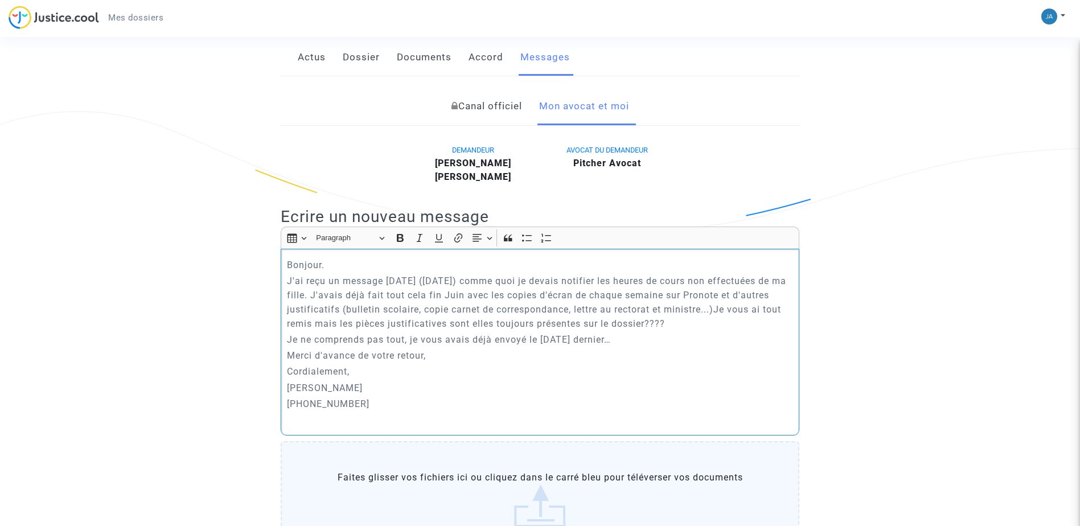
click at [483, 296] on p "J'ai reçu un message hier (mardi 19/08) comme quoi je devais notifier les heure…" at bounding box center [540, 302] width 506 height 57
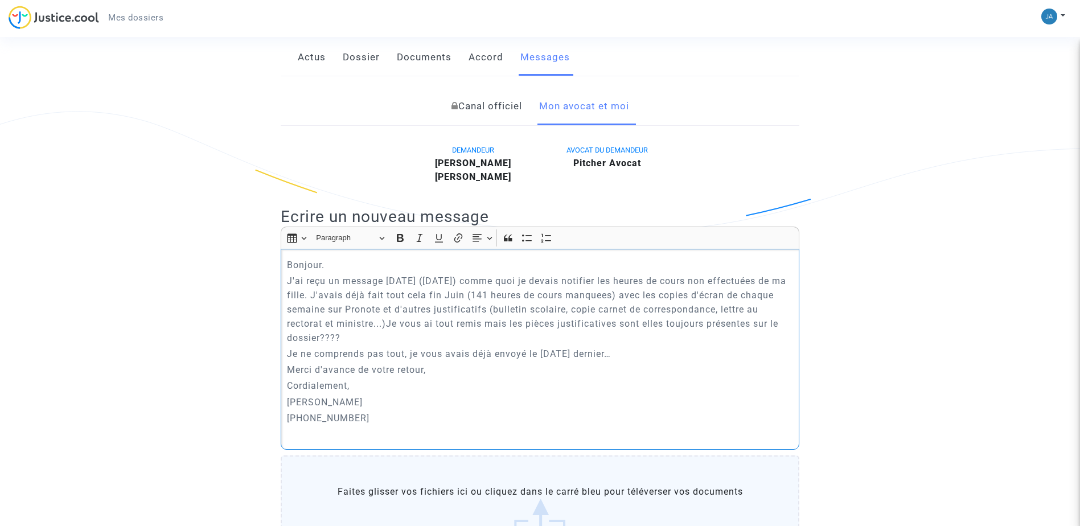
click at [588, 296] on p "J'ai reçu un message hier (mardi 19/08) comme quoi je devais notifier les heure…" at bounding box center [540, 309] width 506 height 71
click at [375, 320] on p "J'ai reçu un message hier (mardi 19/08) comme quoi je devais notifier les heure…" at bounding box center [540, 309] width 506 height 71
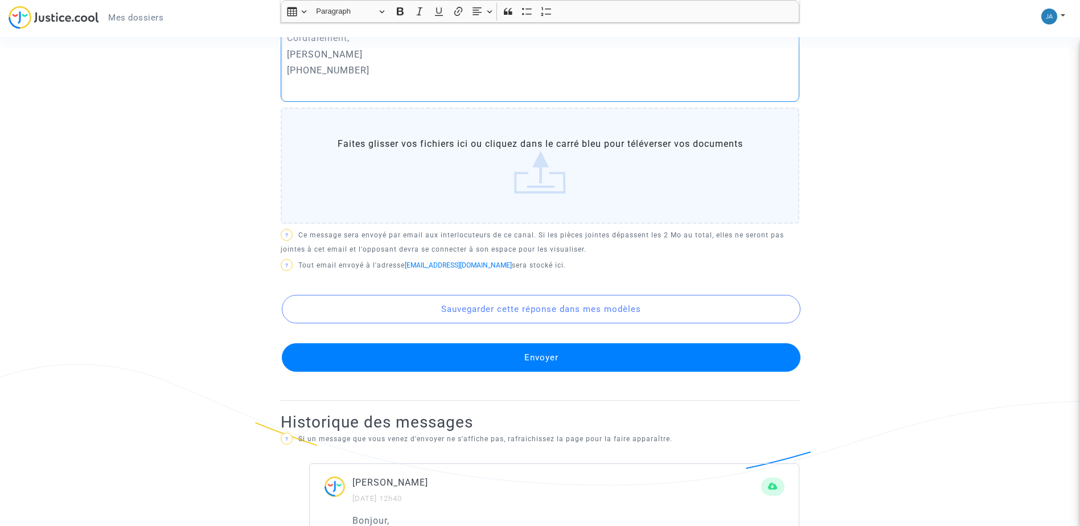
scroll to position [546, 0]
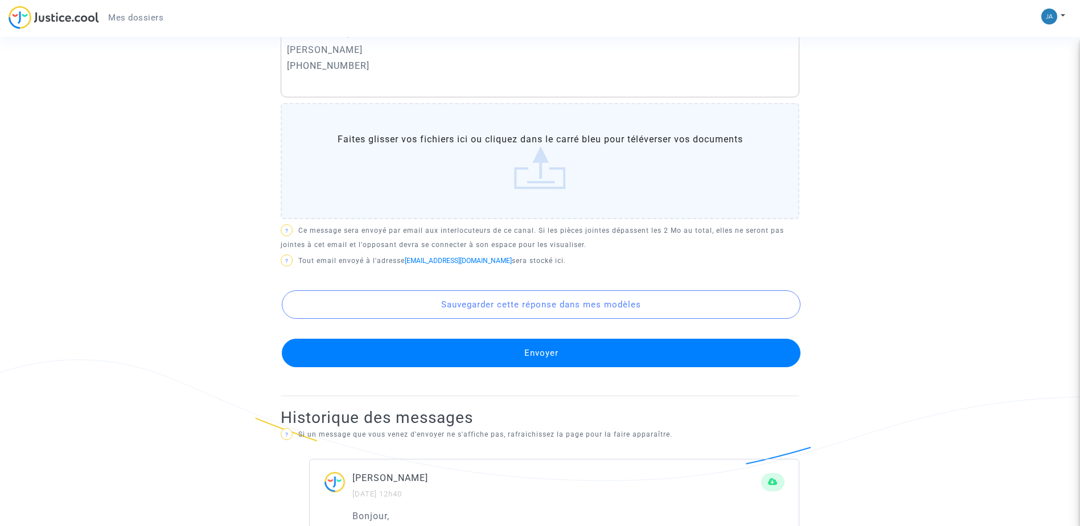
click at [584, 358] on button "Envoyer" at bounding box center [541, 353] width 518 height 28
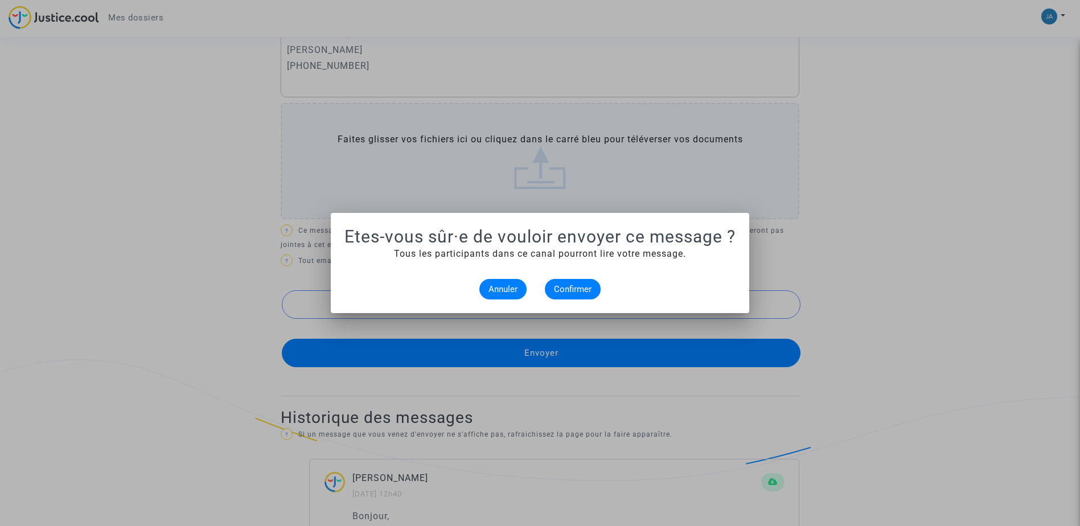
scroll to position [0, 0]
click at [575, 294] on button "Confirmer" at bounding box center [573, 289] width 56 height 20
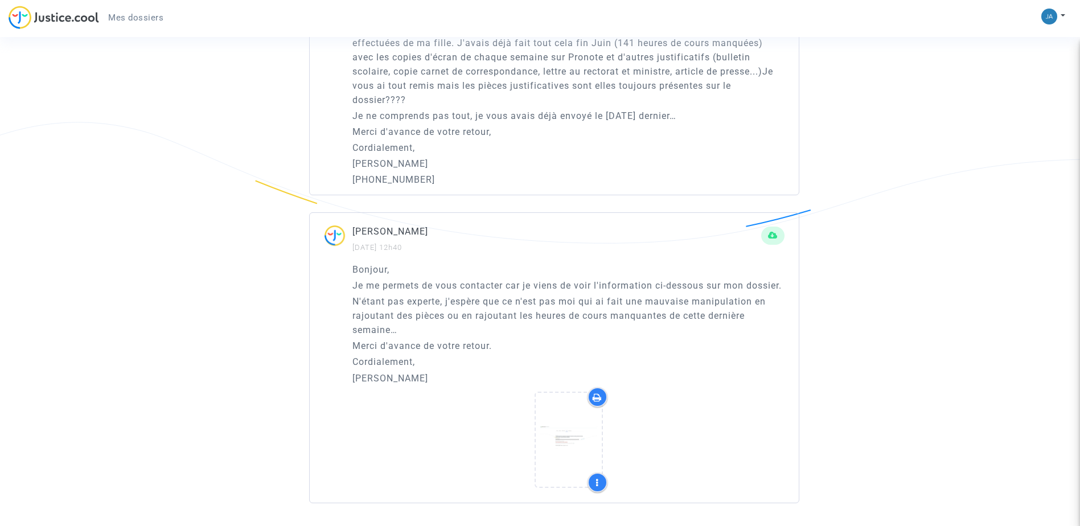
scroll to position [798, 0]
click at [579, 457] on icon at bounding box center [568, 439] width 37 height 36
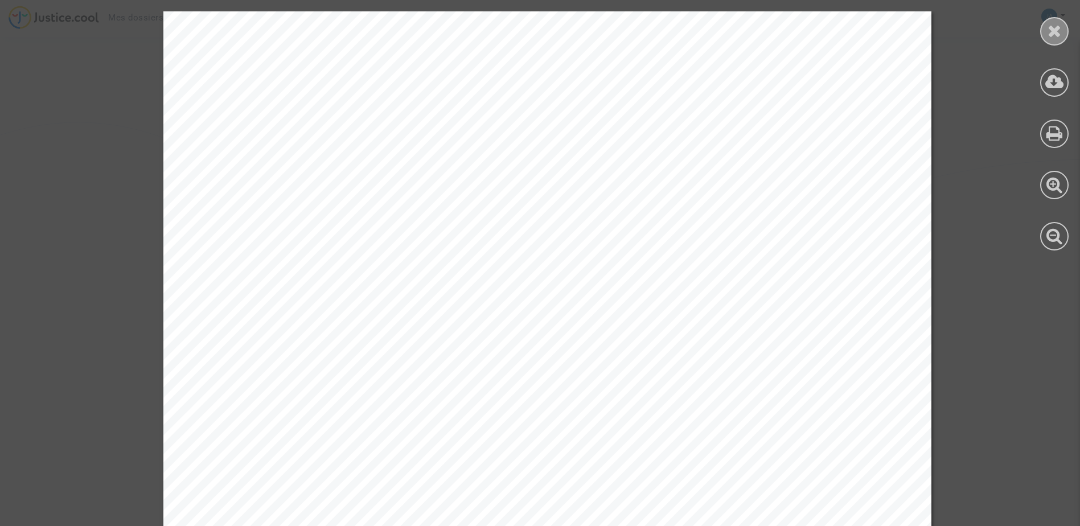
click at [1063, 26] on div at bounding box center [1054, 31] width 28 height 28
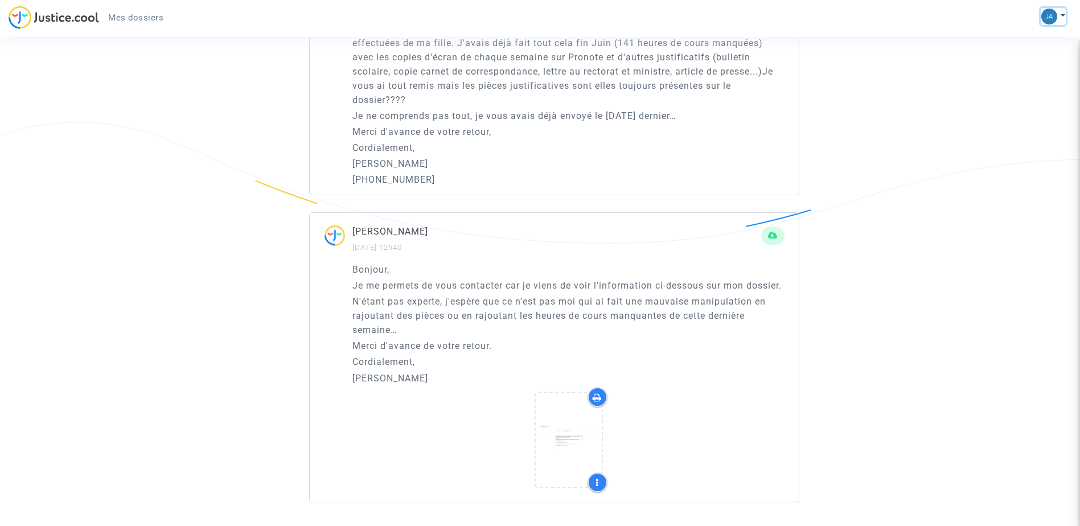
click at [1056, 17] on img at bounding box center [1049, 17] width 16 height 16
click at [1036, 39] on link "Mon profil" at bounding box center [1020, 40] width 90 height 18
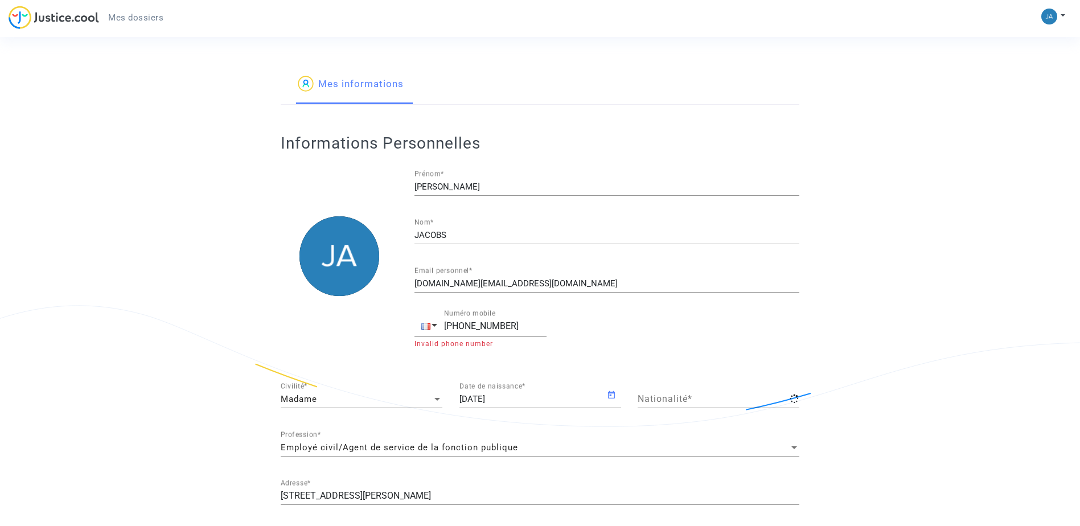
type input "française"
click at [1044, 18] on img at bounding box center [1049, 17] width 16 height 16
click at [1020, 40] on link "Mon profil" at bounding box center [1020, 40] width 90 height 18
click at [127, 22] on span "Mes dossiers" at bounding box center [135, 18] width 55 height 10
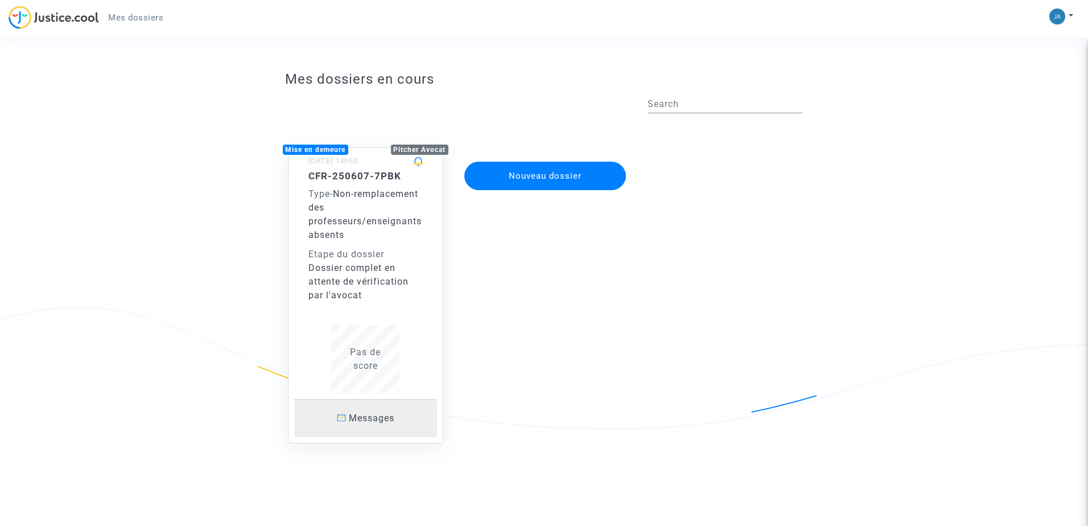
click at [356, 423] on span "Messages" at bounding box center [372, 418] width 46 height 11
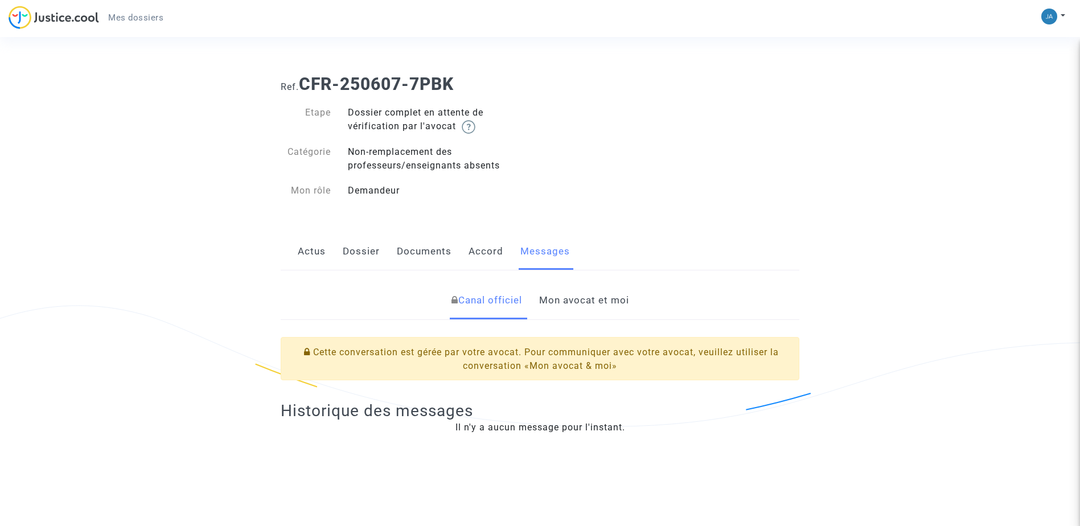
click at [575, 306] on link "Mon avocat et moi" at bounding box center [584, 301] width 90 height 38
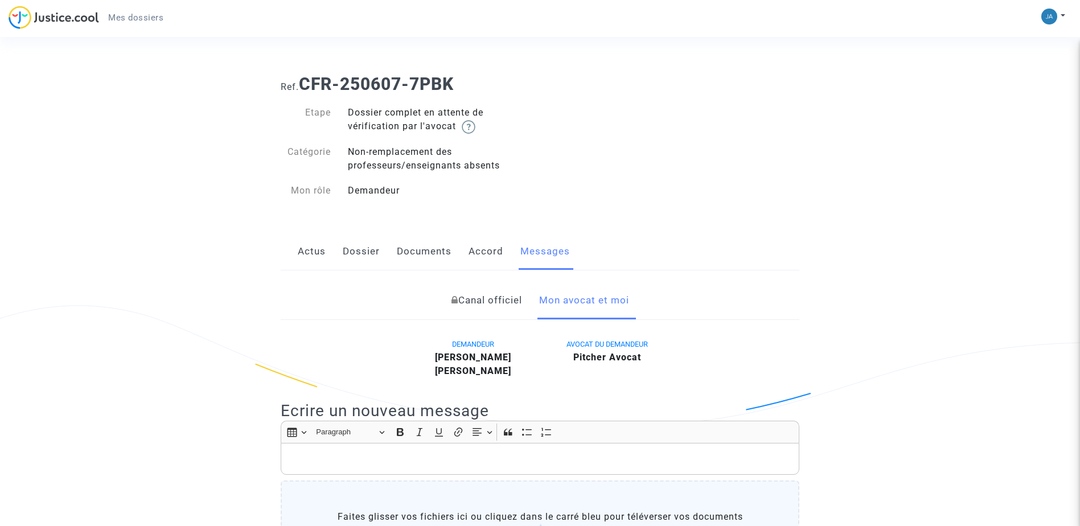
click at [493, 248] on link "Accord" at bounding box center [485, 252] width 35 height 38
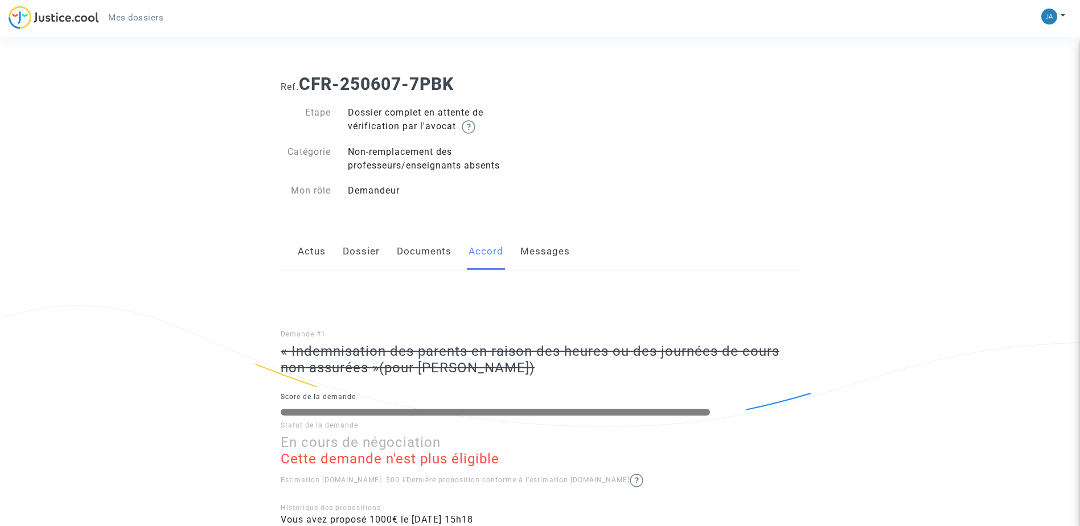
click at [436, 257] on link "Documents" at bounding box center [424, 252] width 55 height 38
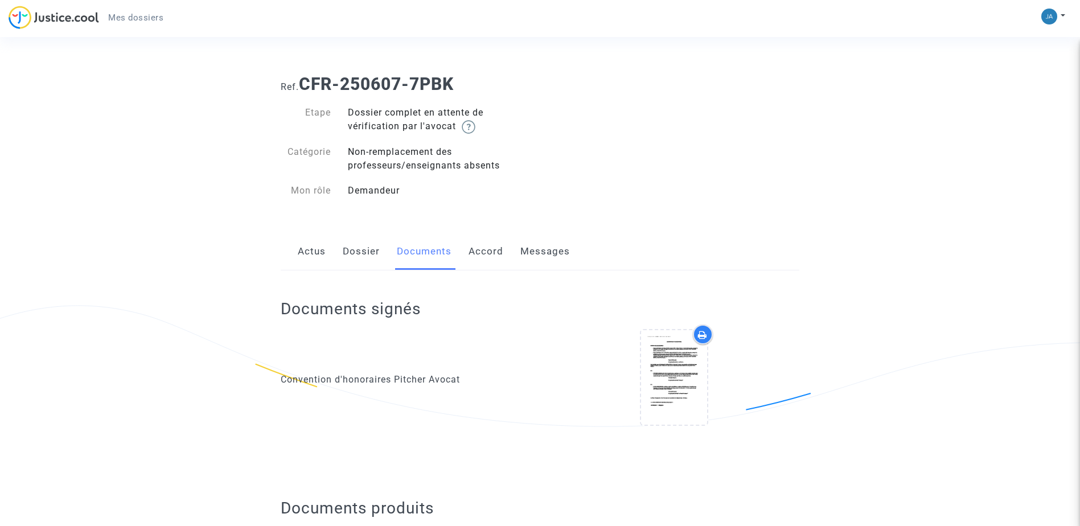
click at [353, 250] on link "Dossier" at bounding box center [361, 252] width 37 height 38
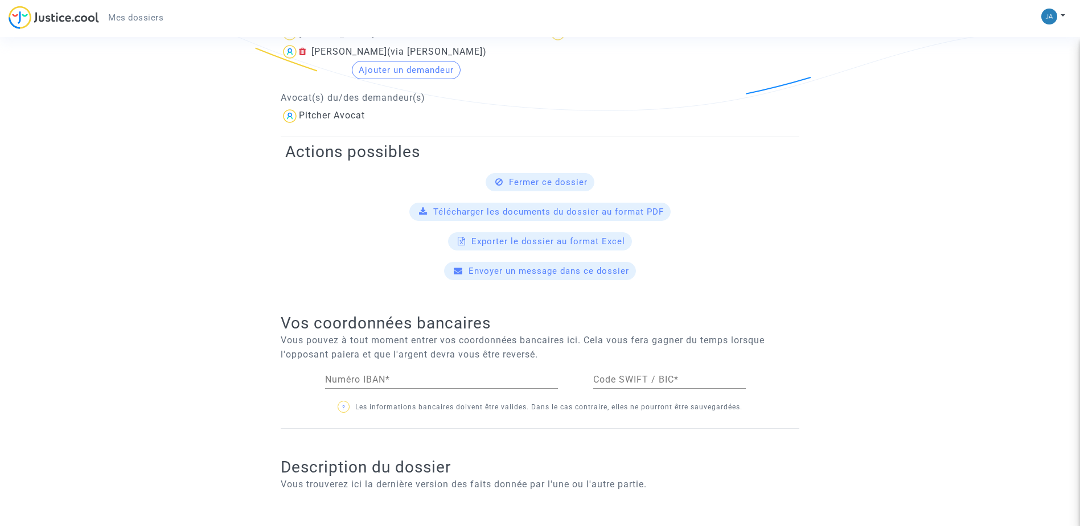
scroll to position [308, 0]
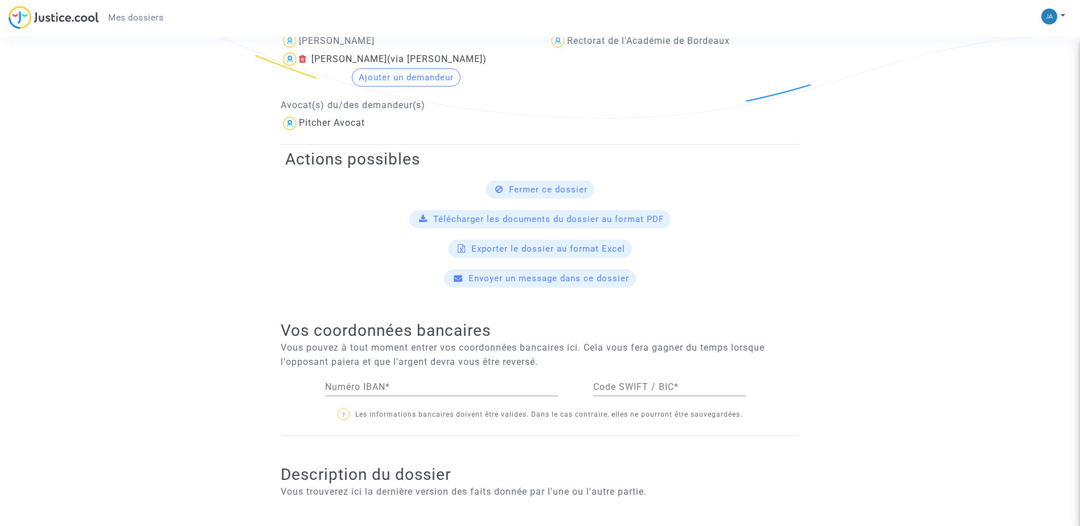
click at [583, 222] on span "Télécharger les documents du dossier au format PDF" at bounding box center [548, 219] width 230 height 10
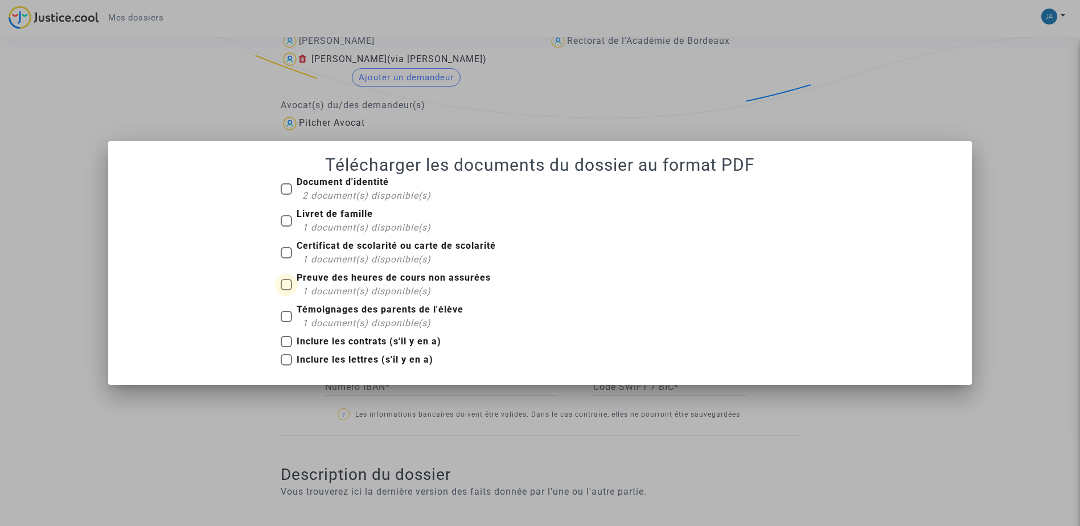
click at [419, 292] on span "1 document(s) disponible(s)" at bounding box center [366, 291] width 129 height 11
click at [286, 291] on input "Preuve des heures de cours non assurées 1 document(s) disponible(s)" at bounding box center [286, 290] width 1 height 1
checkbox input "true"
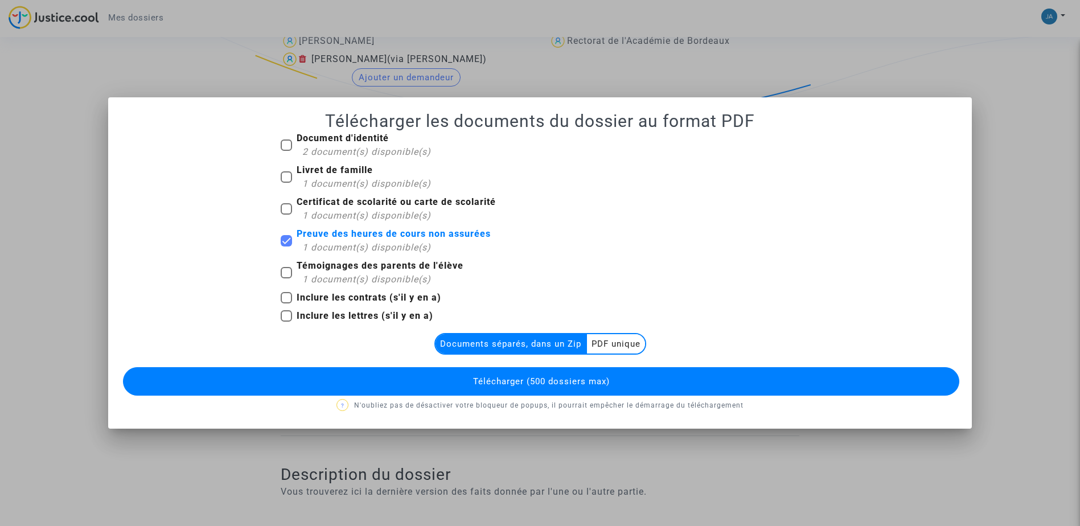
drag, startPoint x: 557, startPoint y: 309, endPoint x: 631, endPoint y: 339, distance: 79.7
click at [631, 339] on div "Document d'identité 2 document(s) disponible(s) Livret de famille 1 document(s)…" at bounding box center [540, 271] width 837 height 281
drag, startPoint x: 631, startPoint y: 339, endPoint x: 611, endPoint y: 273, distance: 68.6
click at [611, 273] on div "Témoignages des parents de l'élève 1 document(s) disponible(s)" at bounding box center [539, 275] width 535 height 32
click at [547, 343] on multi-toggle-item "Documents séparés, dans un Zip" at bounding box center [510, 343] width 151 height 19
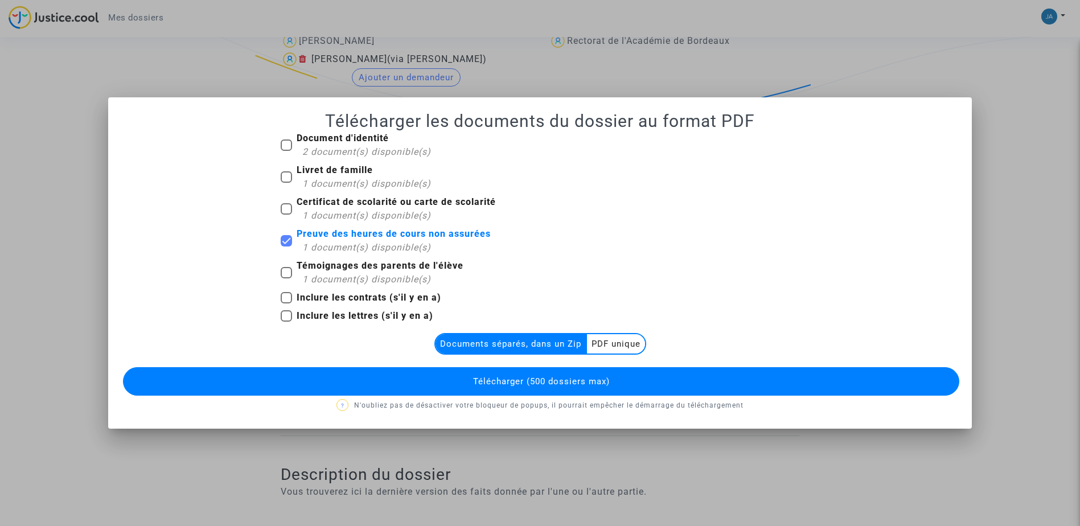
click at [533, 387] on button "Télécharger (500 dossiers max)" at bounding box center [541, 381] width 837 height 28
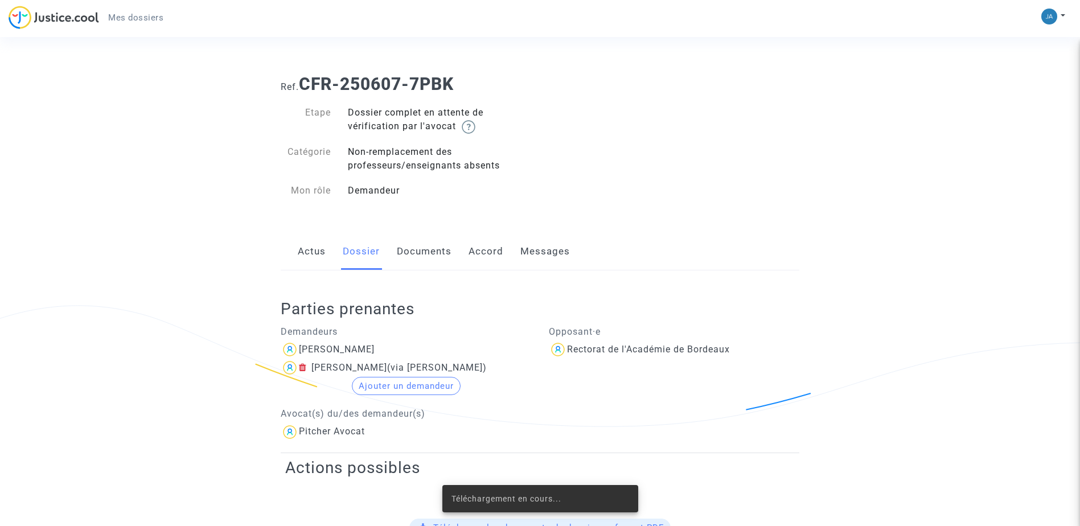
scroll to position [308, 0]
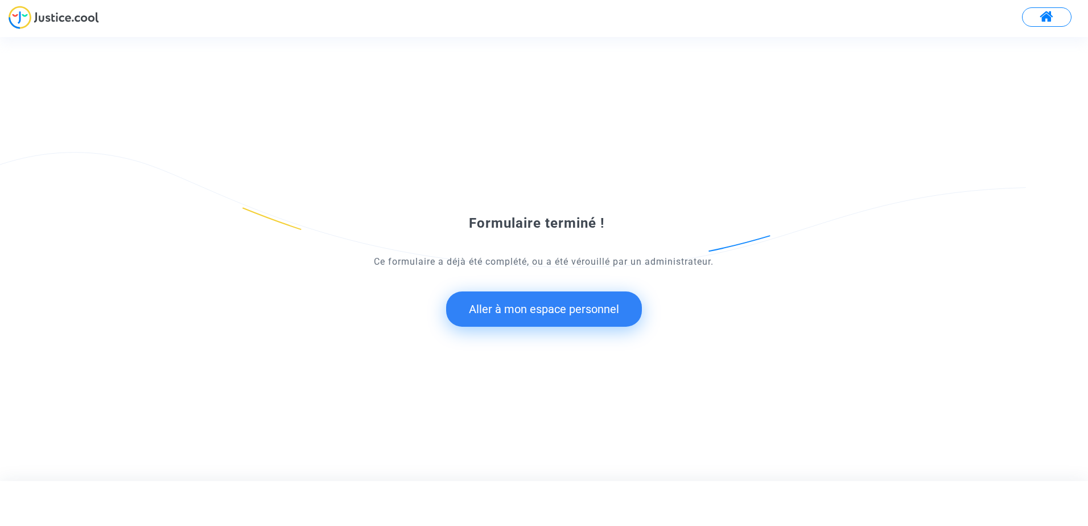
click at [571, 316] on button "Aller à mon espace personnel" at bounding box center [544, 308] width 196 height 35
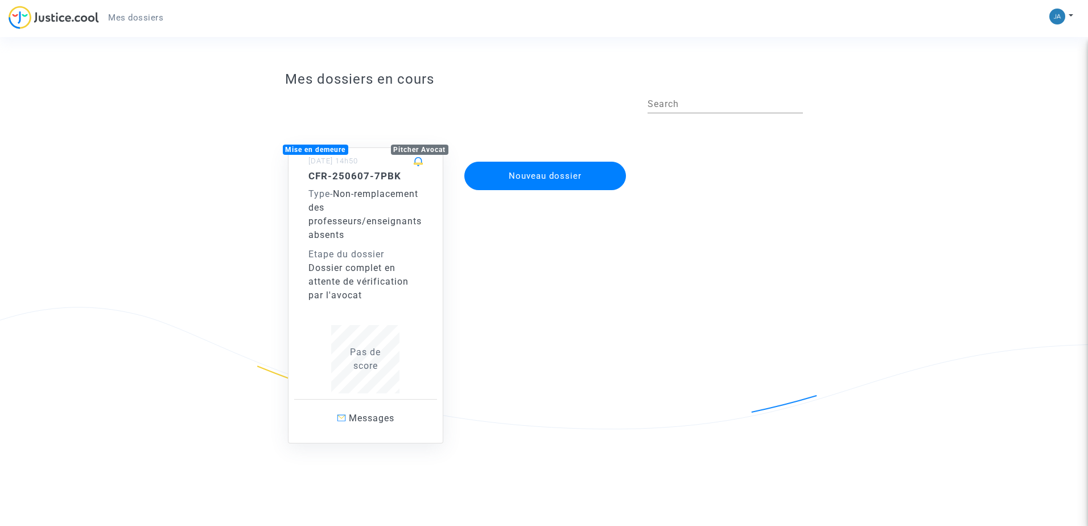
click at [355, 246] on div "CFR-250607-7PBK Type - Non-remplacement des professeurs/enseignants absents Eta…" at bounding box center [365, 236] width 115 height 132
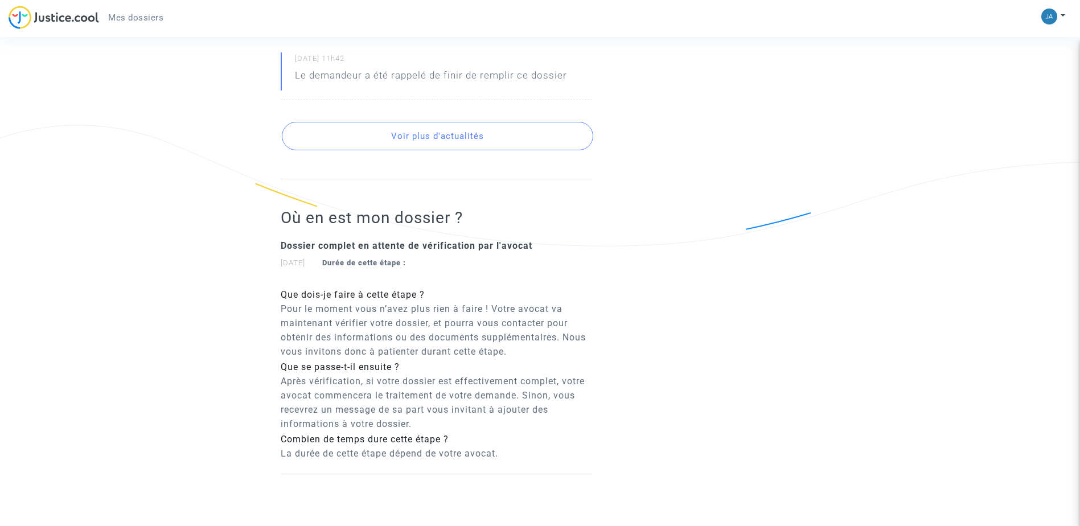
scroll to position [789, 0]
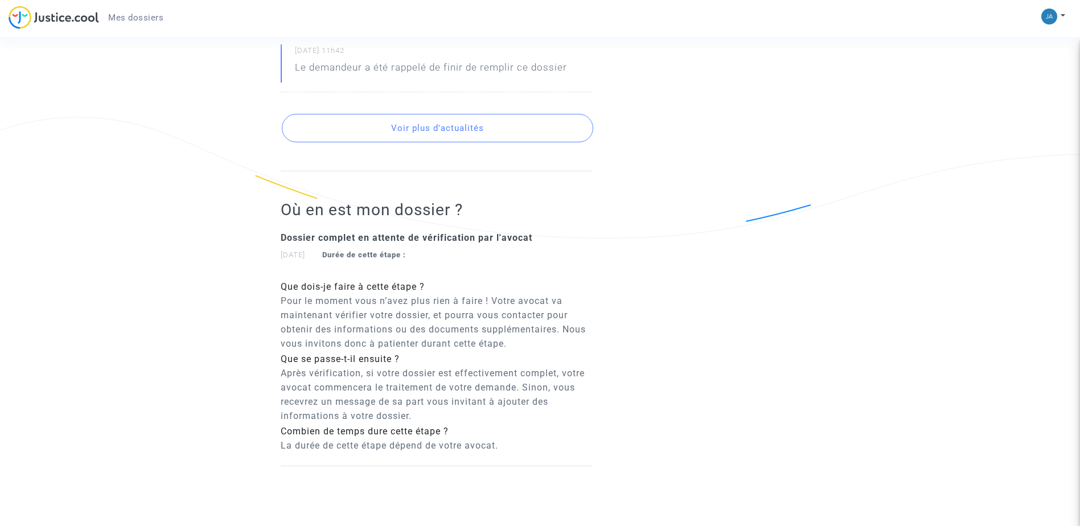
click at [429, 133] on button "Voir plus d'actualités" at bounding box center [437, 128] width 311 height 28
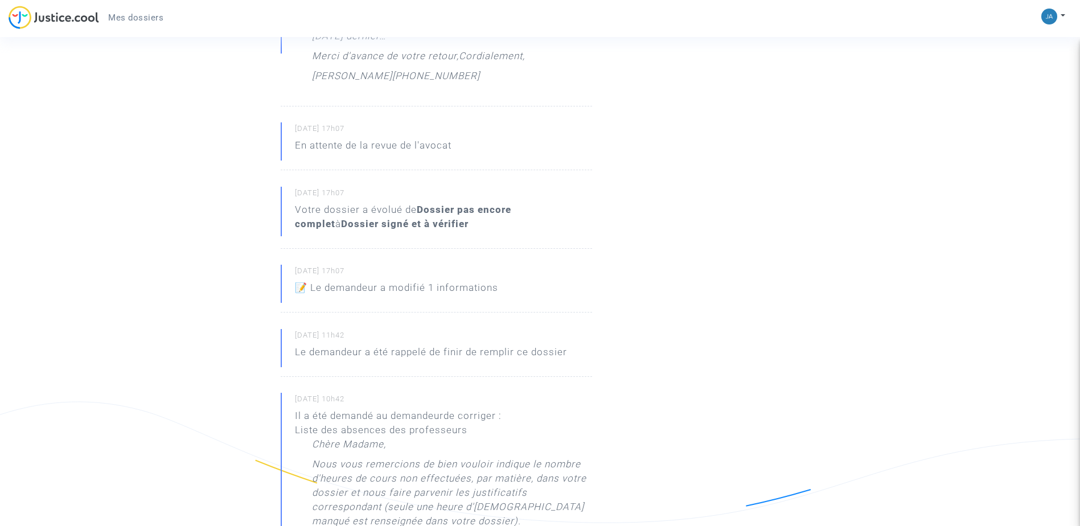
scroll to position [0, 0]
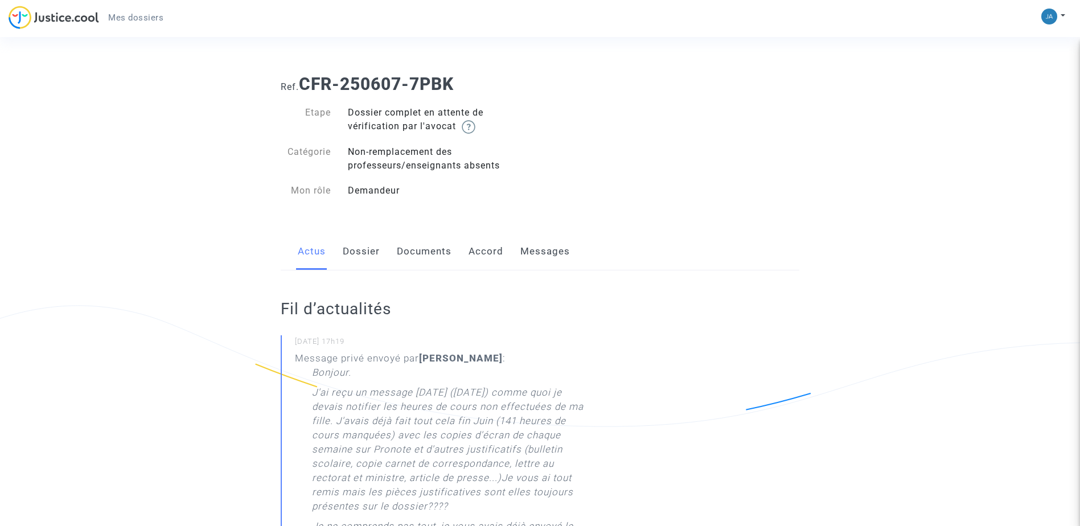
click at [367, 254] on link "Dossier" at bounding box center [361, 252] width 37 height 38
